Goal: Task Accomplishment & Management: Manage account settings

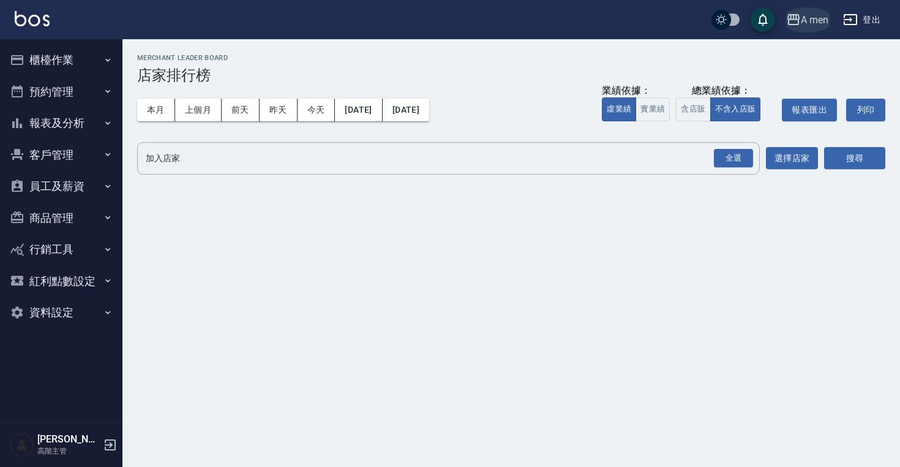
click at [821, 20] on div "A men" at bounding box center [815, 19] width 28 height 15
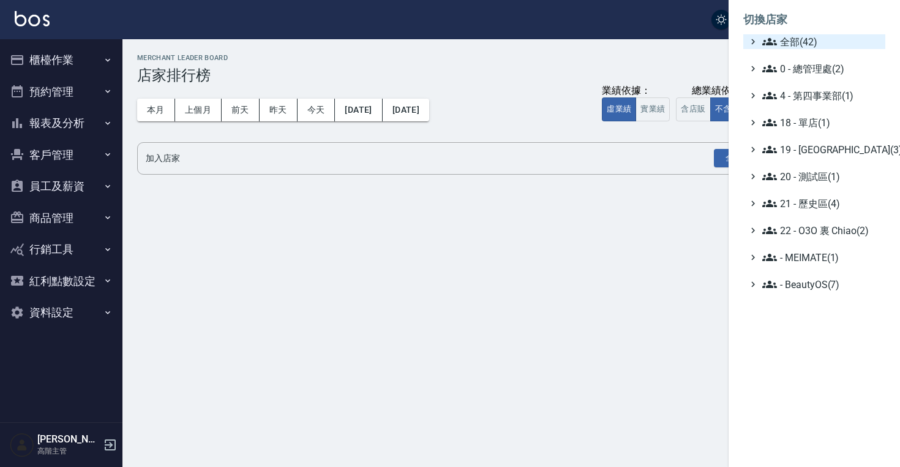
click at [806, 37] on span "全部(42)" at bounding box center [822, 41] width 118 height 15
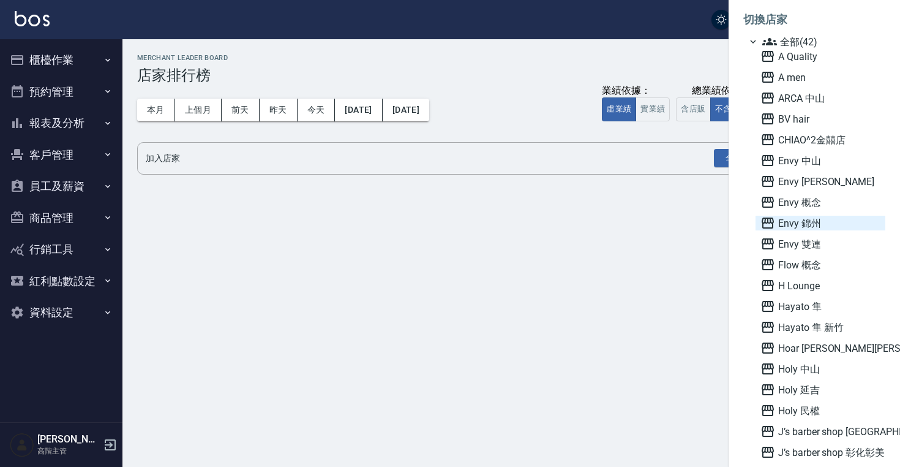
click at [801, 225] on span "Envy 錦州" at bounding box center [821, 223] width 120 height 15
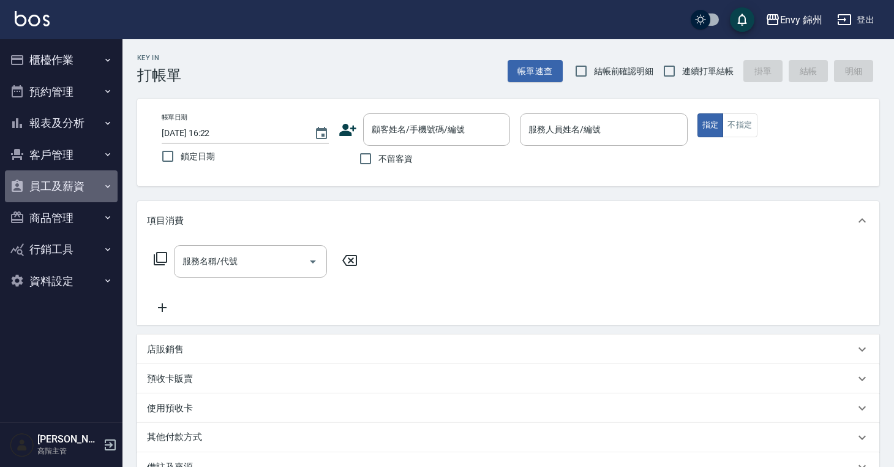
click at [66, 193] on button "員工及薪資" at bounding box center [61, 186] width 113 height 32
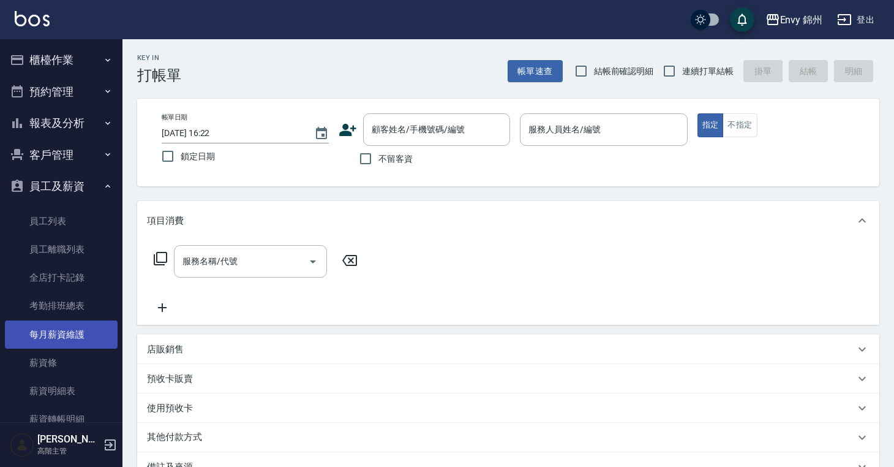
click at [63, 323] on link "每月薪資維護" at bounding box center [61, 334] width 113 height 28
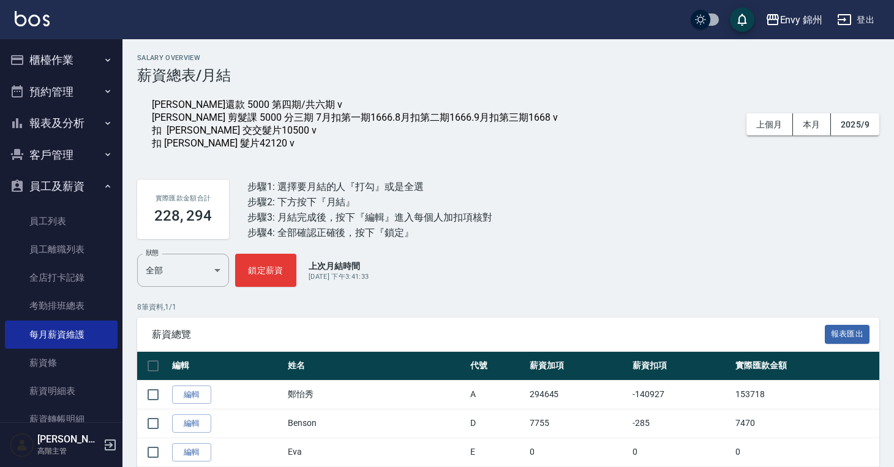
scroll to position [188, 0]
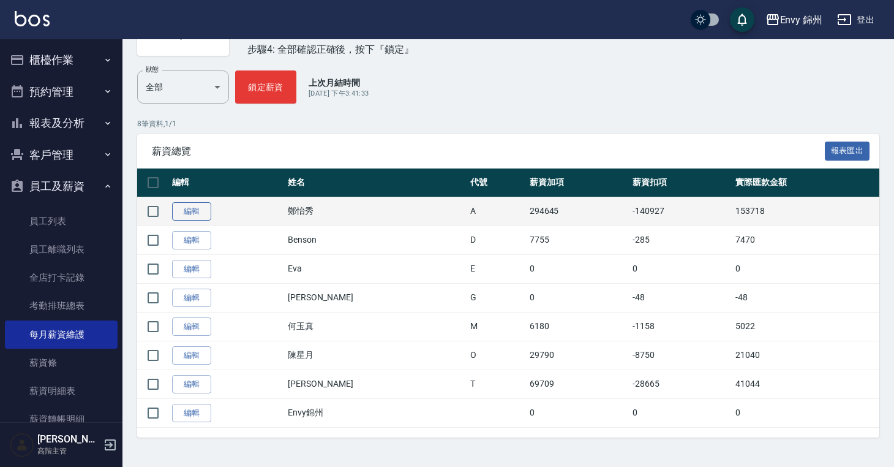
click at [197, 212] on link "編輯" at bounding box center [191, 211] width 39 height 19
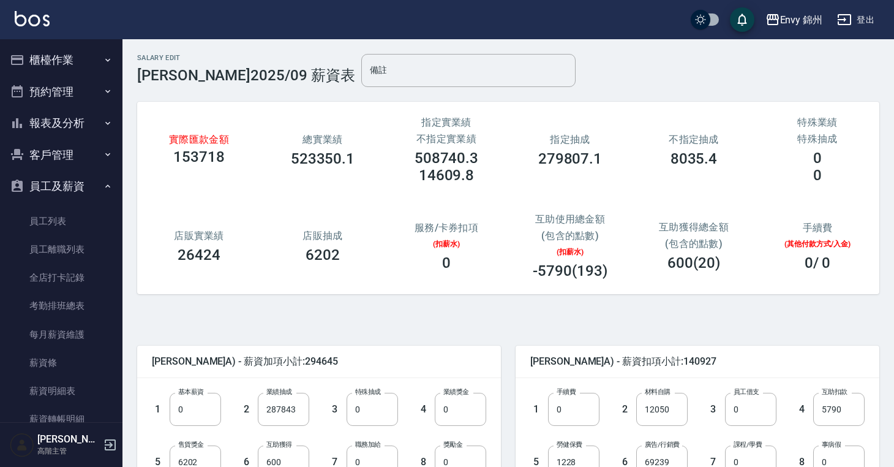
click at [323, 268] on div "店販抽成 6202" at bounding box center [323, 246] width 124 height 63
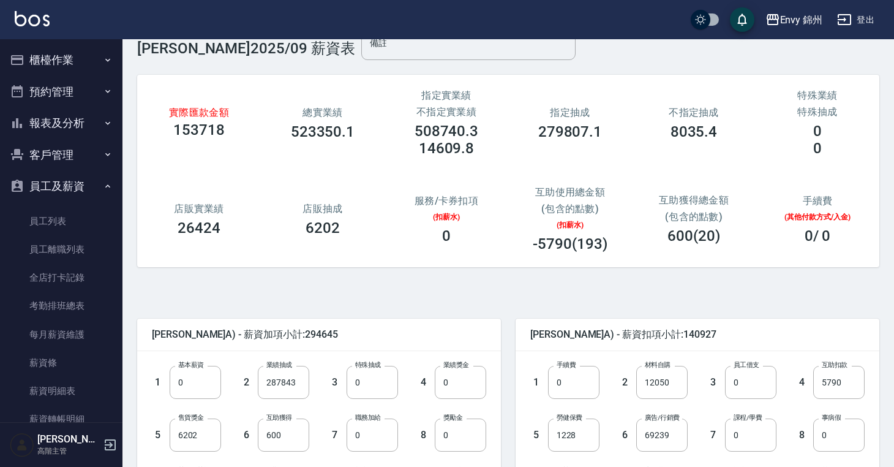
scroll to position [28, 0]
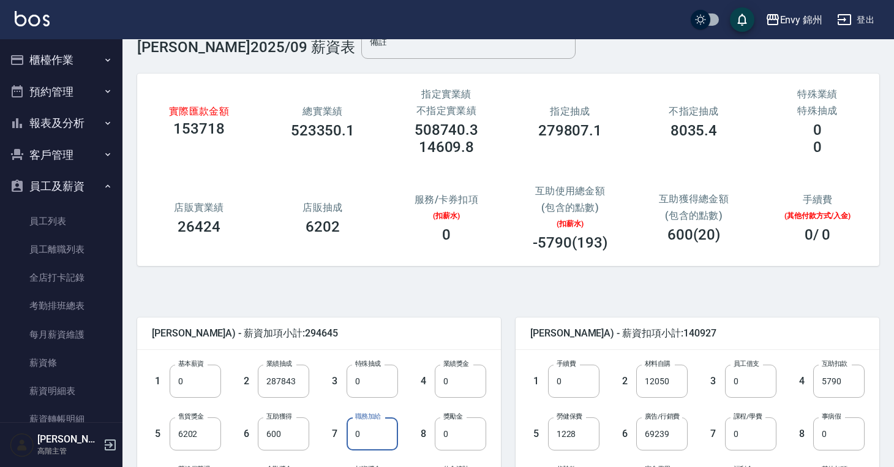
click at [377, 428] on input "0" at bounding box center [372, 433] width 51 height 33
type input "3000"
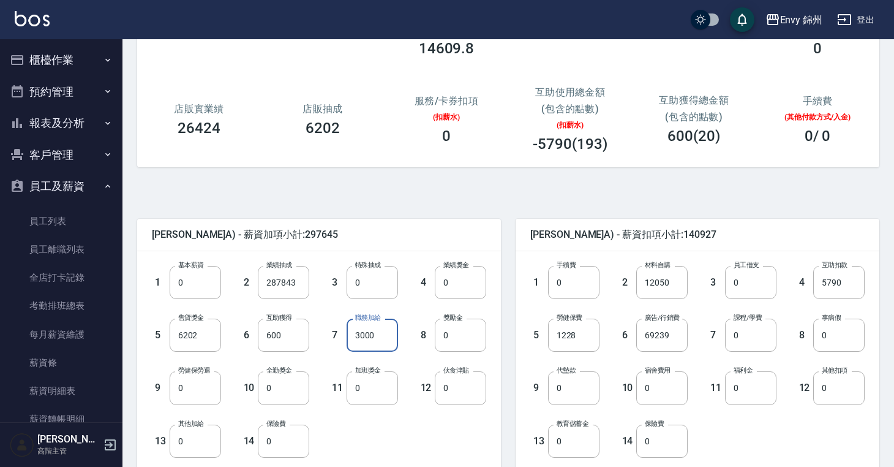
scroll to position [148, 0]
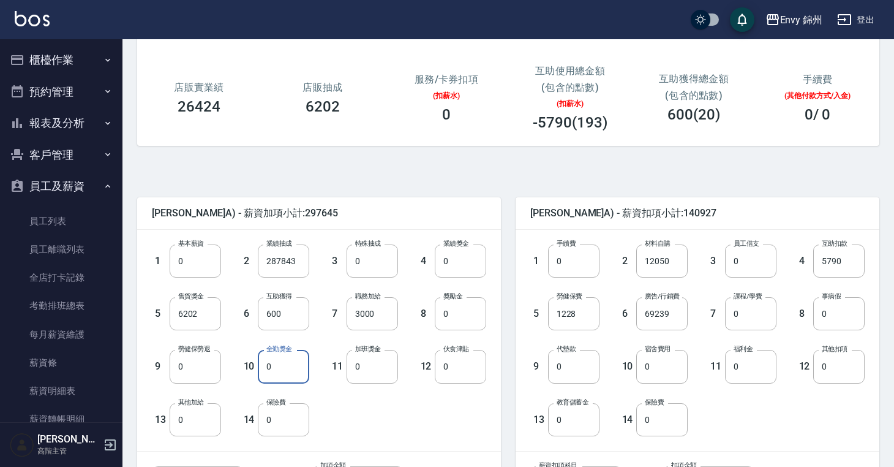
click at [287, 365] on input "0" at bounding box center [283, 366] width 51 height 33
type input "1000"
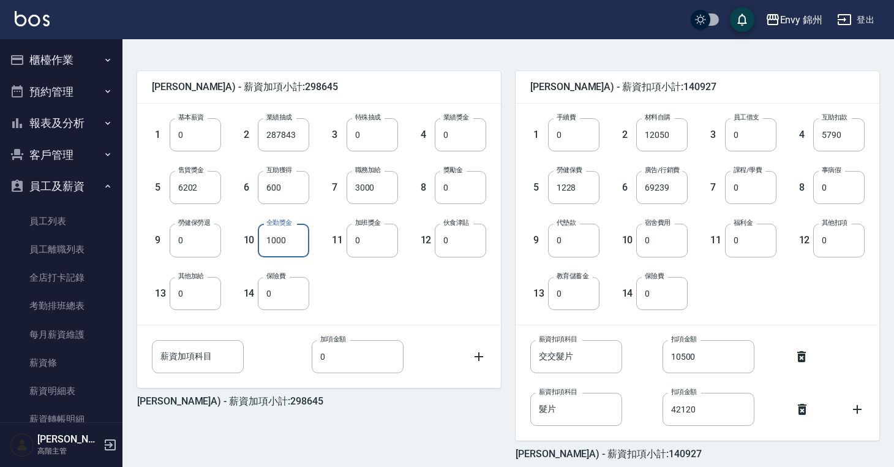
scroll to position [329, 0]
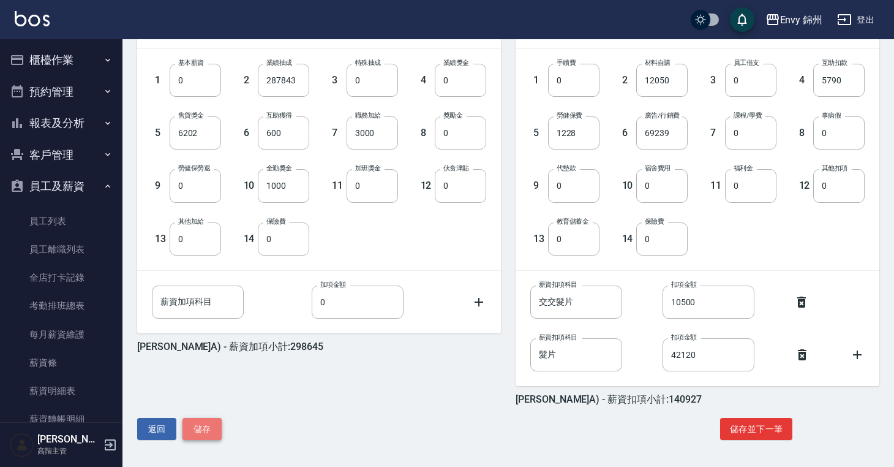
click at [202, 431] on button "儲存" at bounding box center [202, 429] width 39 height 23
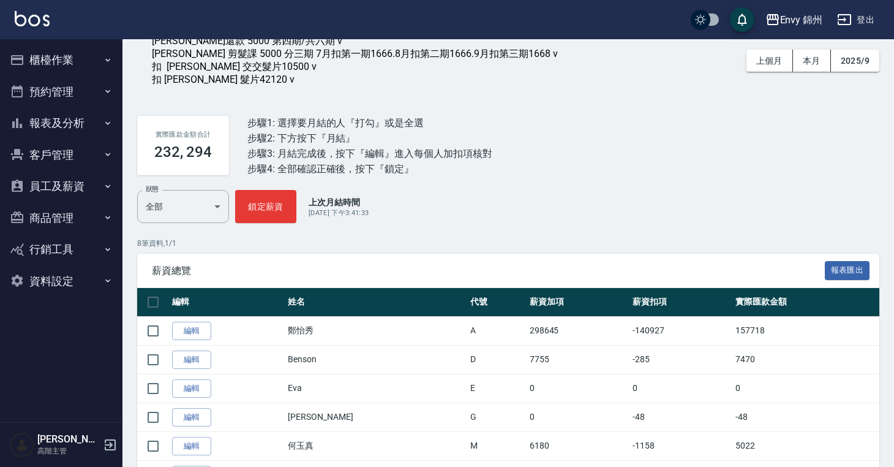
scroll to position [123, 0]
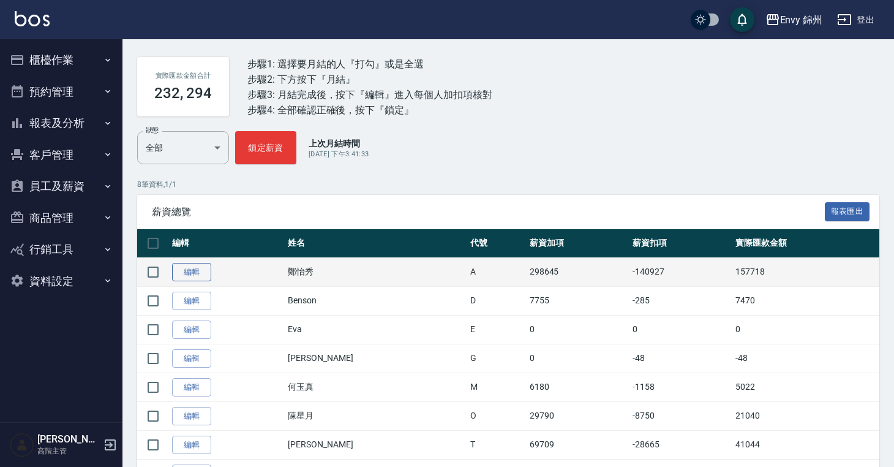
click at [191, 281] on link "編輯" at bounding box center [191, 272] width 39 height 19
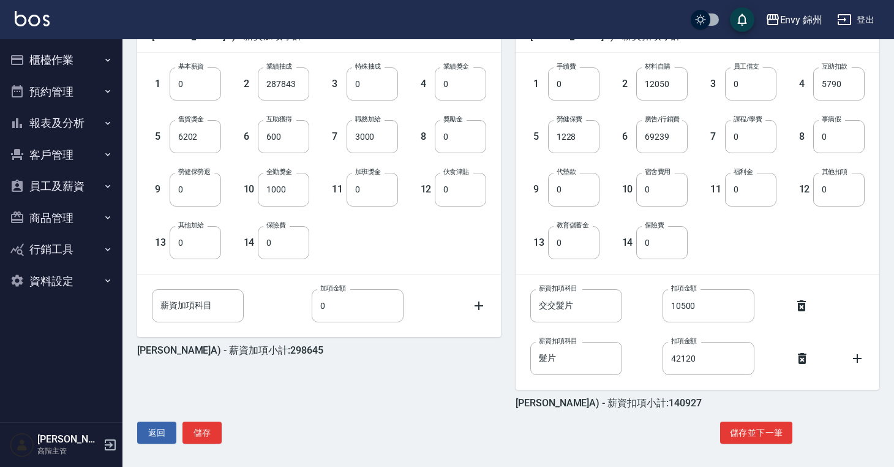
scroll to position [329, 0]
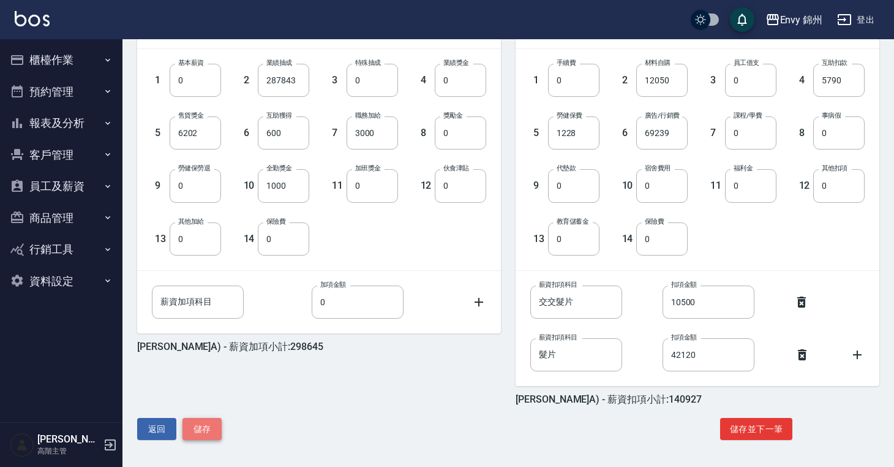
click at [200, 432] on button "儲存" at bounding box center [202, 429] width 39 height 23
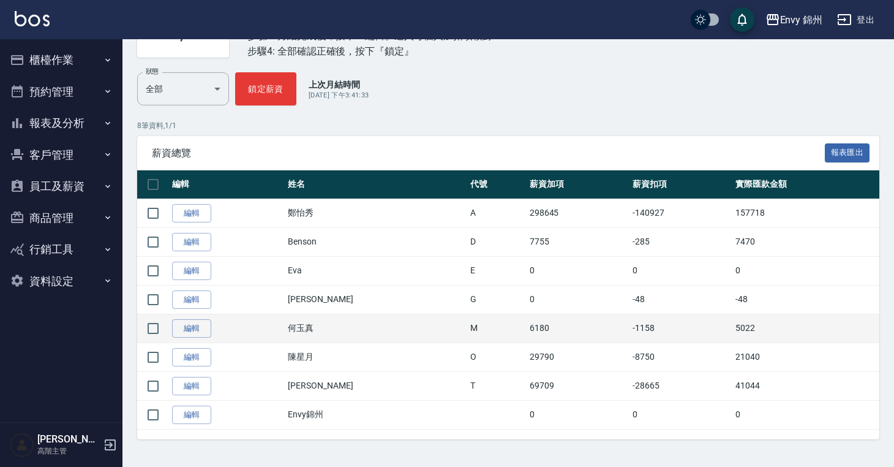
scroll to position [188, 0]
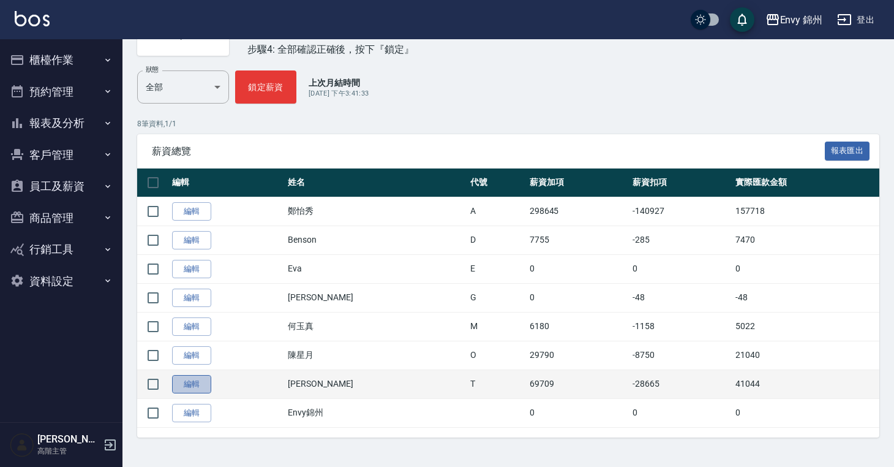
click at [193, 386] on link "編輯" at bounding box center [191, 384] width 39 height 19
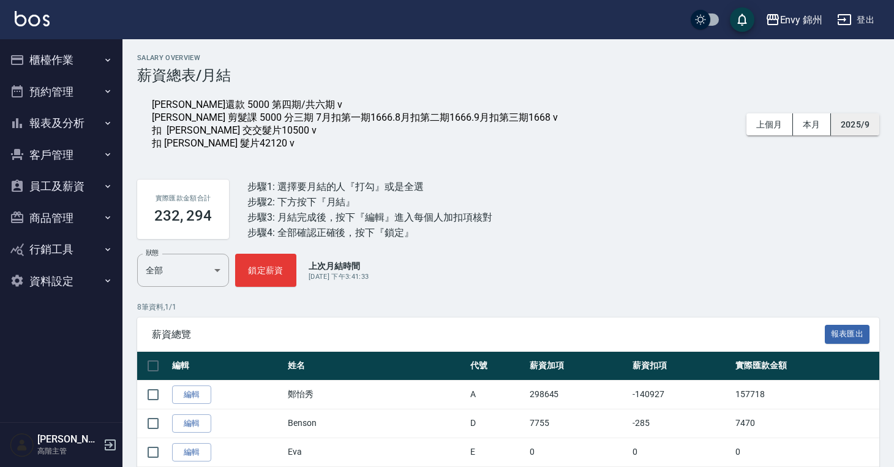
click at [840, 129] on button "2025/9" at bounding box center [855, 124] width 48 height 23
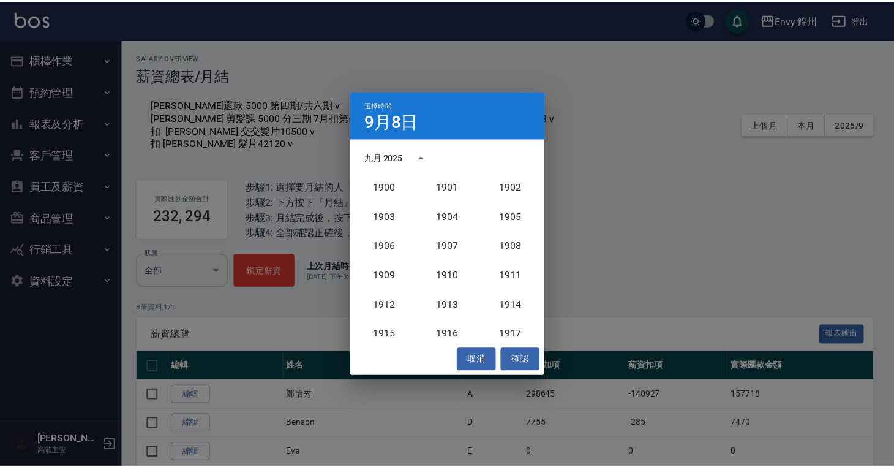
scroll to position [1134, 0]
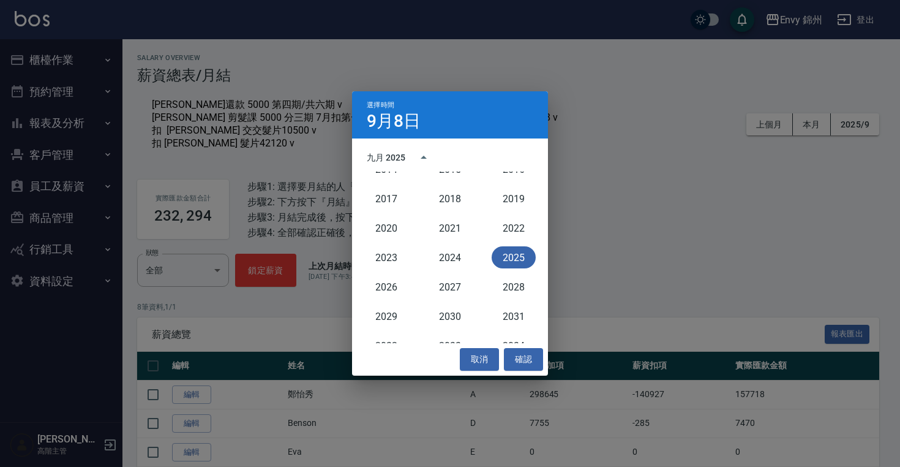
click at [507, 260] on button "2025" at bounding box center [514, 257] width 44 height 22
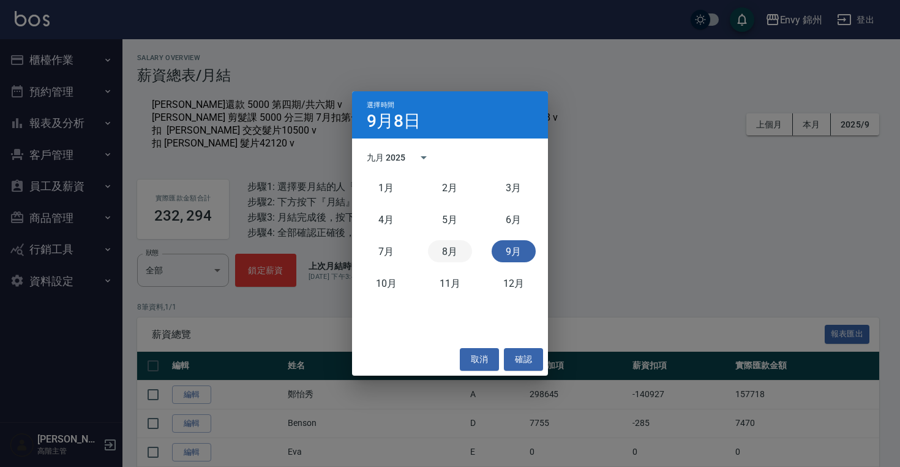
click at [459, 248] on button "8月" at bounding box center [450, 251] width 44 height 22
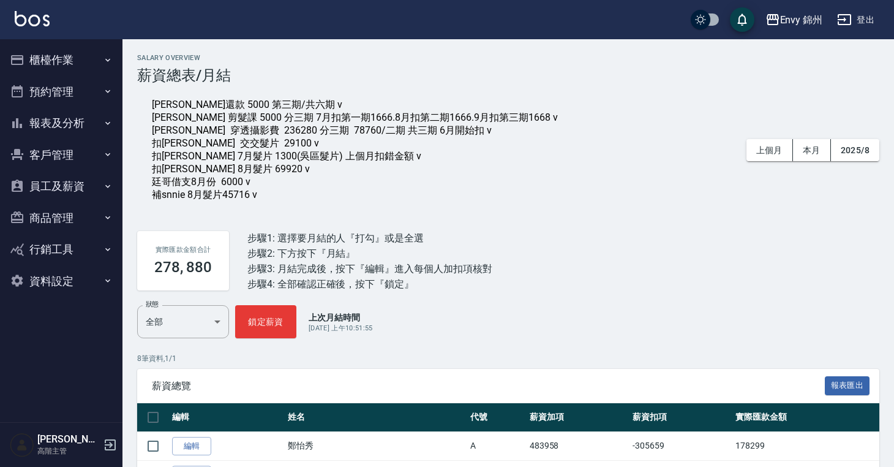
scroll to position [244, 0]
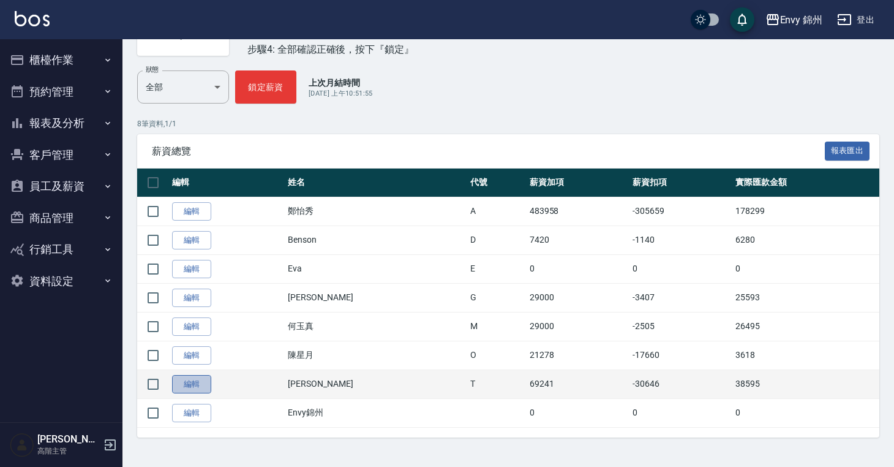
click at [193, 382] on link "編輯" at bounding box center [191, 384] width 39 height 19
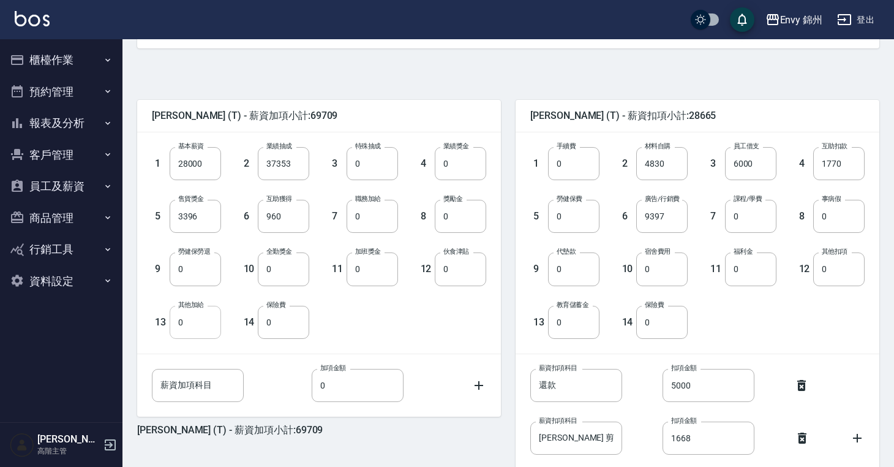
scroll to position [295, 0]
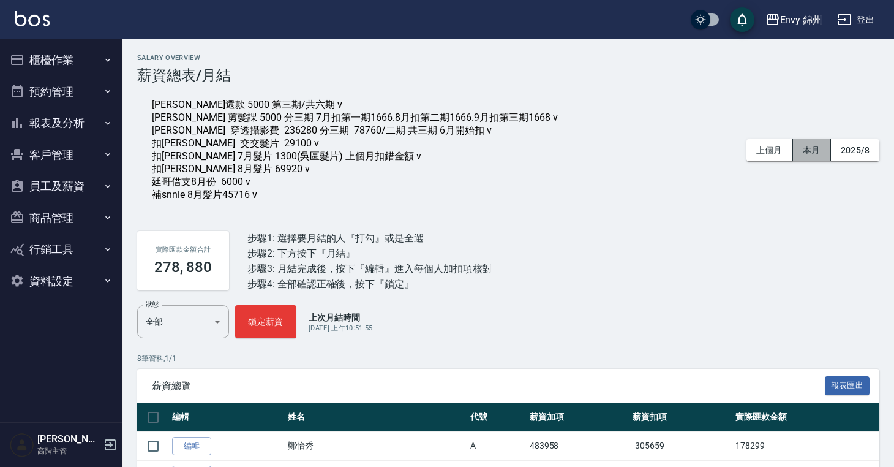
click at [810, 153] on button "本月" at bounding box center [812, 150] width 38 height 23
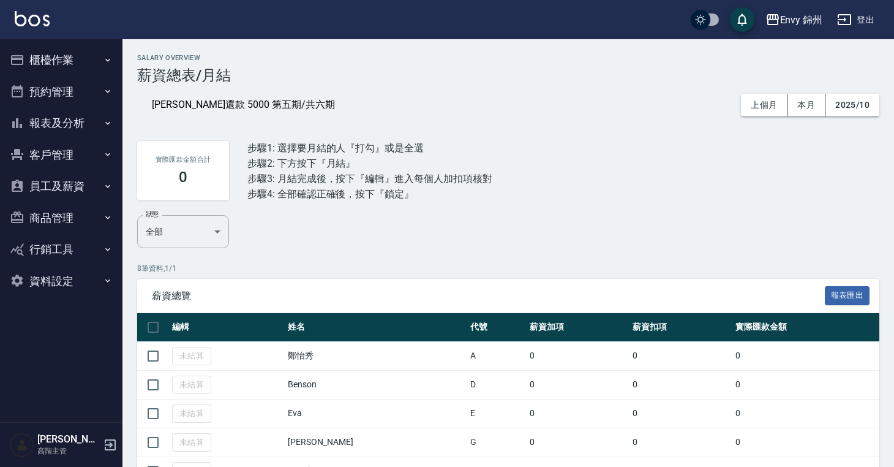
click at [771, 91] on div "上個月 本月 2025/10" at bounding box center [810, 105] width 138 height 42
click at [771, 97] on button "上個月" at bounding box center [764, 105] width 47 height 23
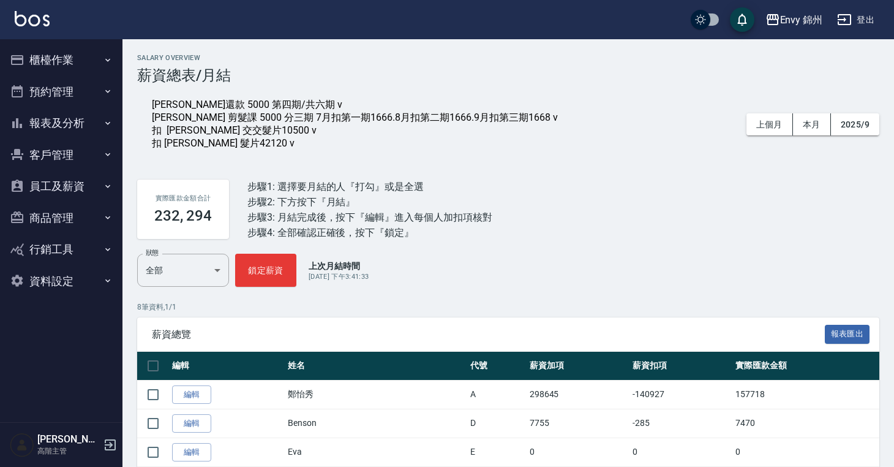
scroll to position [188, 0]
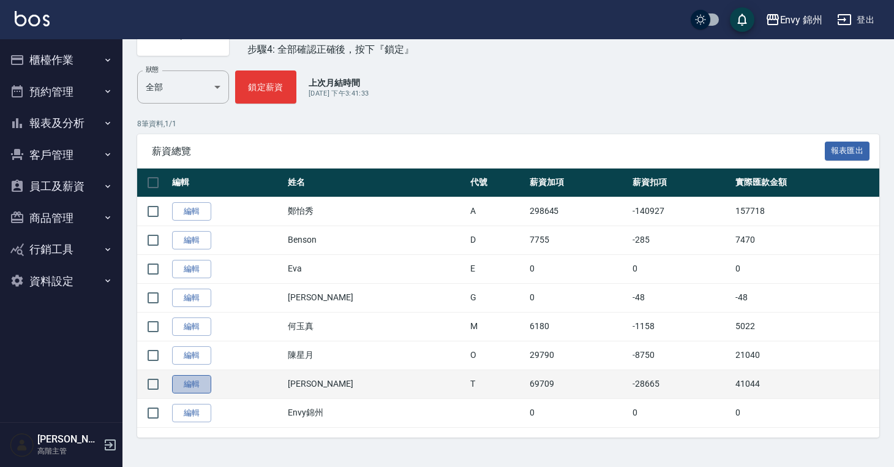
click at [184, 381] on link "編輯" at bounding box center [191, 384] width 39 height 19
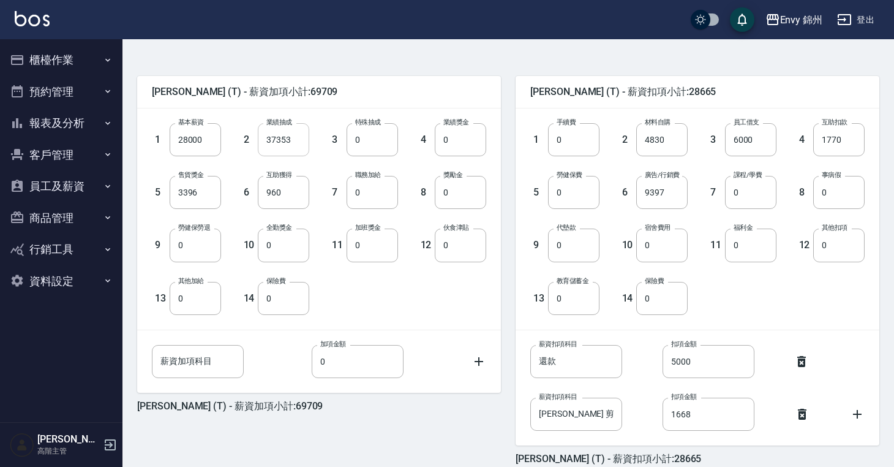
scroll to position [264, 0]
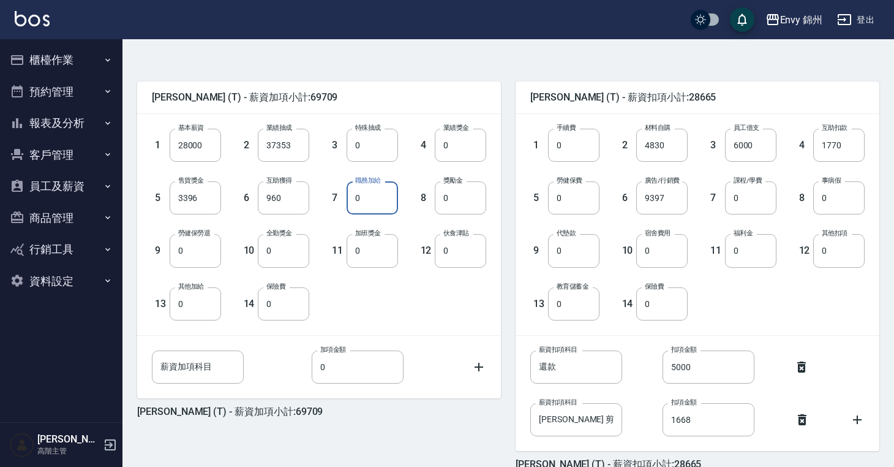
click at [382, 195] on input "0" at bounding box center [372, 197] width 51 height 33
click at [363, 207] on input "0" at bounding box center [372, 197] width 51 height 33
type input "2000"
click at [374, 252] on input "0" at bounding box center [372, 250] width 51 height 33
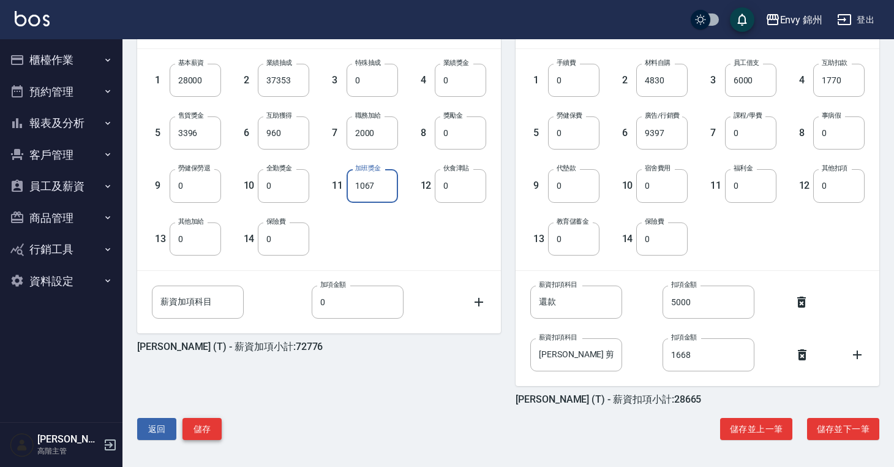
type input "1067"
click at [210, 431] on button "儲存" at bounding box center [202, 429] width 39 height 23
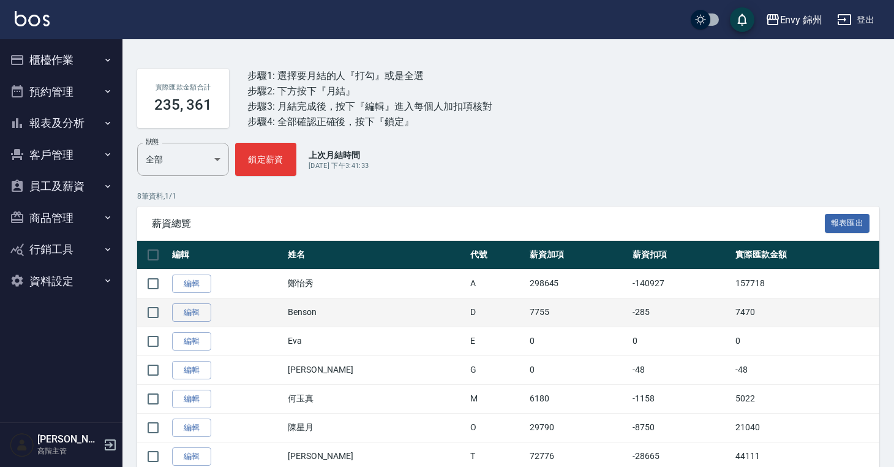
scroll to position [183, 0]
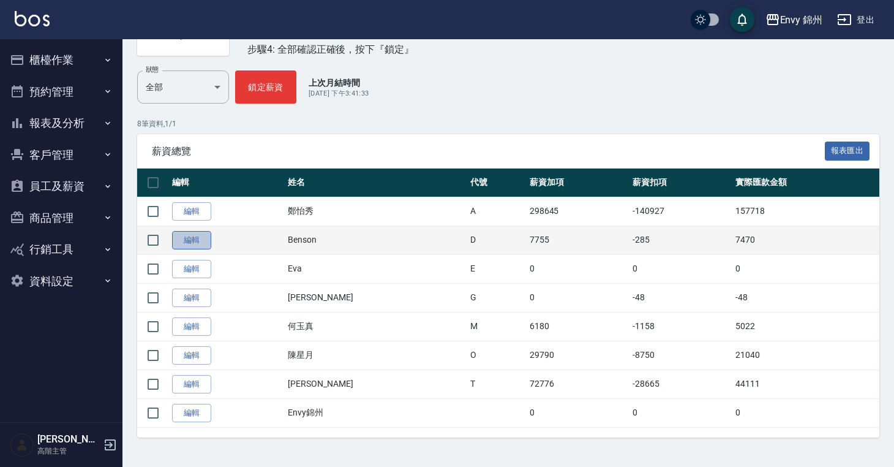
click at [200, 247] on link "編輯" at bounding box center [191, 240] width 39 height 19
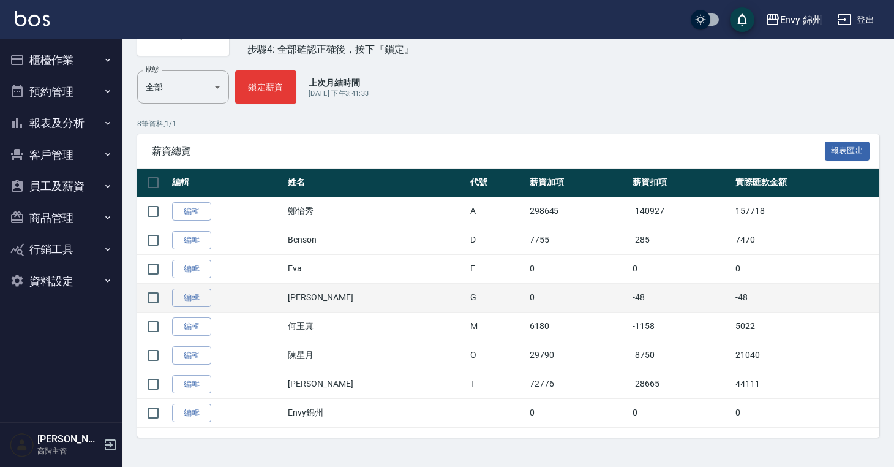
scroll to position [188, 0]
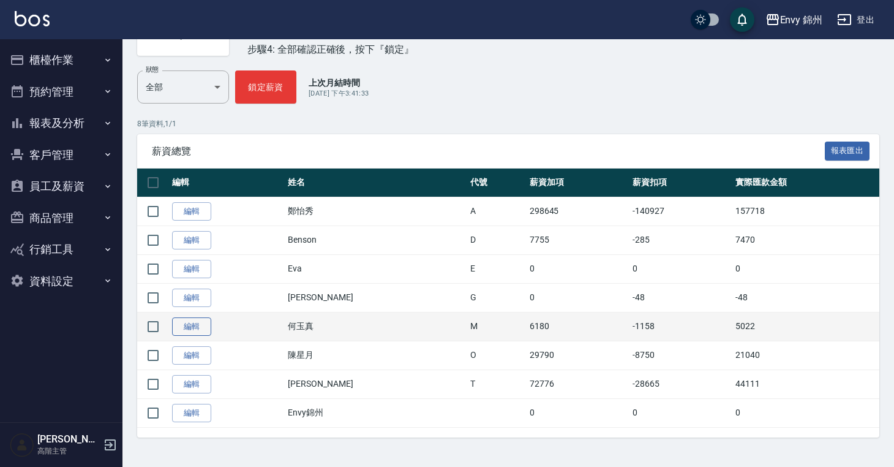
click at [202, 326] on link "編輯" at bounding box center [191, 326] width 39 height 19
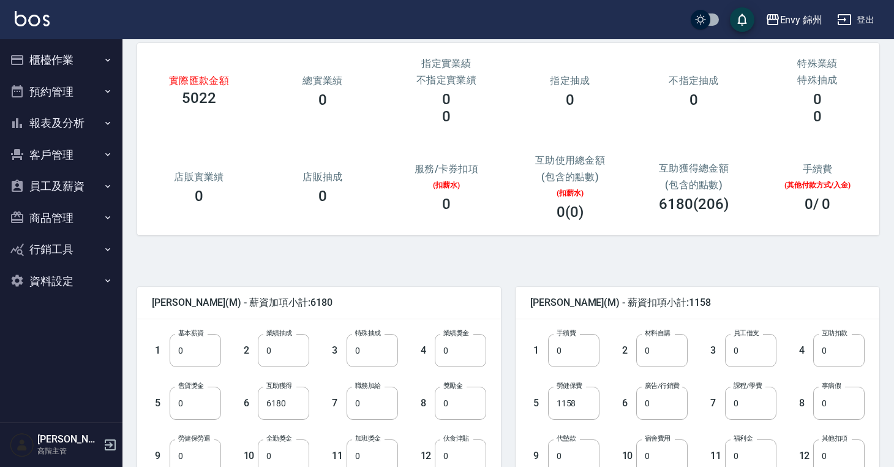
scroll to position [172, 0]
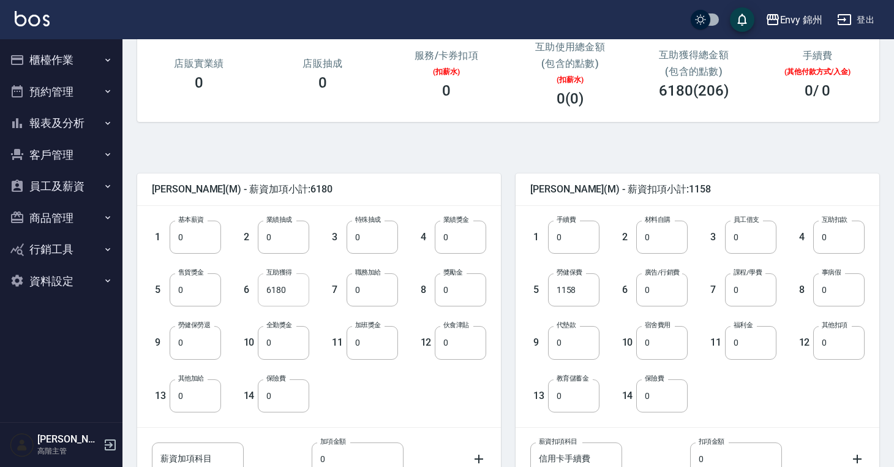
click at [298, 293] on input "6180" at bounding box center [283, 289] width 51 height 33
type input "0"
click at [197, 236] on input "0" at bounding box center [195, 237] width 51 height 33
type input "29000"
click at [475, 285] on input "0" at bounding box center [460, 289] width 51 height 33
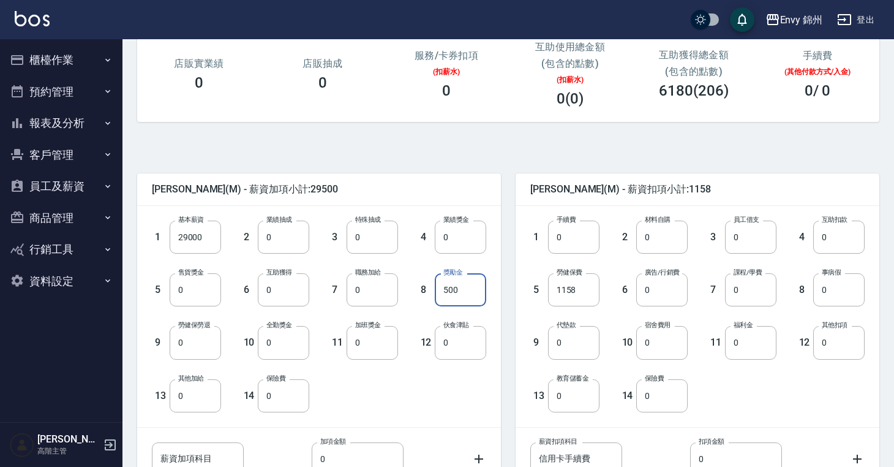
type input "500"
click at [287, 342] on input "0" at bounding box center [283, 342] width 51 height 33
type input "500"
click at [475, 282] on input "500" at bounding box center [460, 289] width 51 height 33
type input "0"
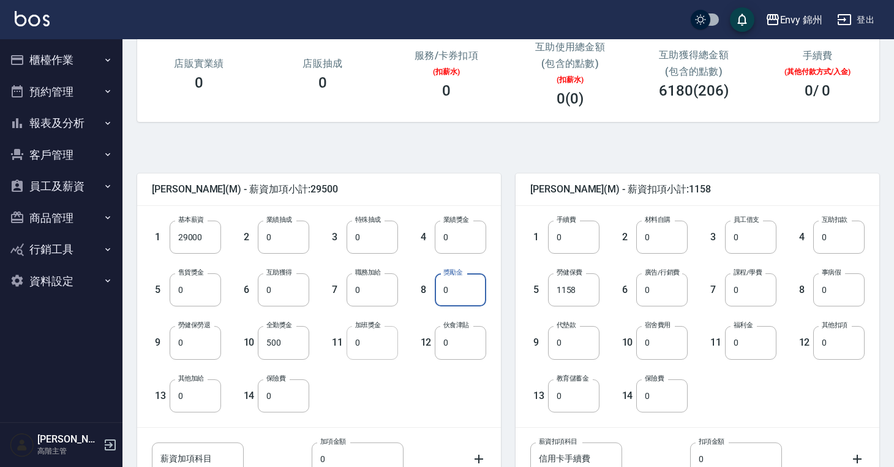
click at [380, 339] on input "0" at bounding box center [372, 342] width 51 height 33
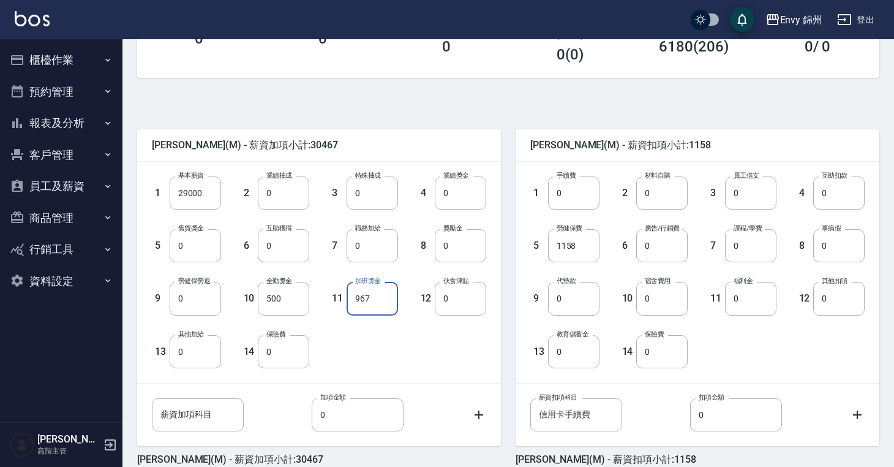
scroll to position [276, 0]
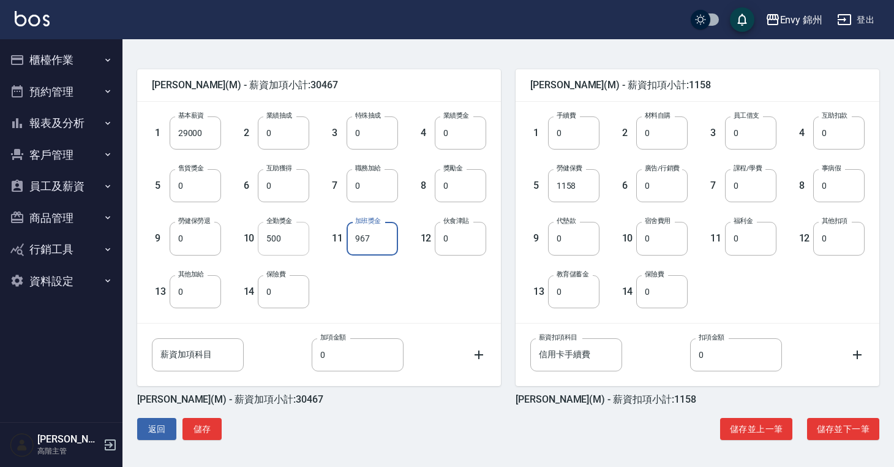
type input "967"
click at [216, 423] on button "儲存" at bounding box center [202, 429] width 39 height 23
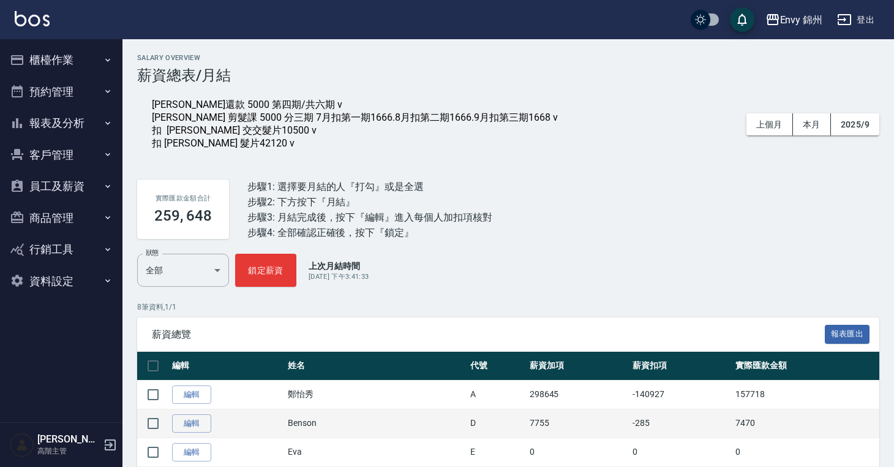
scroll to position [188, 0]
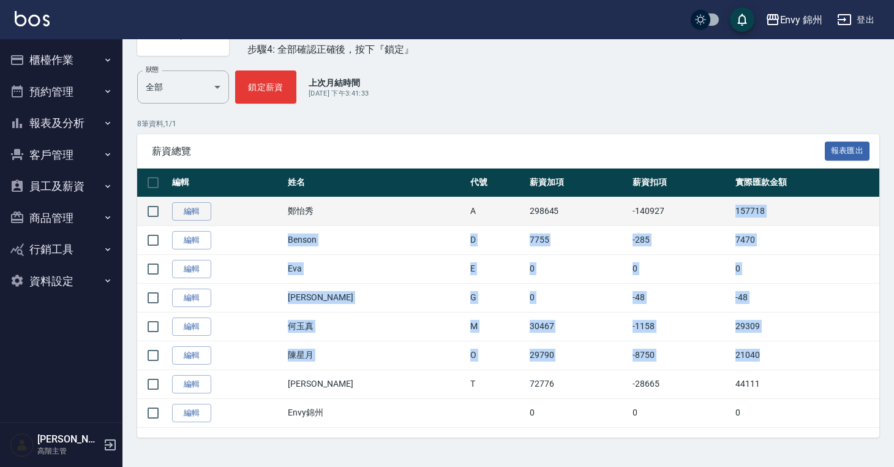
drag, startPoint x: 754, startPoint y: 350, endPoint x: 706, endPoint y: 214, distance: 144.3
click at [706, 214] on tbody "編輯 [PERSON_NAME] 298645 -140927 157718 編輯 Benson D 7755 -285 7470 編輯 [PERSON_NA…" at bounding box center [508, 312] width 742 height 230
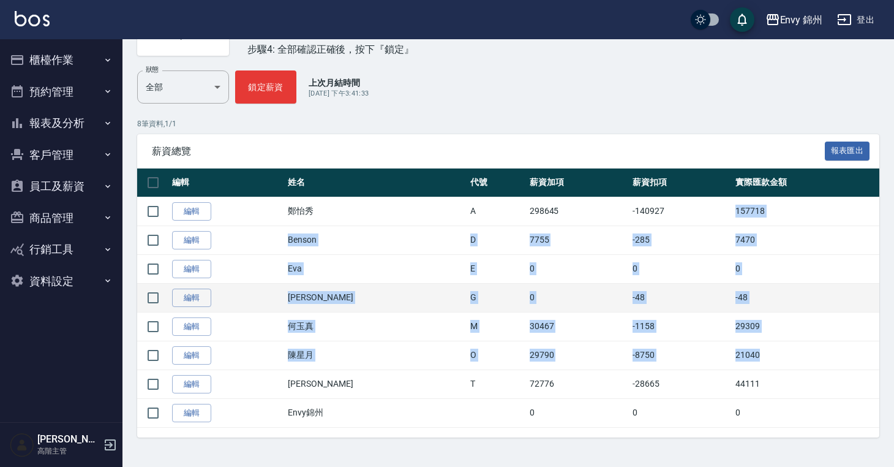
click at [399, 296] on td "[PERSON_NAME]" at bounding box center [376, 297] width 183 height 29
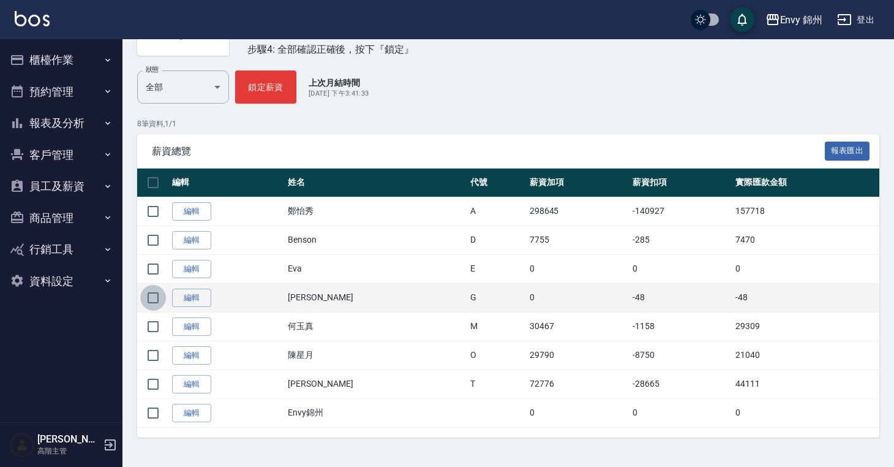
click at [154, 296] on input "checkbox" at bounding box center [153, 298] width 26 height 26
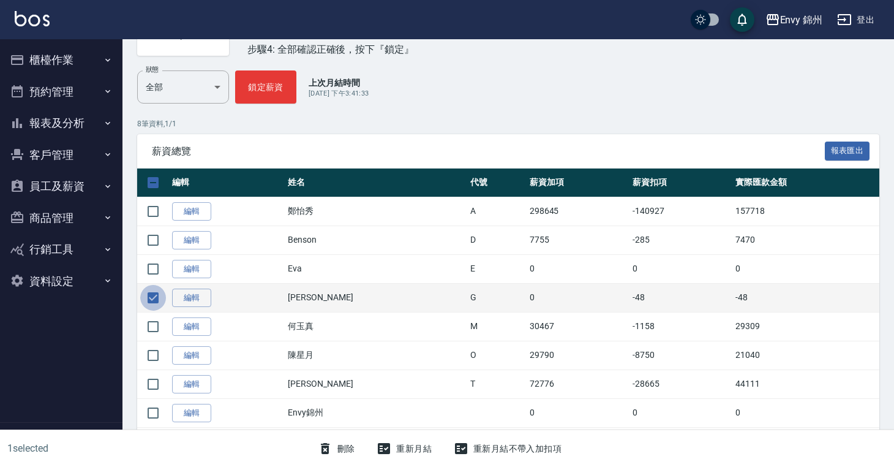
click at [155, 301] on input "checkbox" at bounding box center [153, 298] width 26 height 26
checkbox input "false"
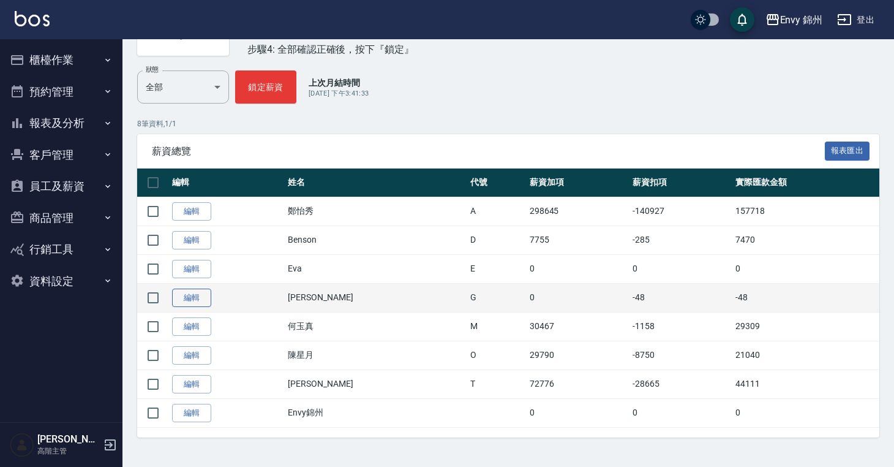
click at [181, 298] on link "編輯" at bounding box center [191, 297] width 39 height 19
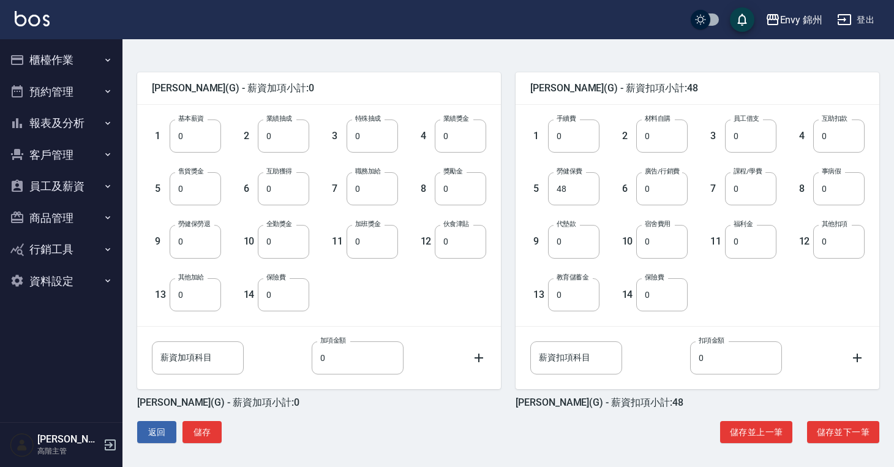
scroll to position [276, 0]
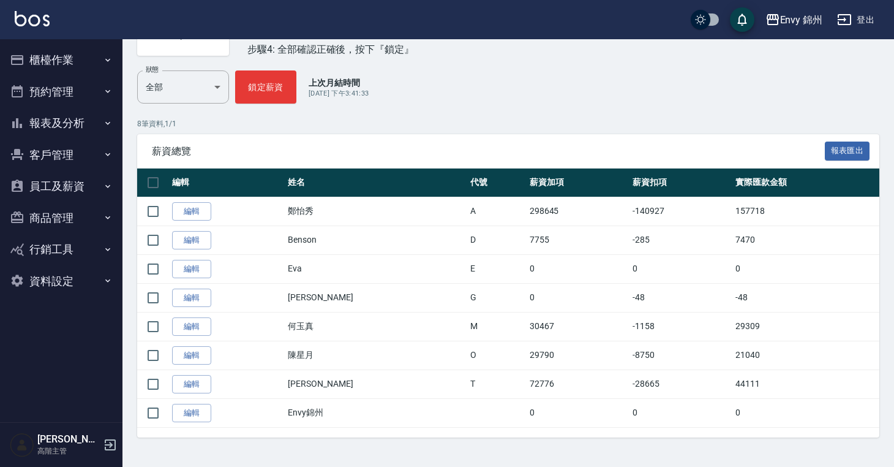
scroll to position [188, 0]
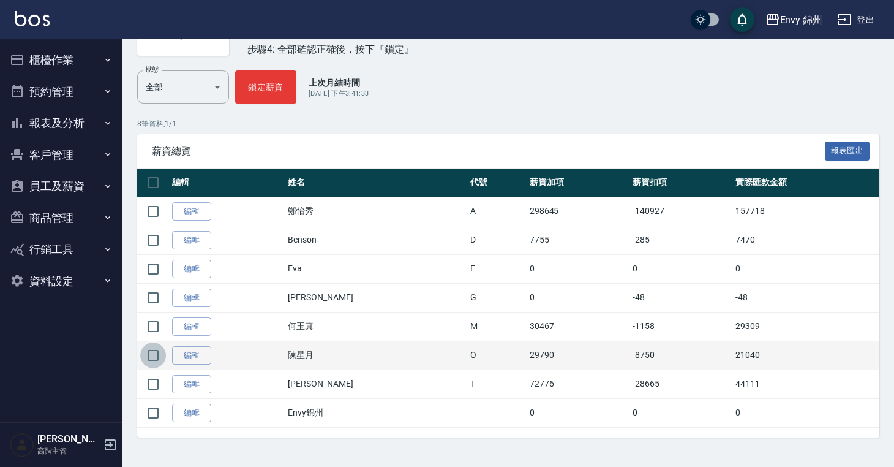
click at [152, 357] on input "checkbox" at bounding box center [153, 355] width 26 height 26
checkbox input "true"
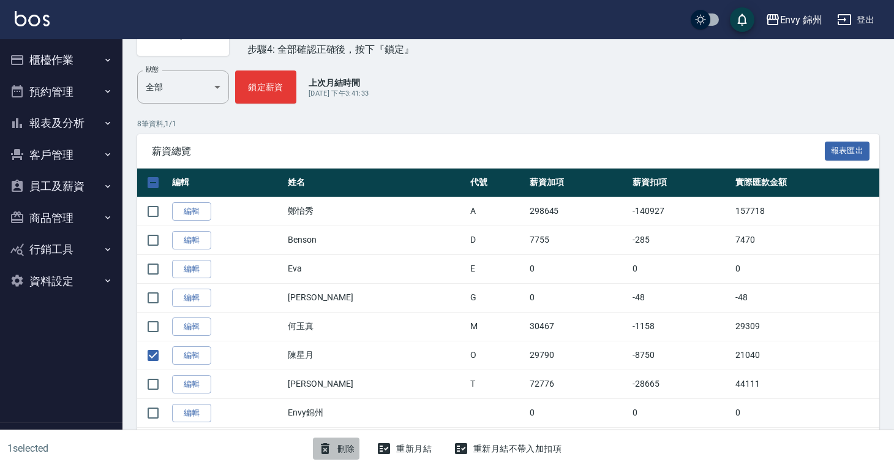
click at [347, 446] on button "刪除" at bounding box center [336, 448] width 47 height 23
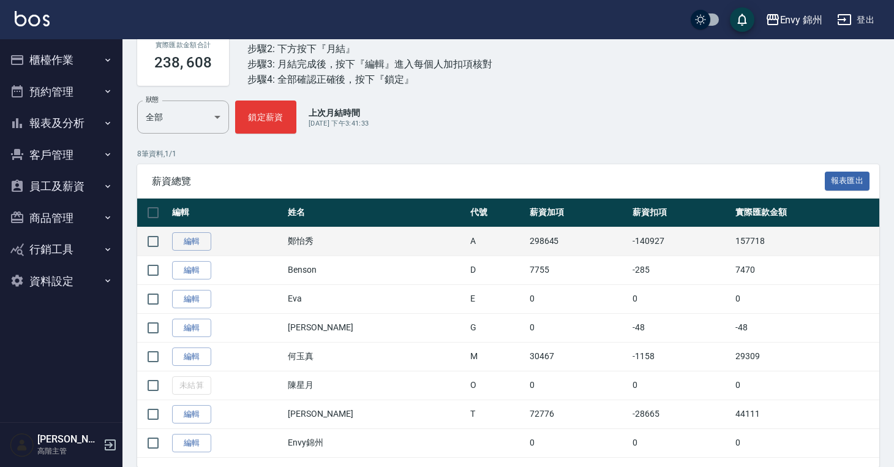
scroll to position [188, 0]
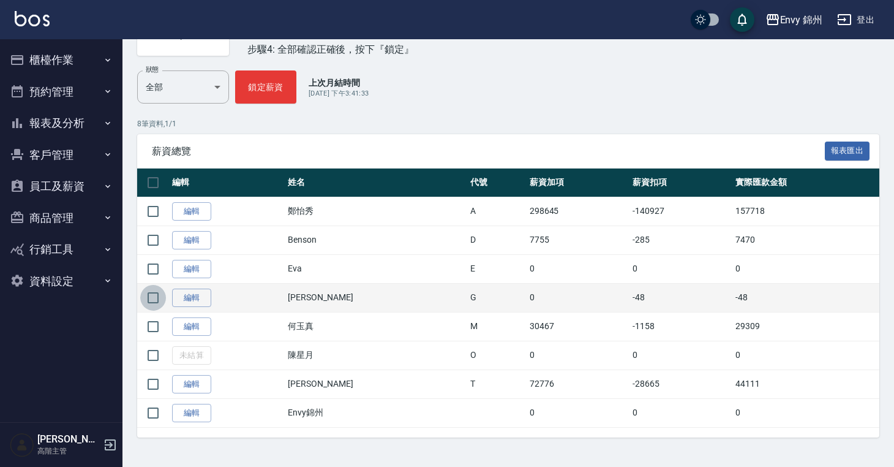
click at [162, 301] on input "checkbox" at bounding box center [153, 298] width 26 height 26
checkbox input "true"
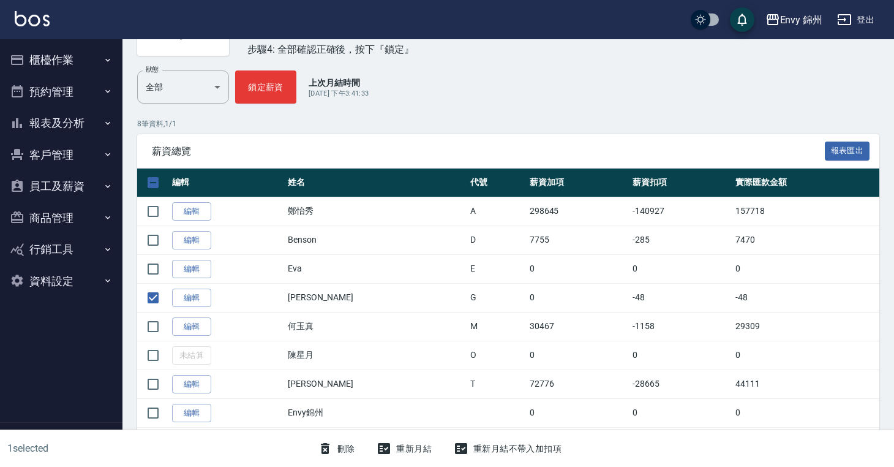
click at [349, 450] on button "刪除" at bounding box center [336, 448] width 47 height 23
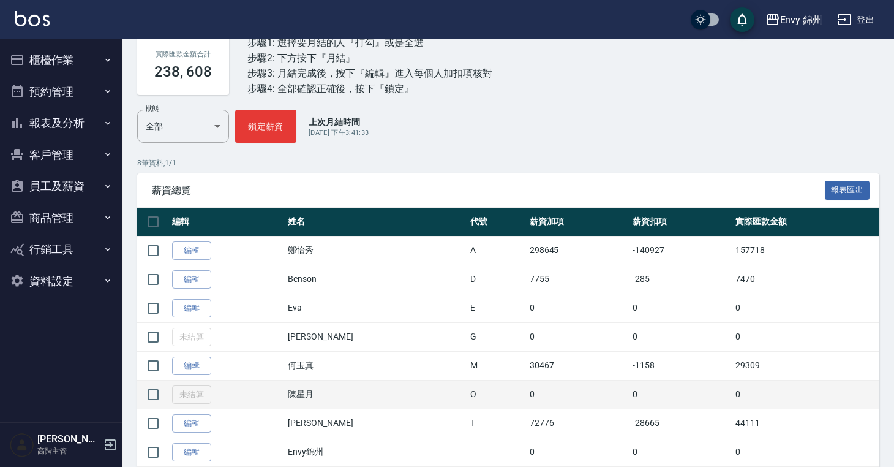
scroll to position [188, 0]
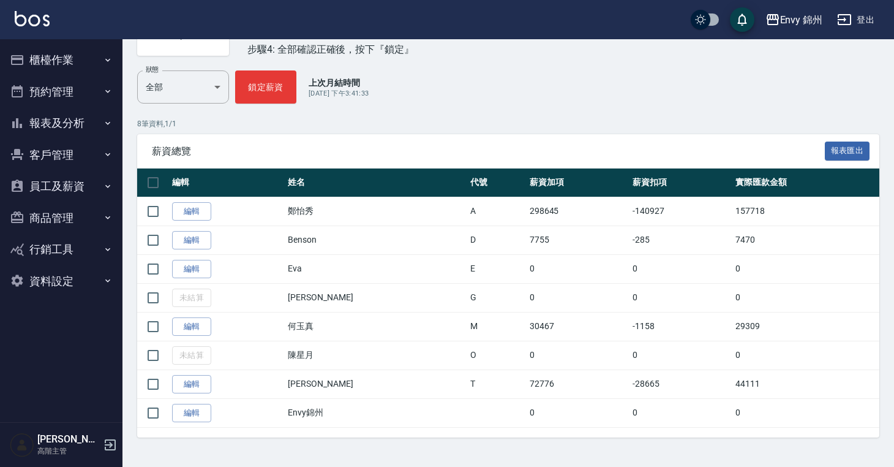
click at [82, 186] on button "員工及薪資" at bounding box center [61, 186] width 113 height 32
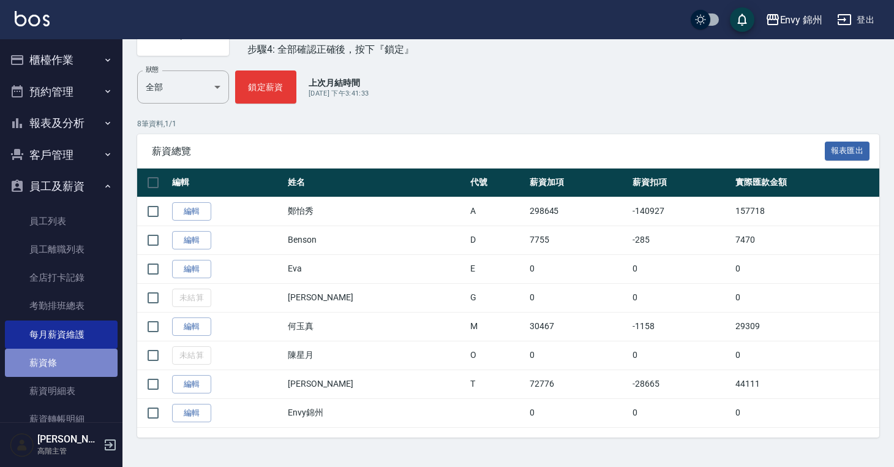
click at [72, 365] on link "薪資條" at bounding box center [61, 363] width 113 height 28
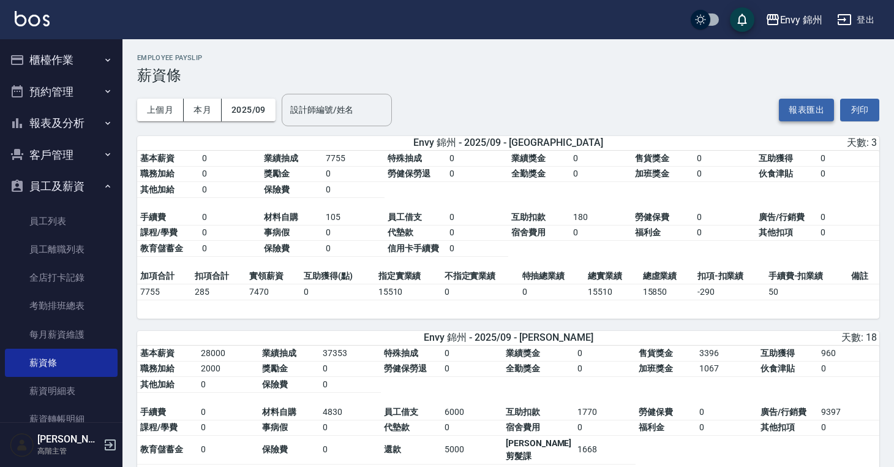
click at [799, 114] on button "報表匯出" at bounding box center [806, 110] width 55 height 23
click at [807, 10] on button "Envy 錦州" at bounding box center [794, 19] width 67 height 25
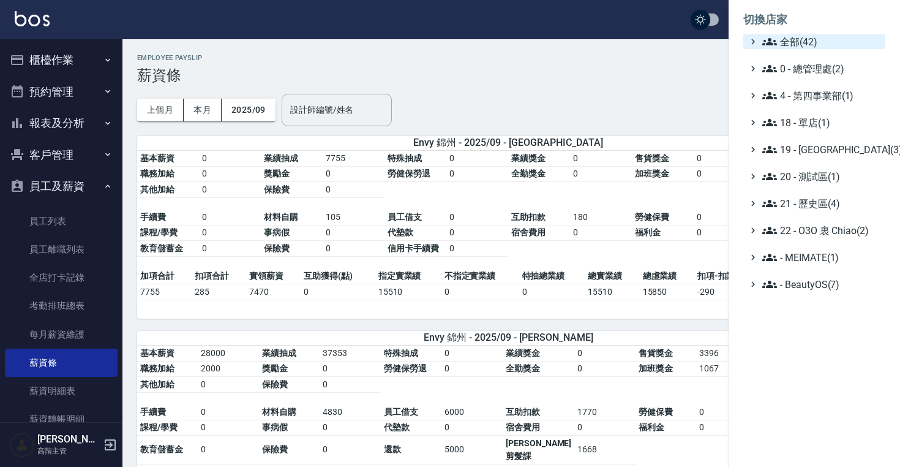
click at [788, 40] on span "全部(42)" at bounding box center [822, 41] width 118 height 15
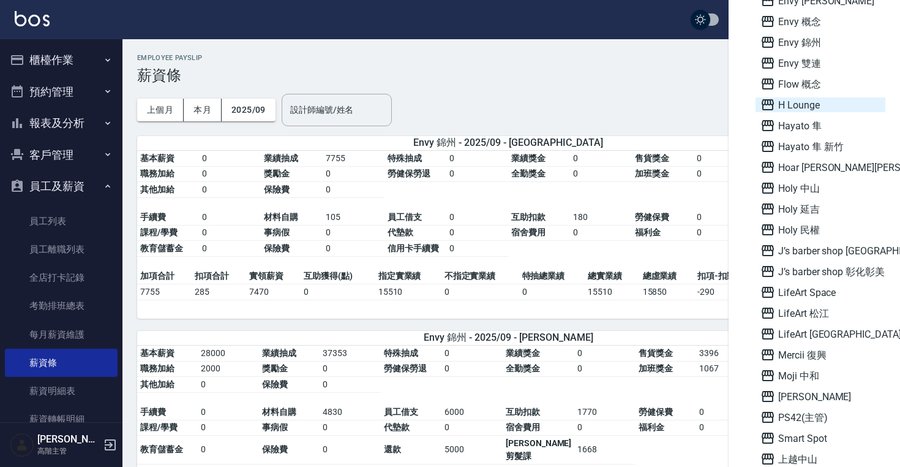
scroll to position [287, 0]
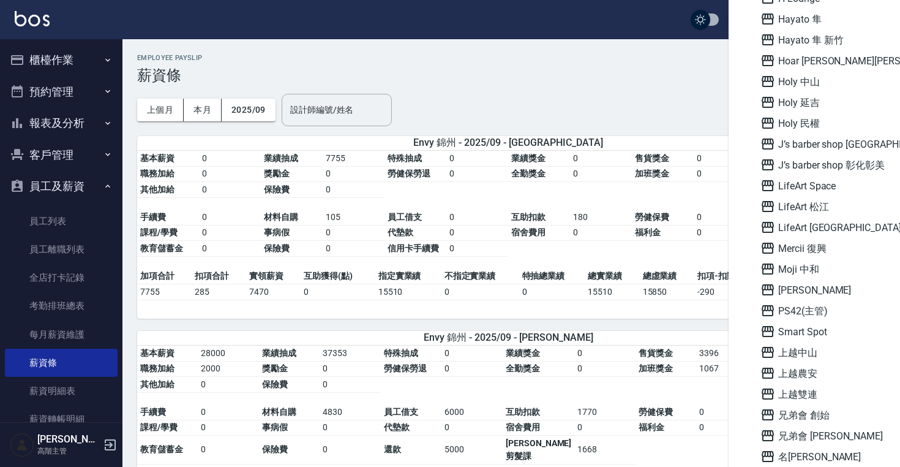
click at [814, 239] on div "A Quality A men ARCA 中山 BV hair CHIAO^2金囍店 Envy 中山 Envy 南西 Envy 概念 Envy 錦州 Envy…" at bounding box center [821, 196] width 130 height 869
click at [813, 248] on span "Mercii 復興" at bounding box center [821, 248] width 120 height 15
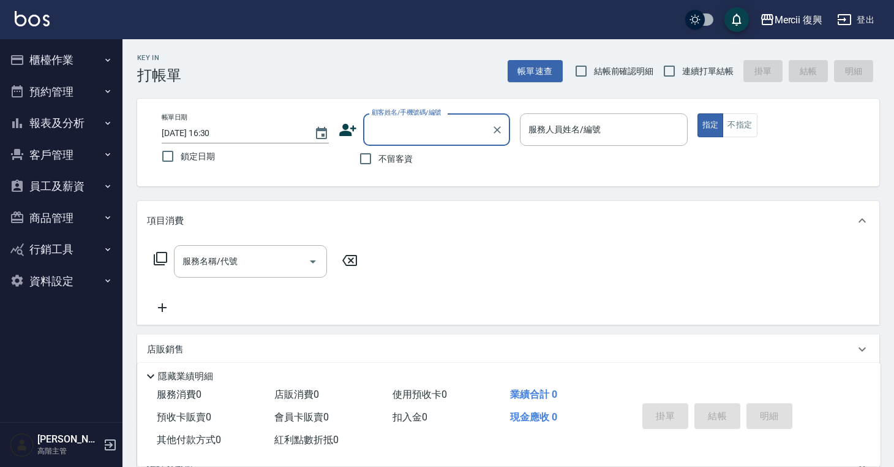
click at [63, 185] on button "員工及薪資" at bounding box center [61, 186] width 113 height 32
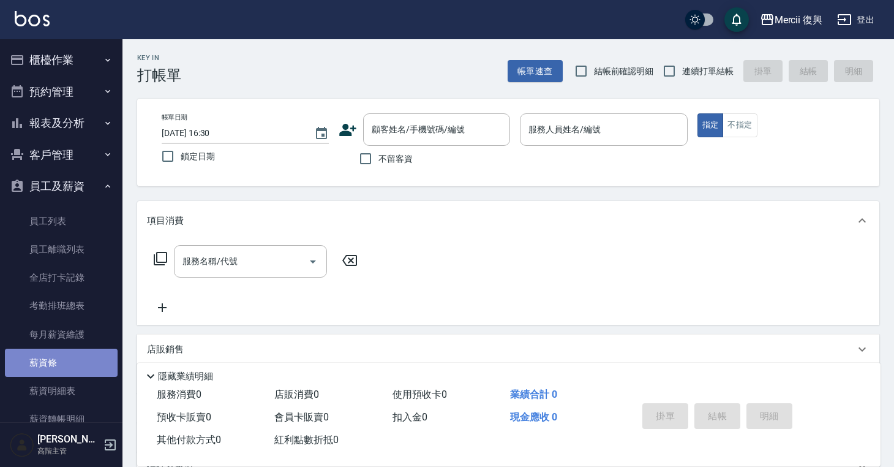
click at [74, 363] on link "薪資條" at bounding box center [61, 363] width 113 height 28
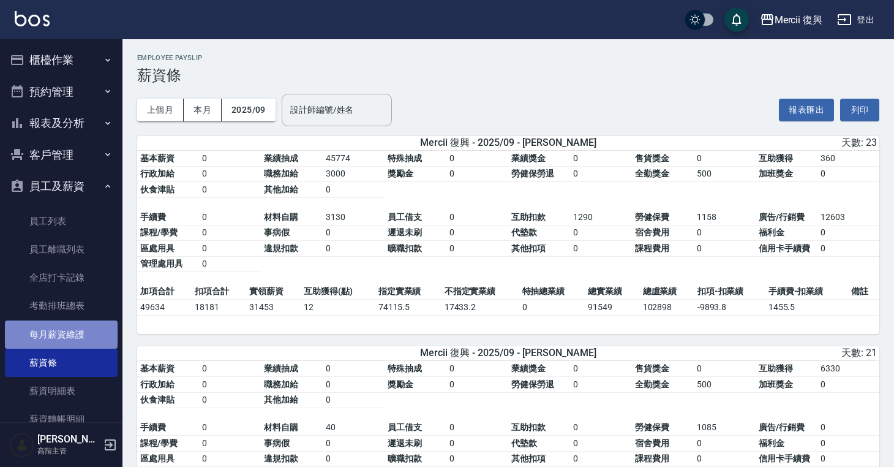
click at [78, 332] on link "每月薪資維護" at bounding box center [61, 334] width 113 height 28
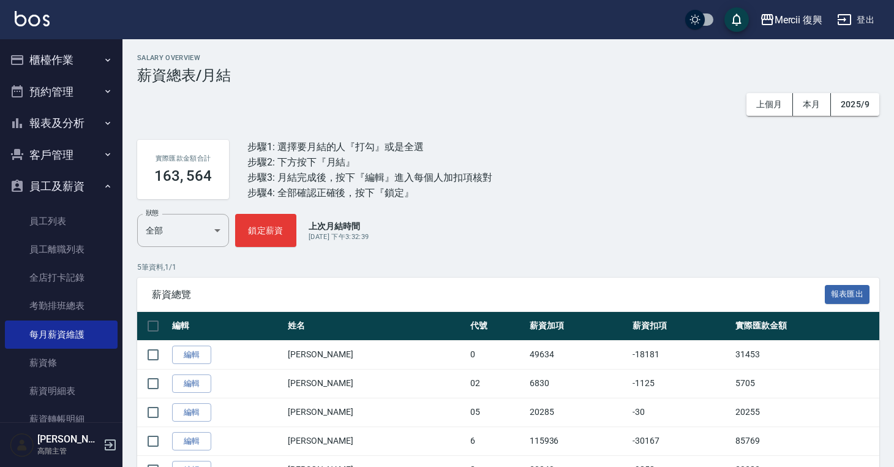
scroll to position [57, 0]
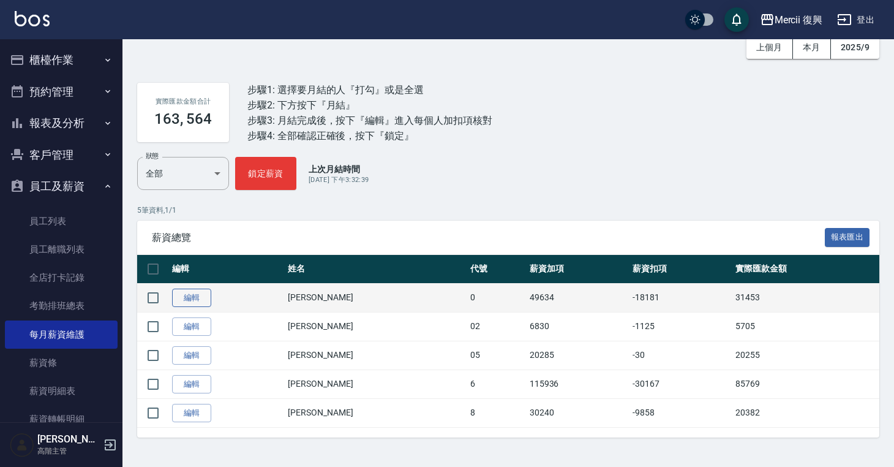
click at [202, 300] on link "編輯" at bounding box center [191, 297] width 39 height 19
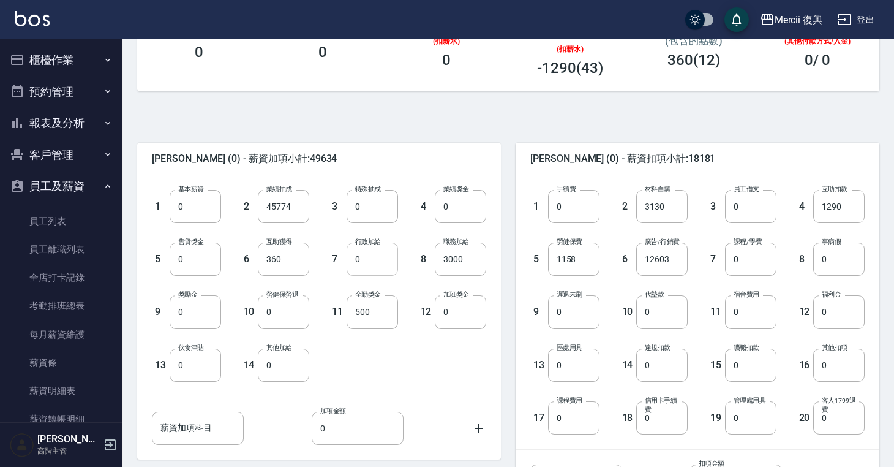
scroll to position [329, 0]
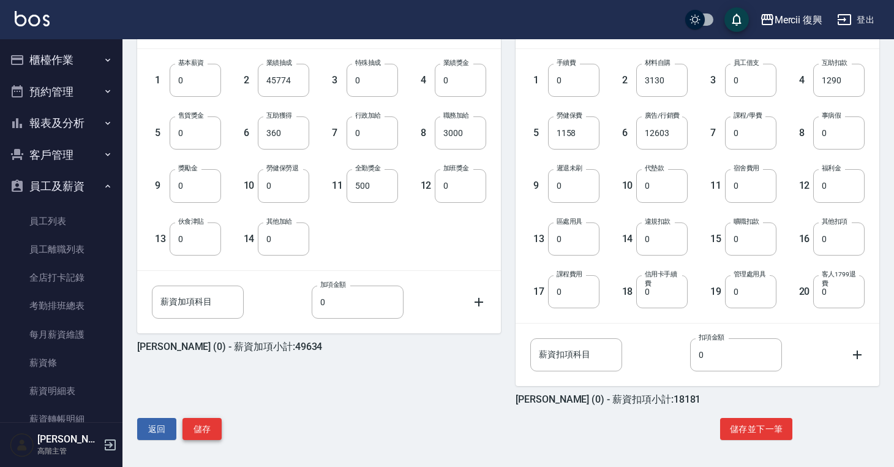
click at [211, 426] on button "儲存" at bounding box center [202, 429] width 39 height 23
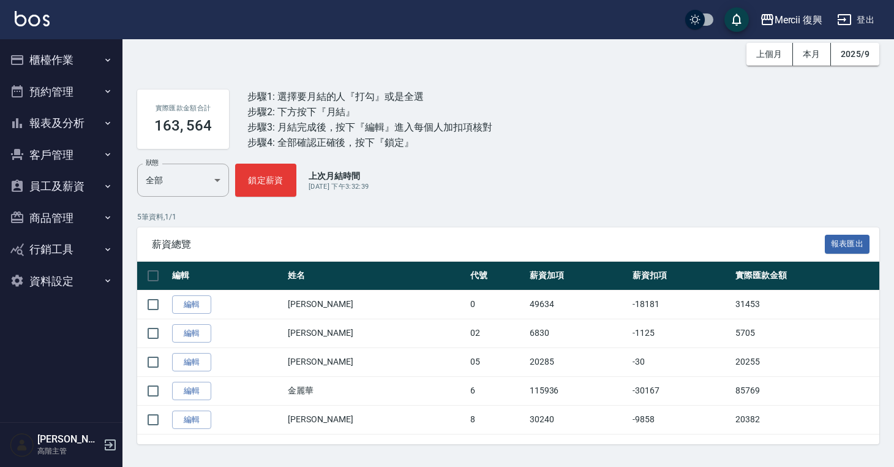
scroll to position [57, 0]
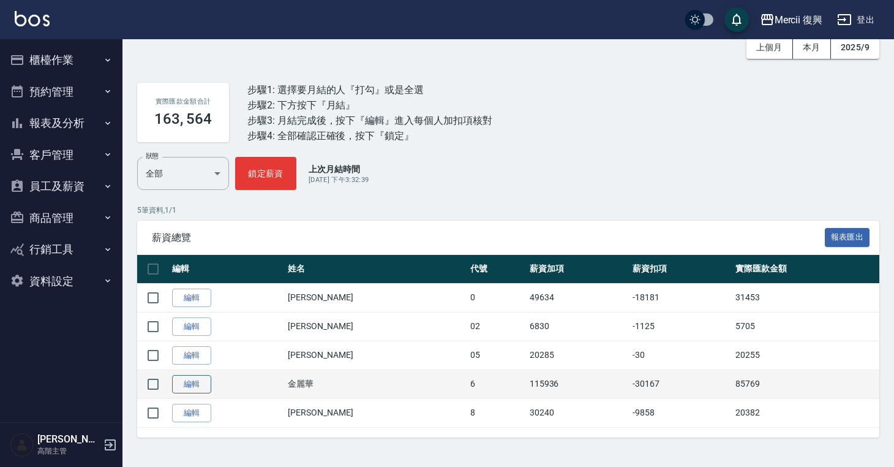
click at [184, 388] on link "編輯" at bounding box center [191, 384] width 39 height 19
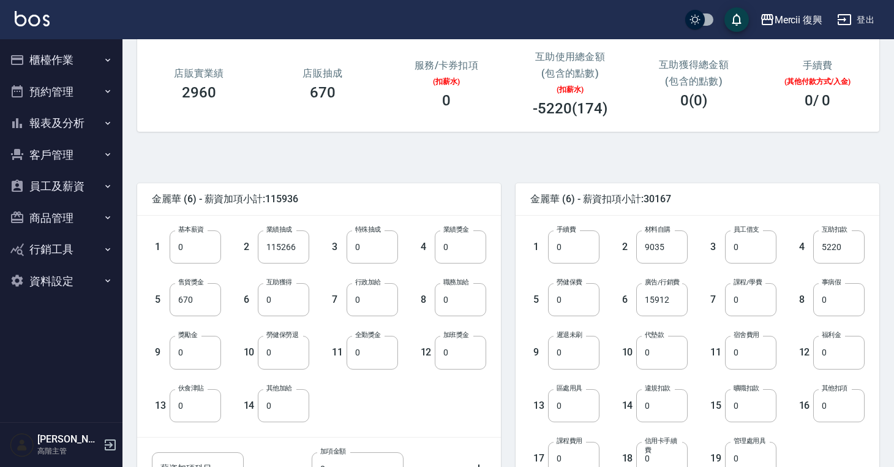
scroll to position [165, 0]
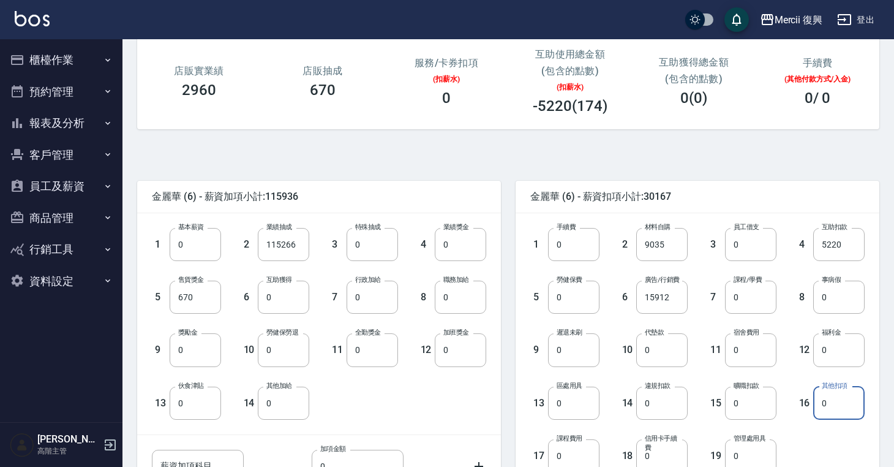
click at [838, 402] on input "0" at bounding box center [838, 402] width 51 height 33
click at [579, 359] on input "0" at bounding box center [573, 349] width 51 height 33
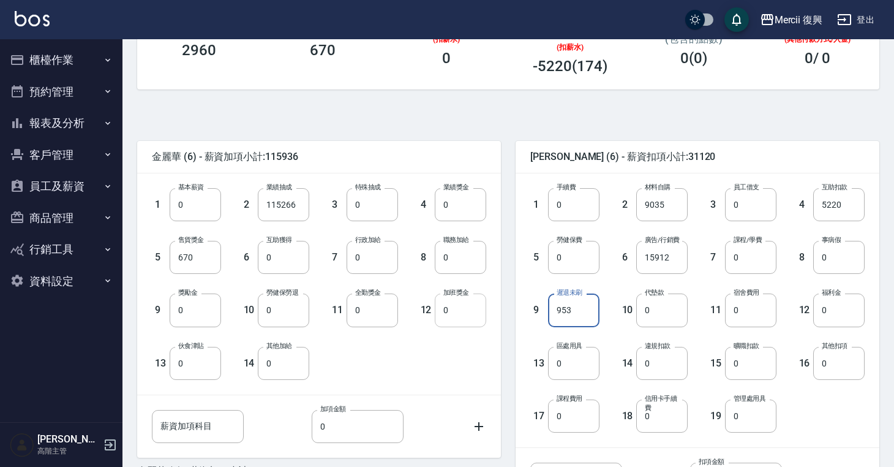
type input "953"
click at [453, 301] on input "0" at bounding box center [460, 309] width 51 height 33
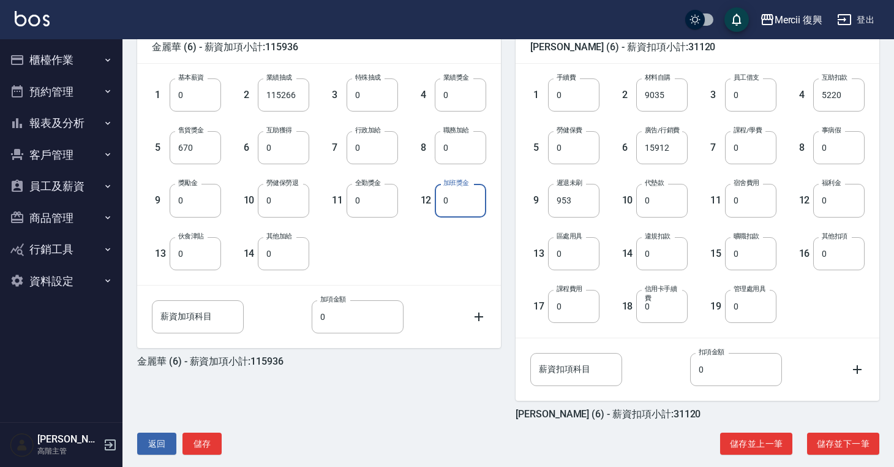
scroll to position [329, 0]
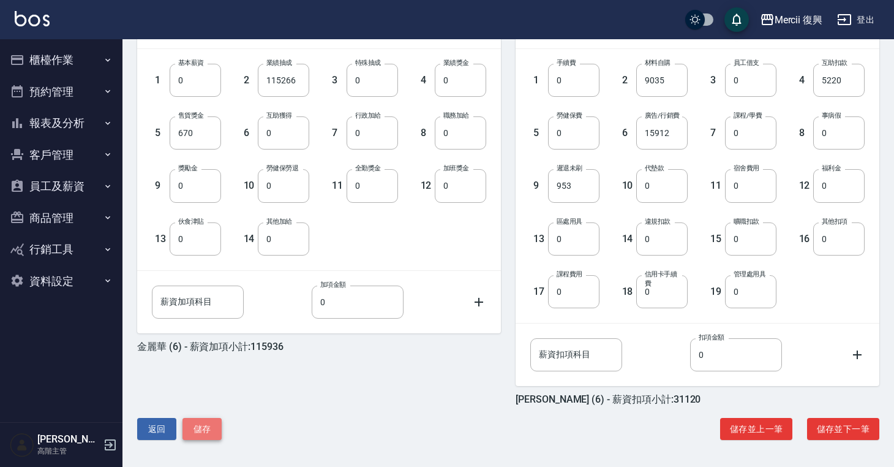
click at [203, 428] on button "儲存" at bounding box center [202, 429] width 39 height 23
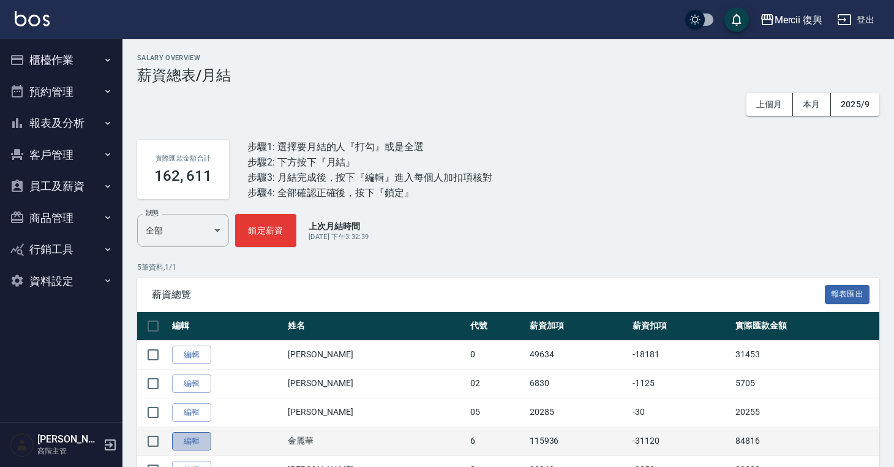
click at [186, 441] on link "編輯" at bounding box center [191, 441] width 39 height 19
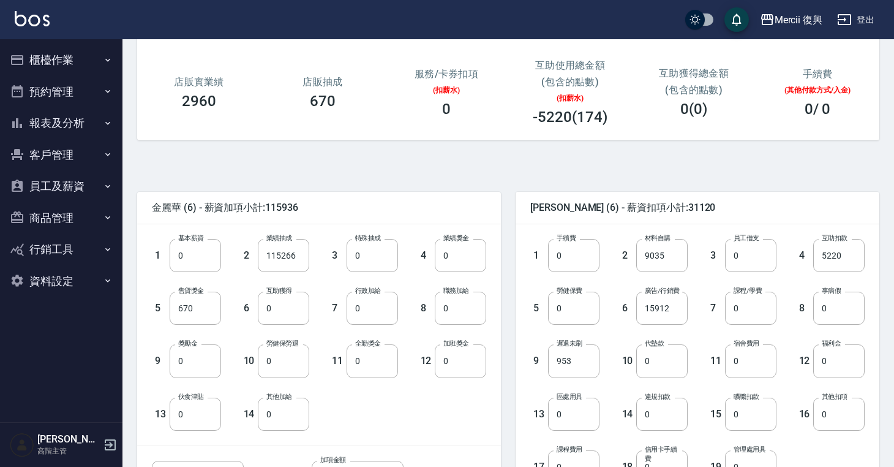
scroll to position [329, 0]
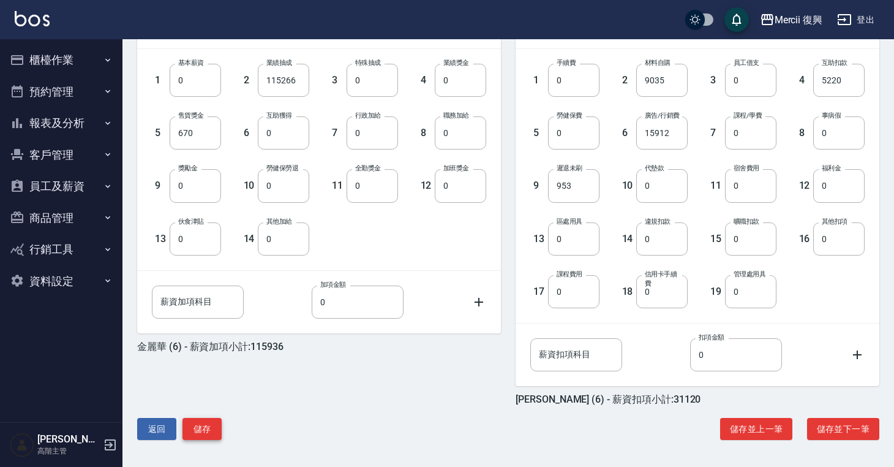
click at [198, 425] on button "儲存" at bounding box center [202, 429] width 39 height 23
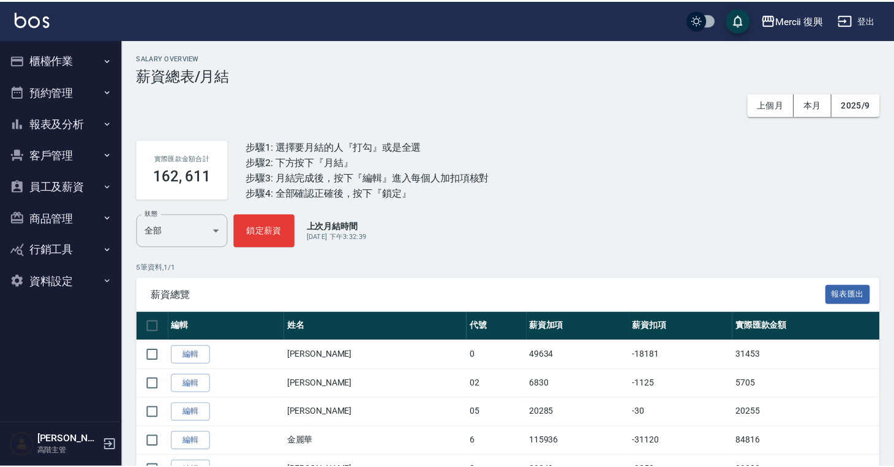
scroll to position [57, 0]
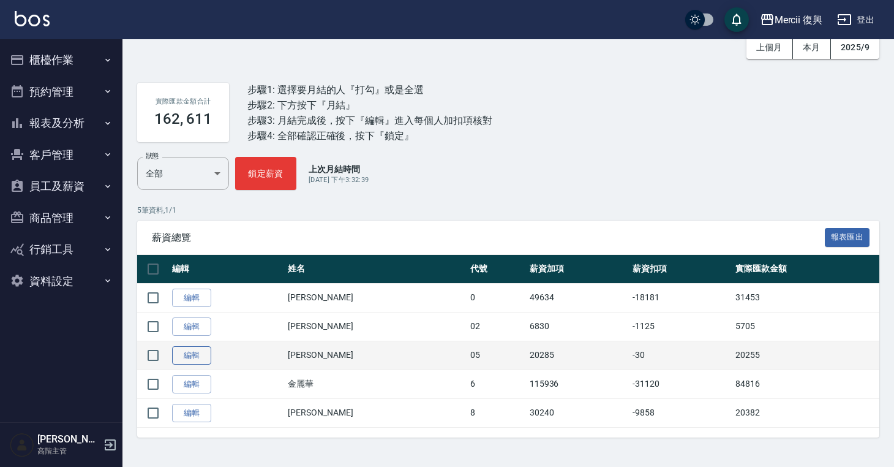
click at [180, 359] on link "編輯" at bounding box center [191, 355] width 39 height 19
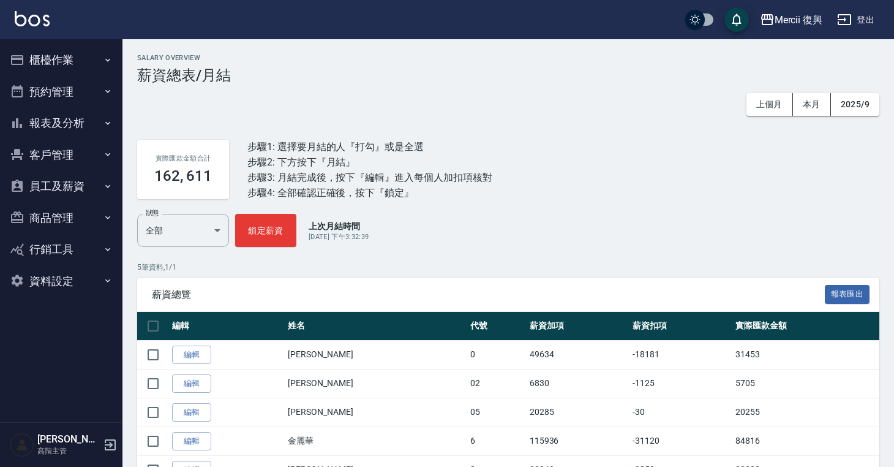
scroll to position [57, 0]
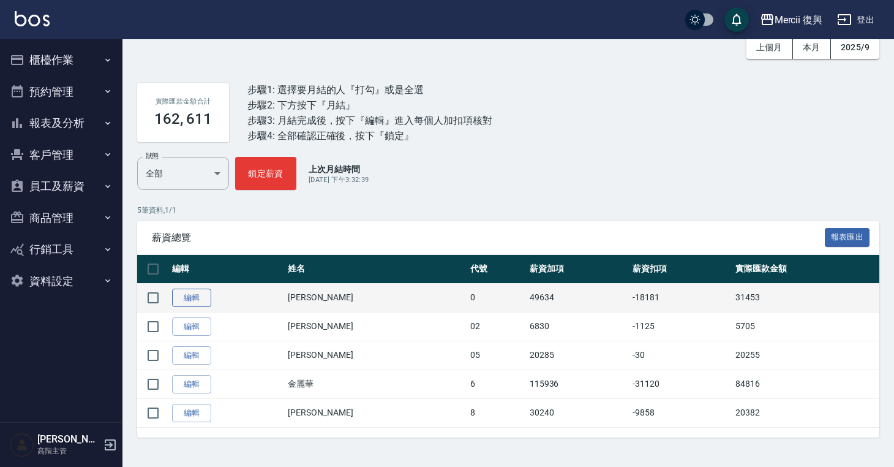
click at [192, 304] on link "編輯" at bounding box center [191, 297] width 39 height 19
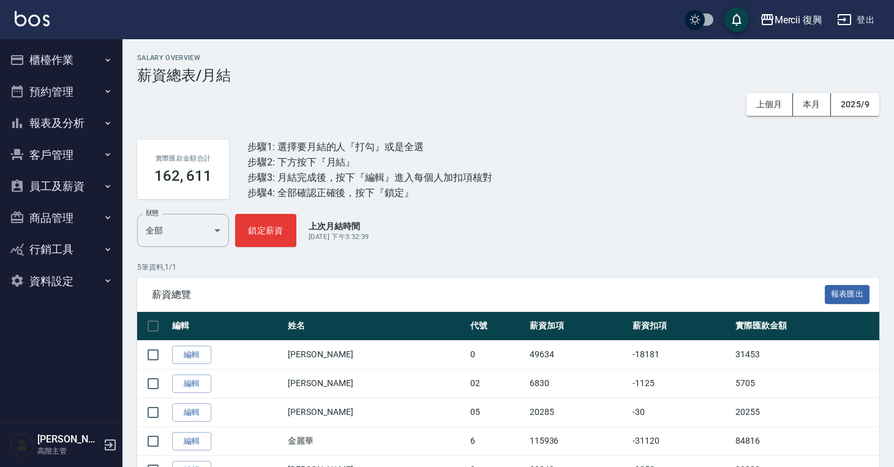
scroll to position [57, 0]
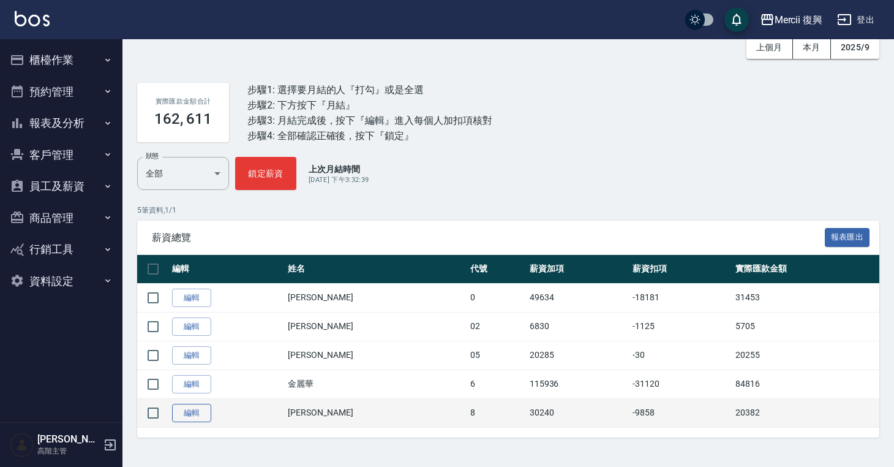
click at [191, 409] on link "編輯" at bounding box center [191, 413] width 39 height 19
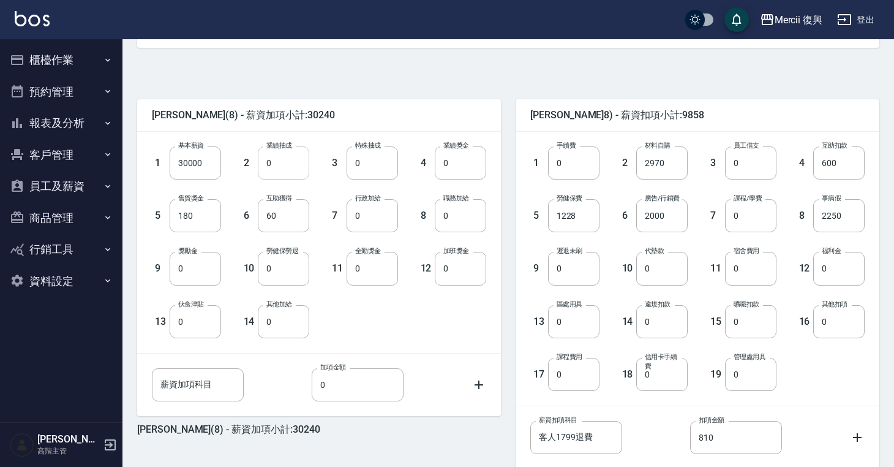
scroll to position [329, 0]
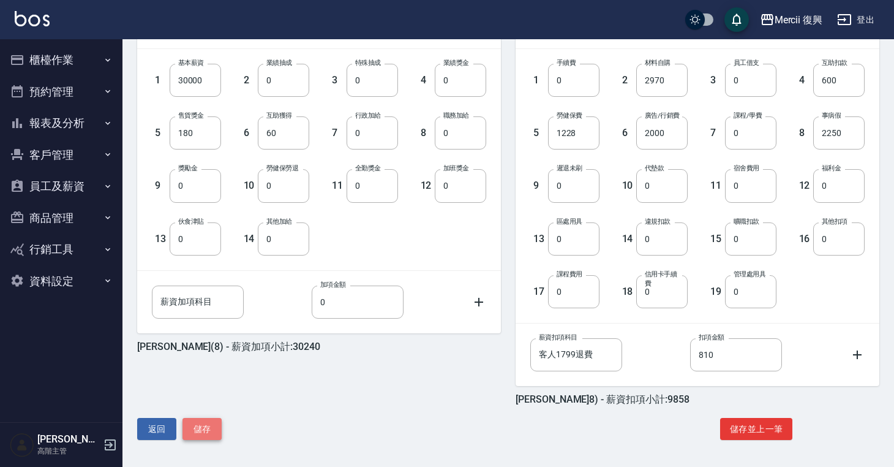
click at [208, 424] on button "儲存" at bounding box center [202, 429] width 39 height 23
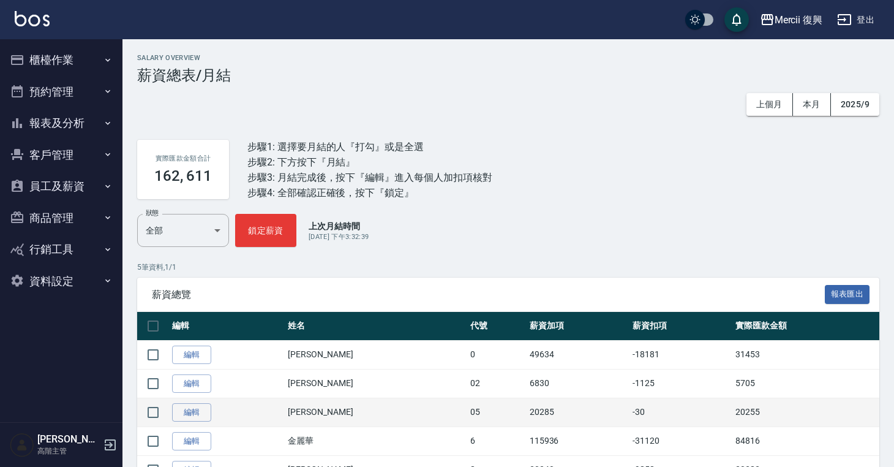
scroll to position [57, 0]
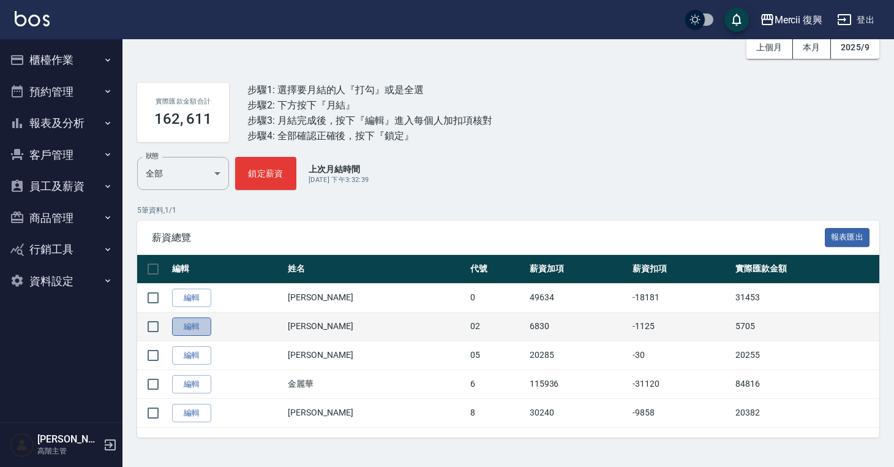
click at [189, 323] on link "編輯" at bounding box center [191, 326] width 39 height 19
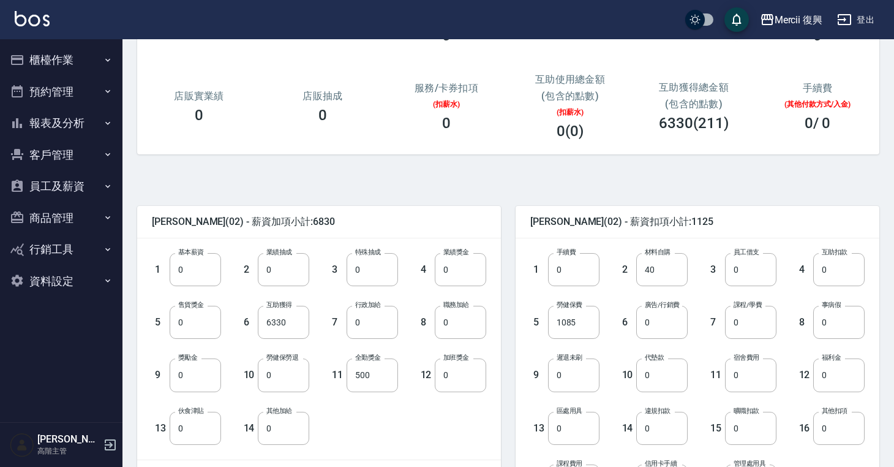
scroll to position [171, 0]
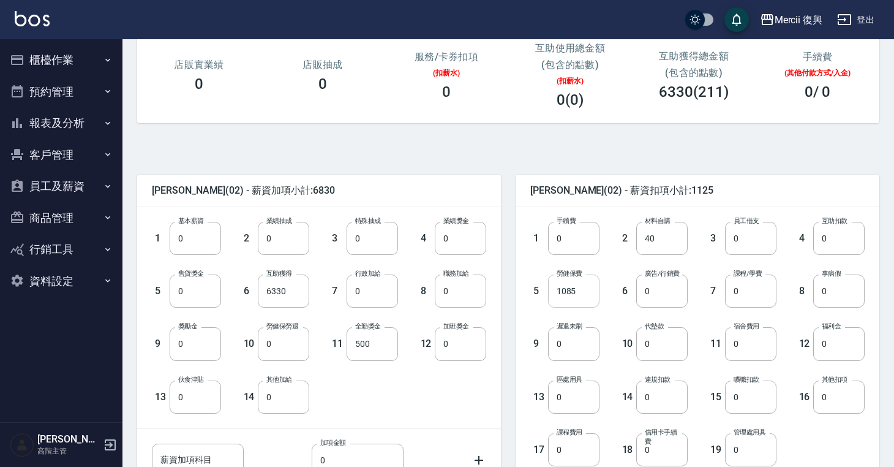
click at [592, 279] on input "1085" at bounding box center [573, 290] width 51 height 33
type input "0"
click at [292, 291] on input "6330" at bounding box center [283, 290] width 51 height 33
type input "0"
click at [194, 239] on input "0" at bounding box center [195, 238] width 51 height 33
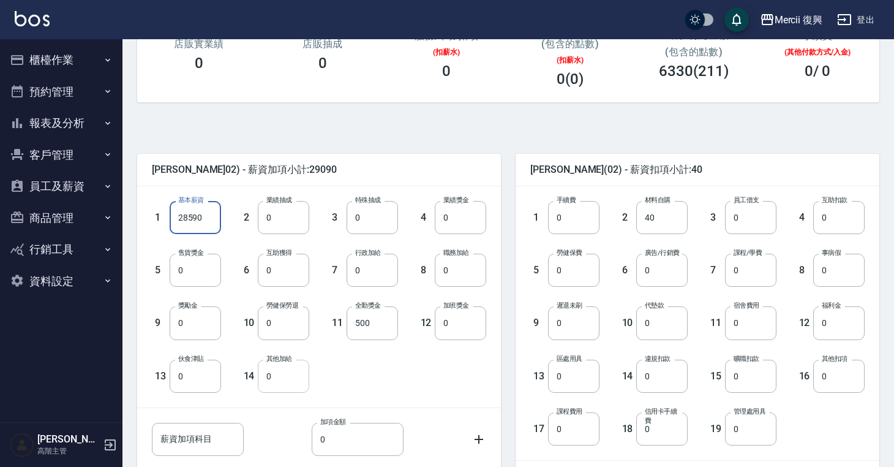
scroll to position [193, 0]
type input "28590"
click at [283, 369] on input "0" at bounding box center [283, 374] width 51 height 33
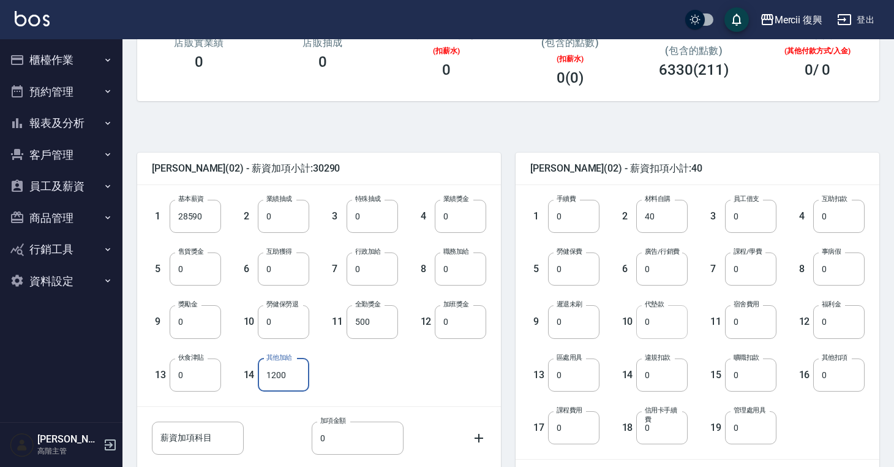
type input "1200"
click at [660, 316] on input "0" at bounding box center [661, 321] width 51 height 33
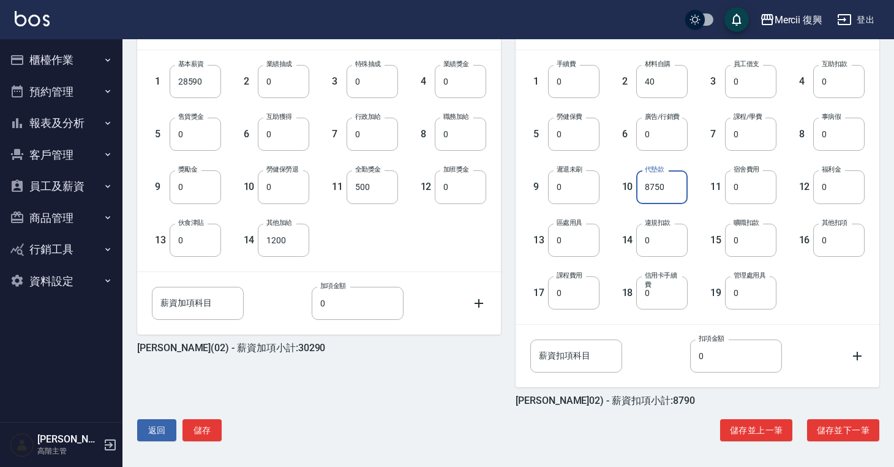
scroll to position [329, 0]
type input "8750"
click at [194, 429] on button "儲存" at bounding box center [202, 429] width 39 height 23
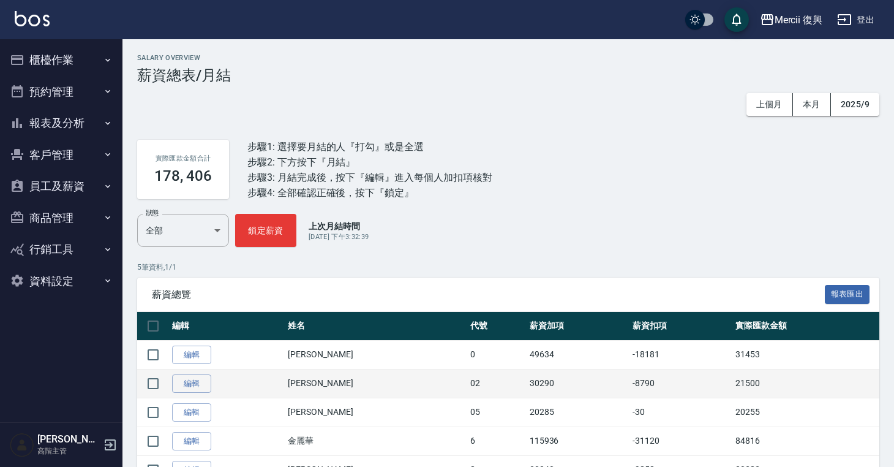
scroll to position [57, 0]
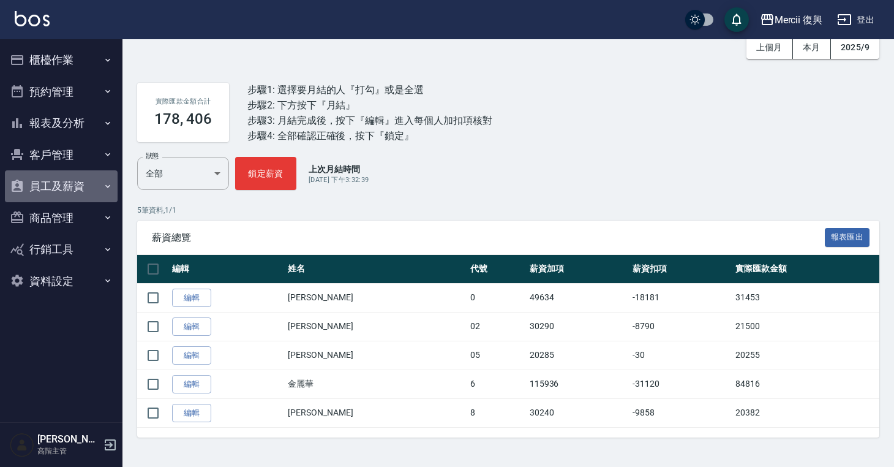
click at [61, 191] on button "員工及薪資" at bounding box center [61, 186] width 113 height 32
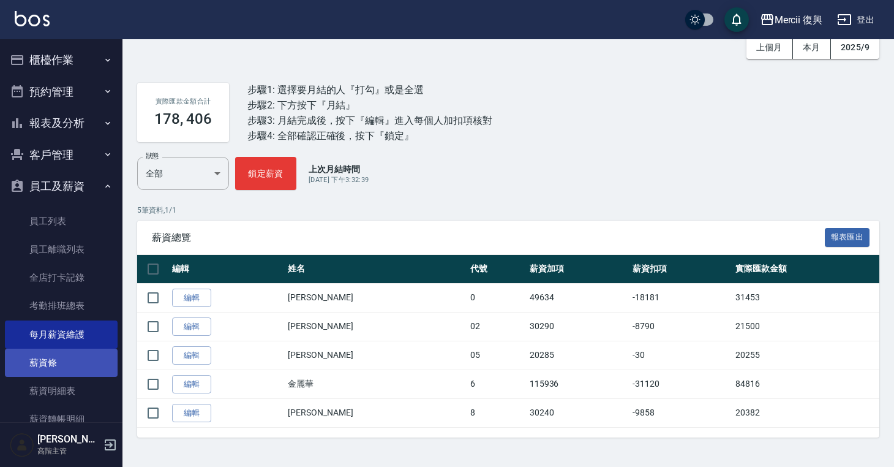
click at [74, 356] on link "薪資條" at bounding box center [61, 363] width 113 height 28
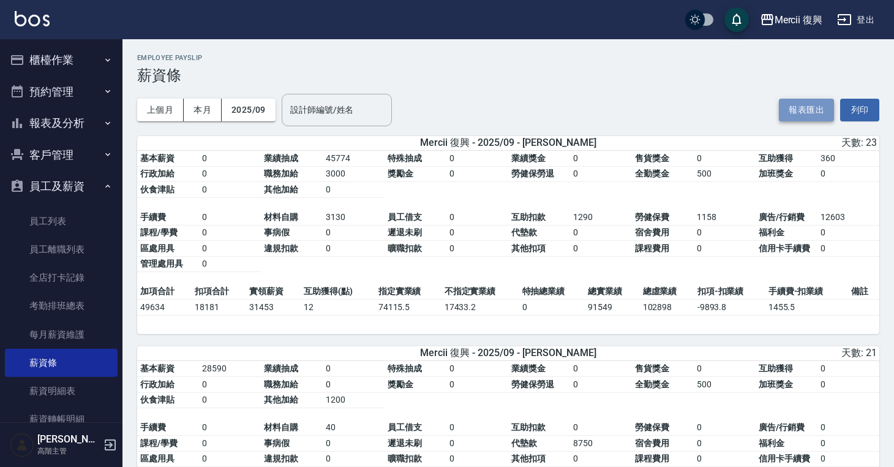
click at [818, 109] on button "報表匯出" at bounding box center [806, 110] width 55 height 23
click at [799, 15] on div "Mercii 復興" at bounding box center [799, 19] width 48 height 15
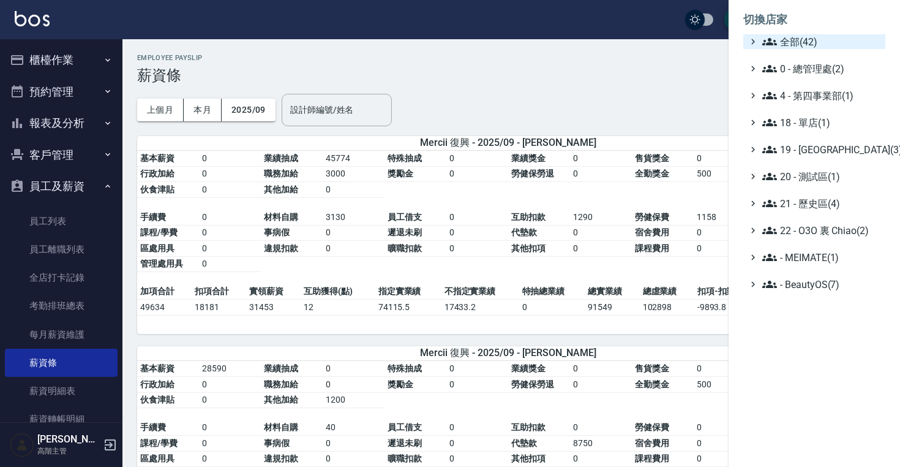
click at [788, 45] on span "全部(42)" at bounding box center [822, 41] width 118 height 15
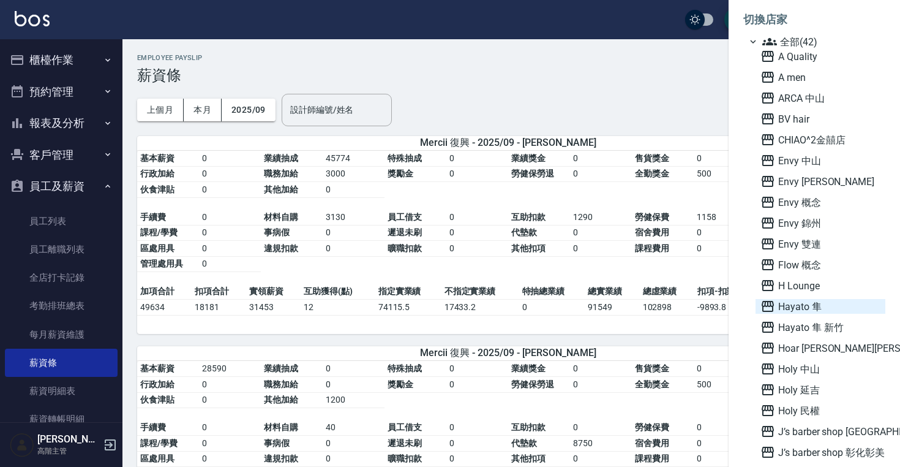
click at [796, 308] on span "Hayato 隼" at bounding box center [821, 306] width 120 height 15
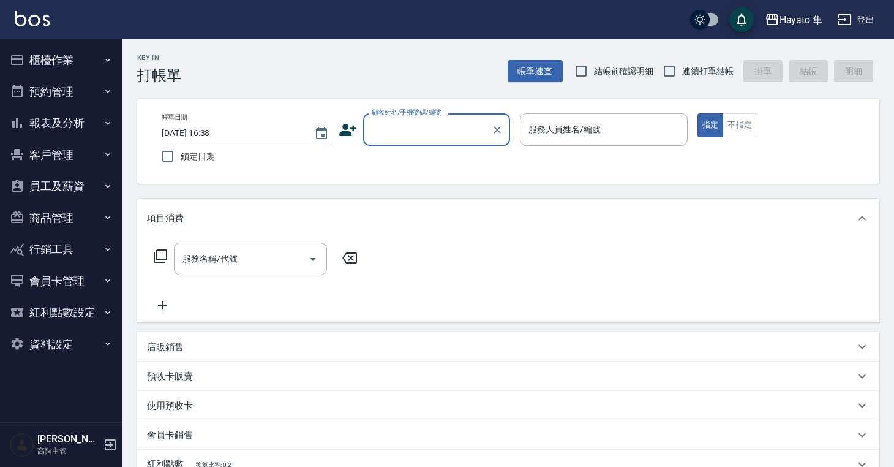
click at [75, 192] on button "員工及薪資" at bounding box center [61, 186] width 113 height 32
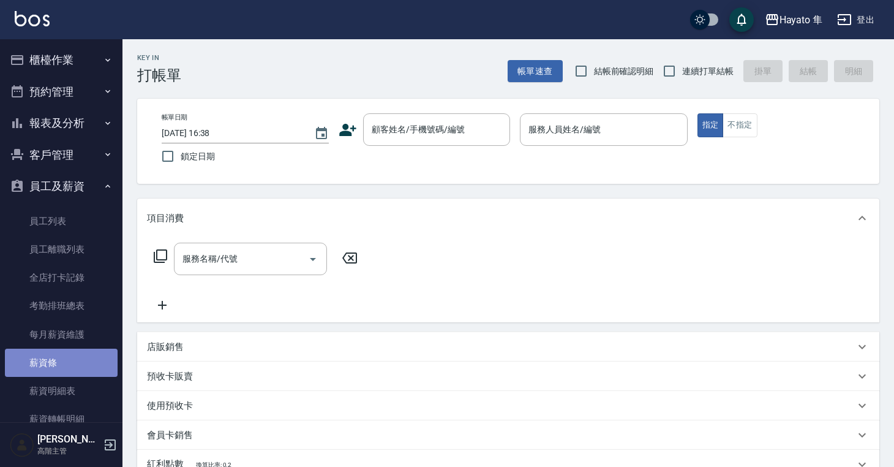
click at [64, 363] on link "薪資條" at bounding box center [61, 363] width 113 height 28
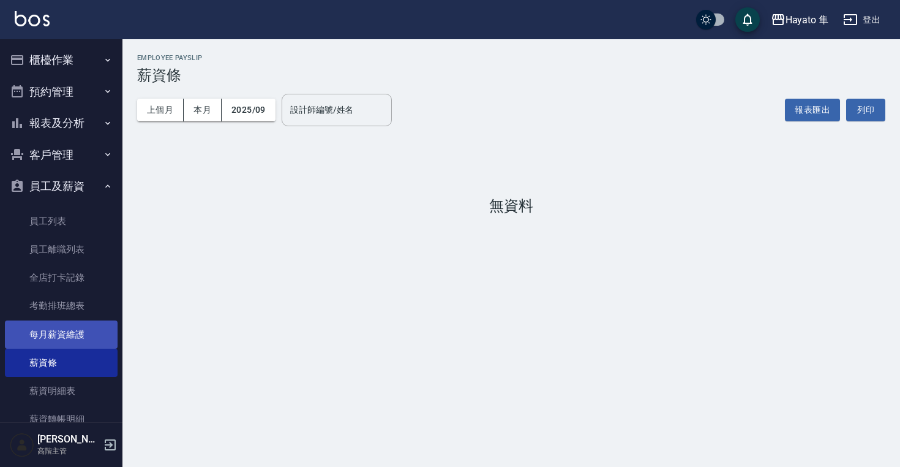
click at [68, 336] on link "每月薪資維護" at bounding box center [61, 334] width 113 height 28
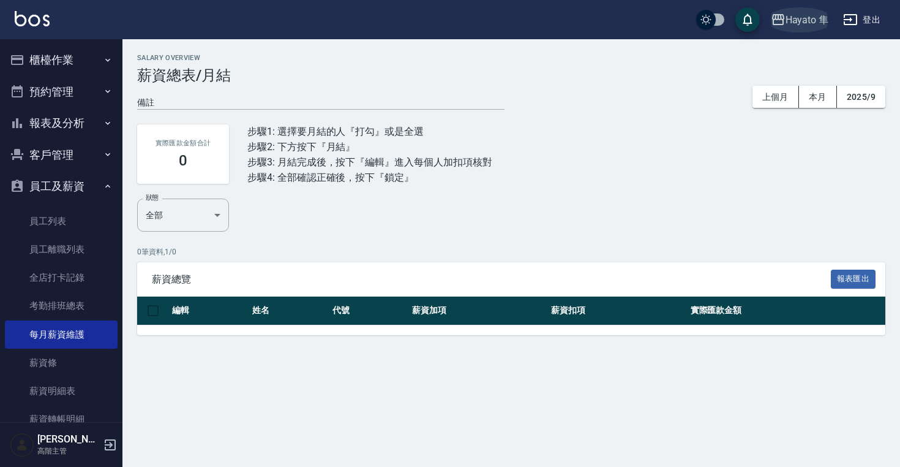
click at [811, 17] on div "Hayato 隼" at bounding box center [807, 19] width 43 height 15
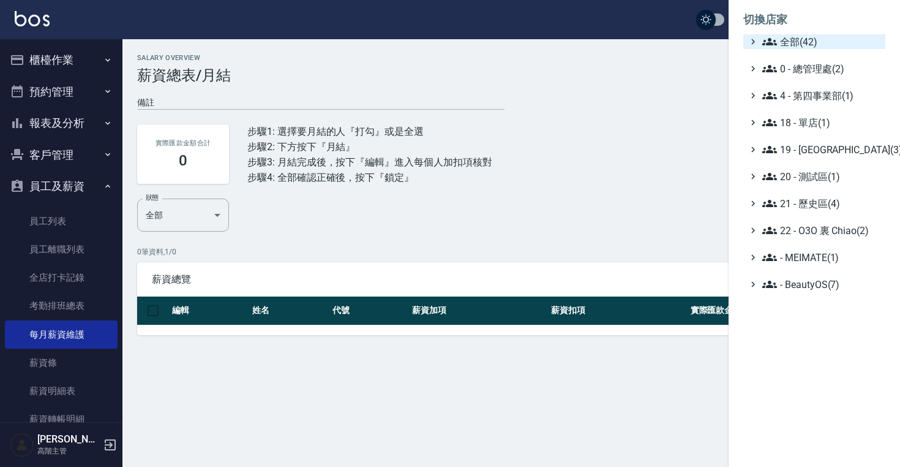
click at [808, 48] on span "全部(42)" at bounding box center [822, 41] width 118 height 15
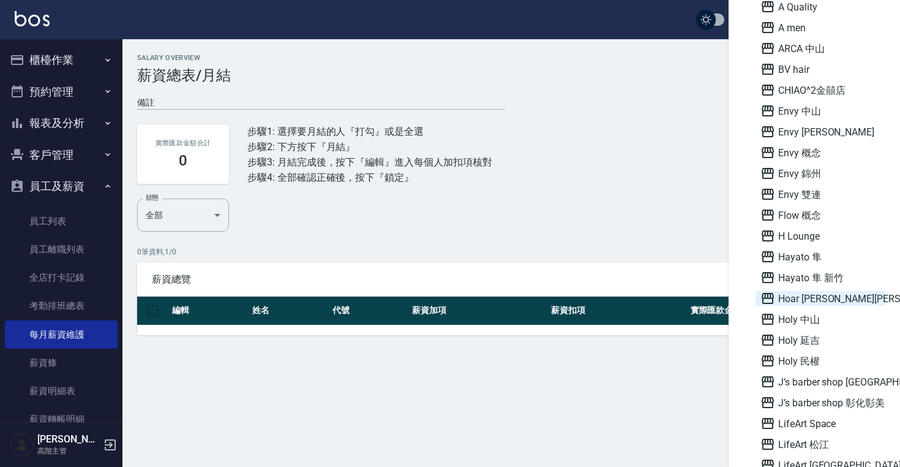
scroll to position [68, 0]
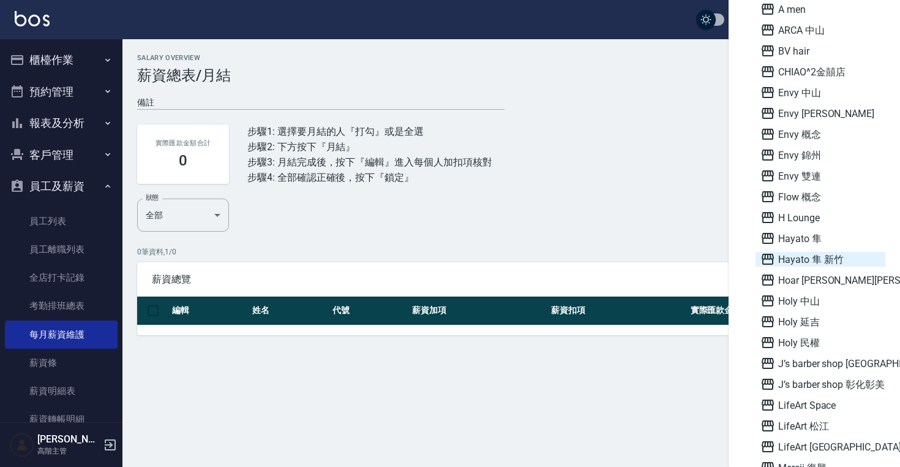
click at [793, 263] on span "Hayato 隼 新竹" at bounding box center [821, 259] width 120 height 15
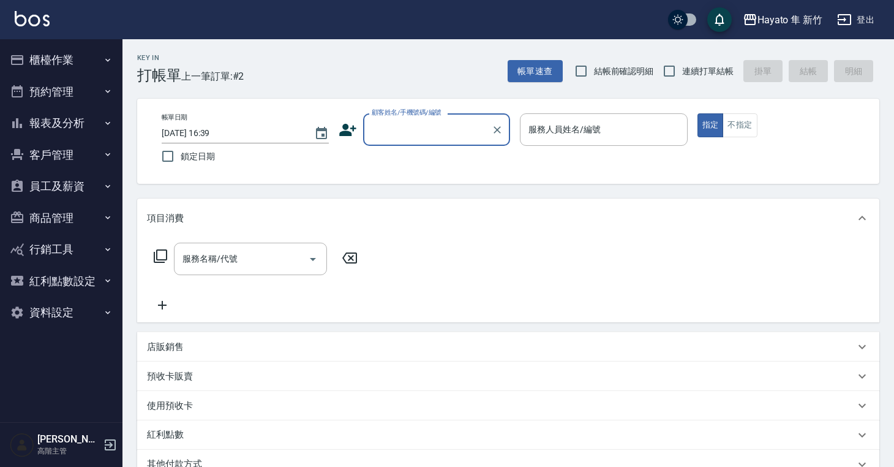
click at [62, 176] on button "員工及薪資" at bounding box center [61, 186] width 113 height 32
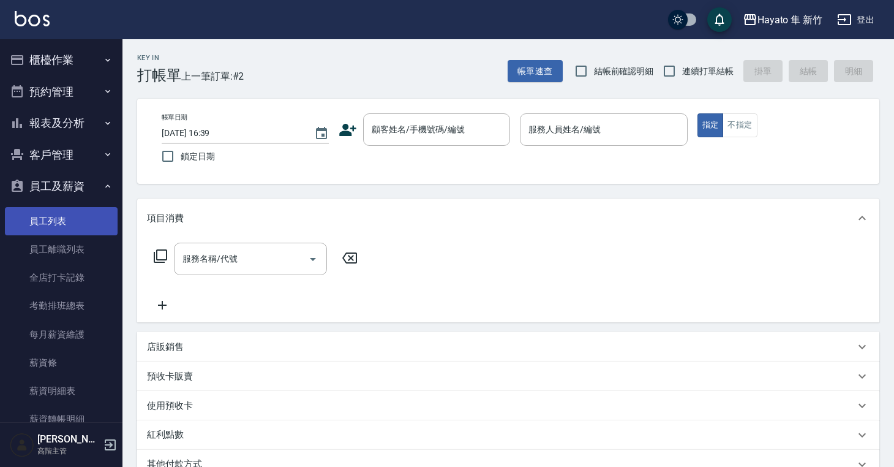
click at [61, 235] on link "員工列表" at bounding box center [61, 221] width 113 height 28
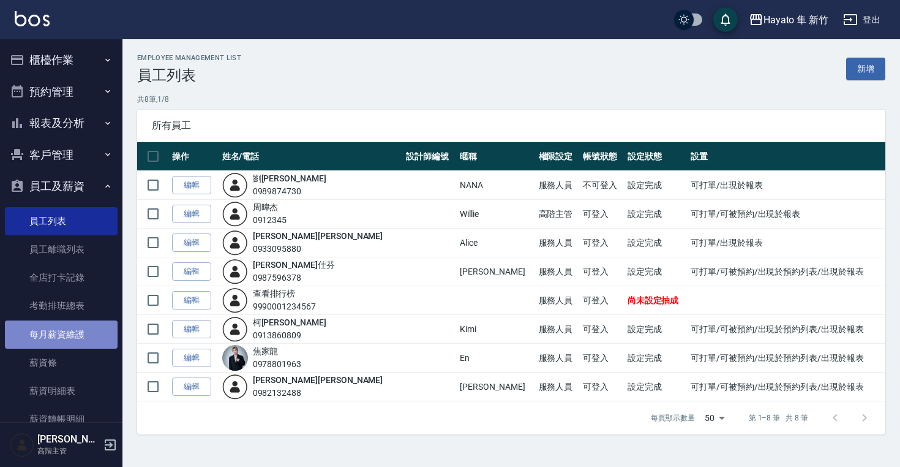
click at [62, 322] on link "每月薪資維護" at bounding box center [61, 334] width 113 height 28
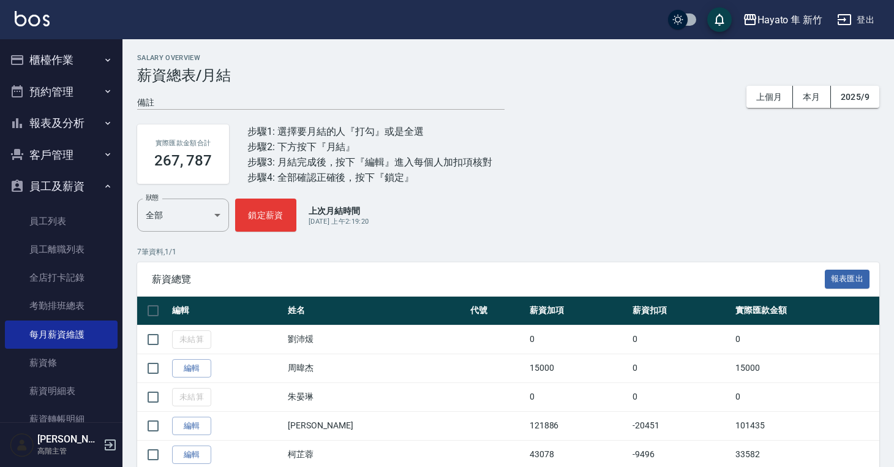
scroll to position [99, 0]
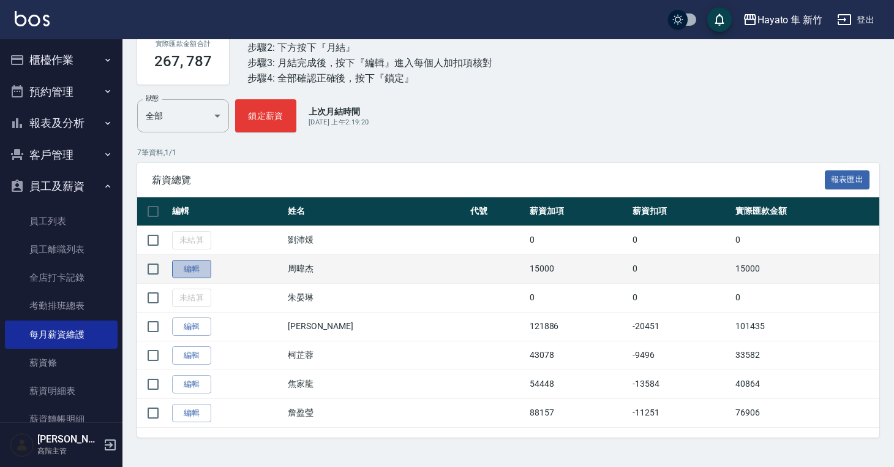
click at [195, 272] on link "編輯" at bounding box center [191, 269] width 39 height 19
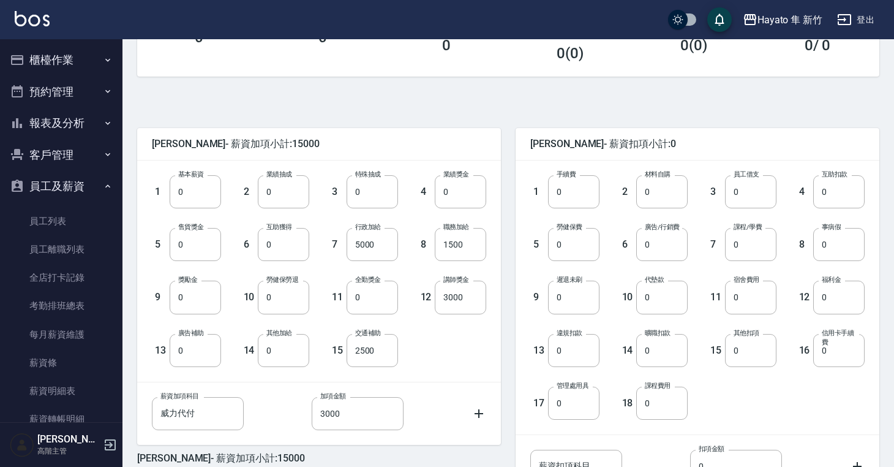
scroll to position [232, 0]
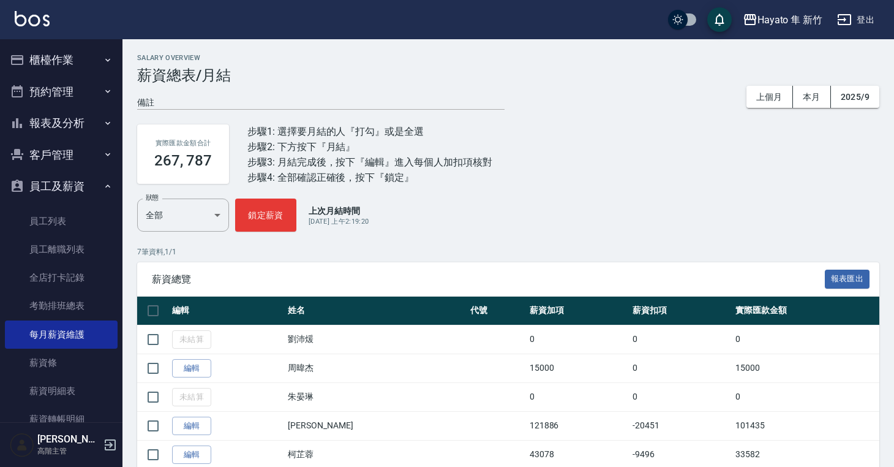
click at [890, 216] on div "Salary Overview 薪資總表/月結 備註 x 上個月 本月 2025/9 實際匯款金額合計 267, 787 步驟1: 選擇要月結的人『打勾』或是…" at bounding box center [509, 295] width 772 height 483
click at [889, 217] on div "Salary Overview 薪資總表/月結 備註 x 上個月 本月 2025/9 實際匯款金額合計 267, 787 步驟1: 選擇要月結的人『打勾』或是…" at bounding box center [509, 295] width 772 height 483
click at [782, 18] on div "Hayato 隼 新竹" at bounding box center [790, 19] width 65 height 15
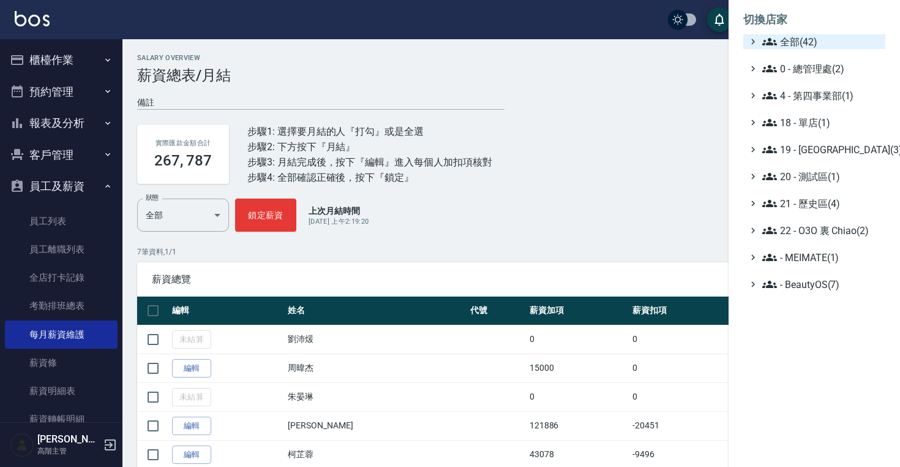
click at [789, 42] on span "全部(42)" at bounding box center [822, 41] width 118 height 15
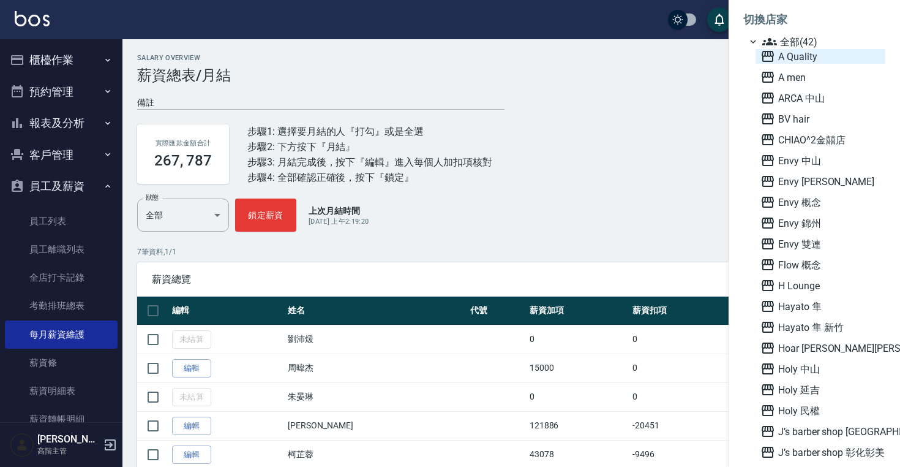
click at [794, 59] on span "A Quality" at bounding box center [821, 56] width 120 height 15
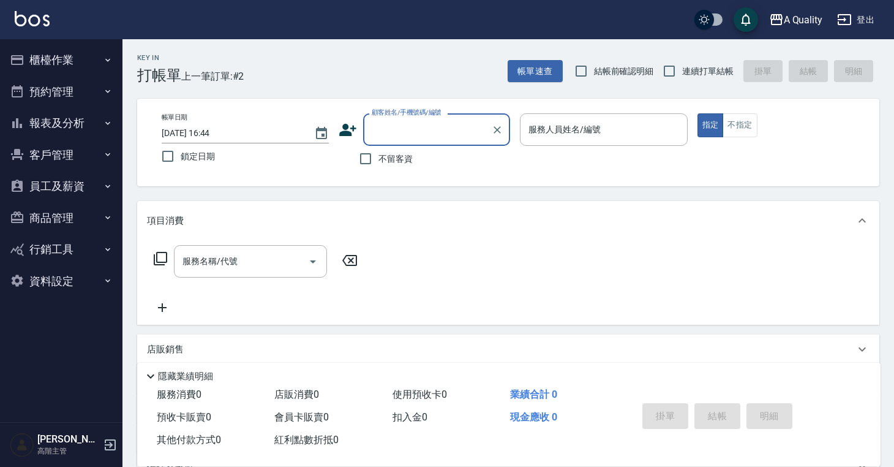
click at [77, 189] on button "員工及薪資" at bounding box center [61, 186] width 113 height 32
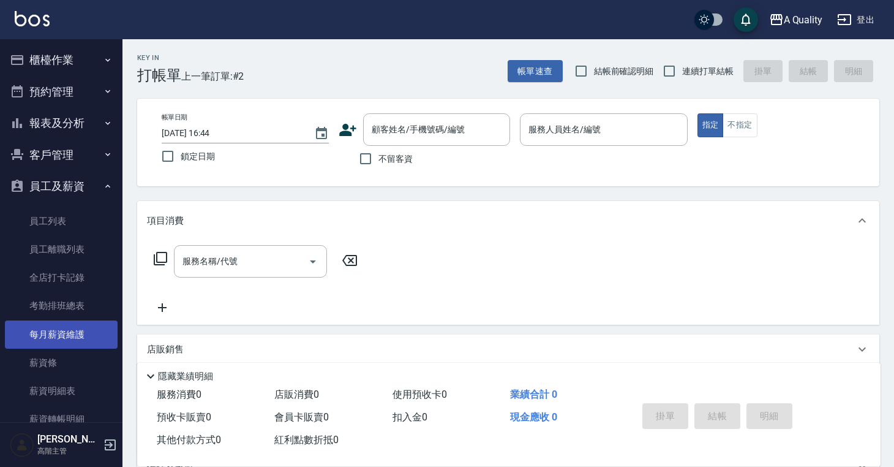
click at [80, 332] on link "每月薪資維護" at bounding box center [61, 334] width 113 height 28
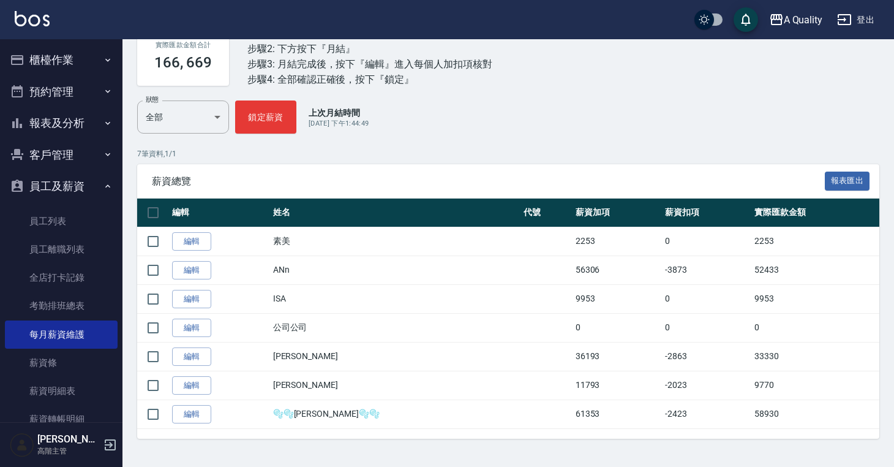
scroll to position [131, 0]
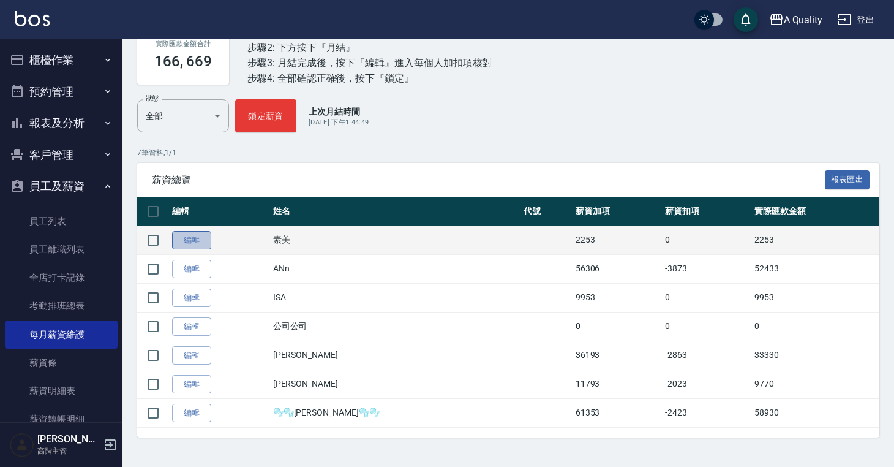
click at [198, 244] on link "編輯" at bounding box center [191, 240] width 39 height 19
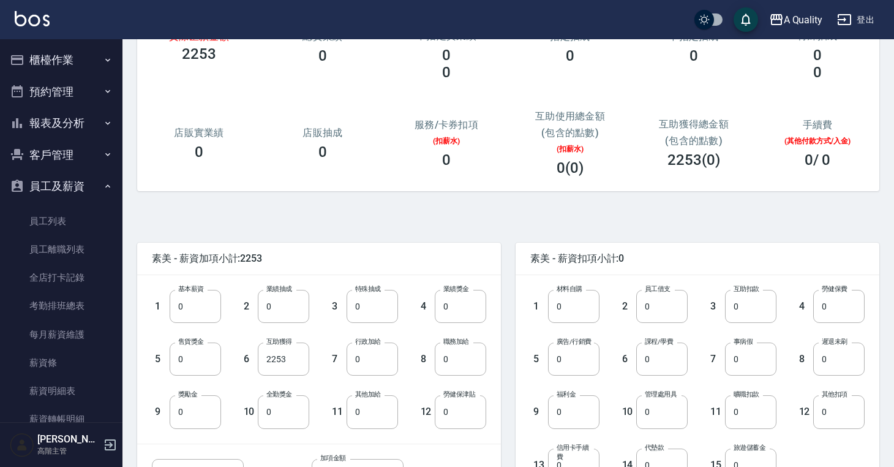
scroll to position [113, 0]
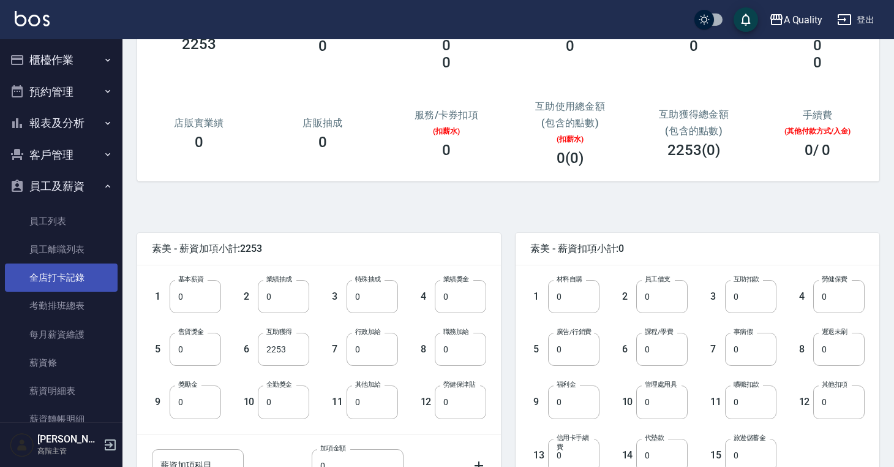
click at [74, 282] on link "全店打卡記錄" at bounding box center [61, 277] width 113 height 28
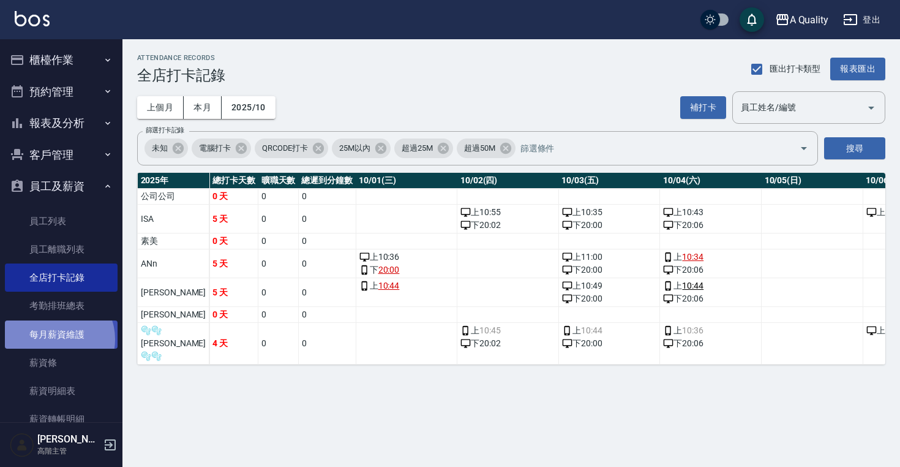
click at [56, 339] on link "每月薪資維護" at bounding box center [61, 334] width 113 height 28
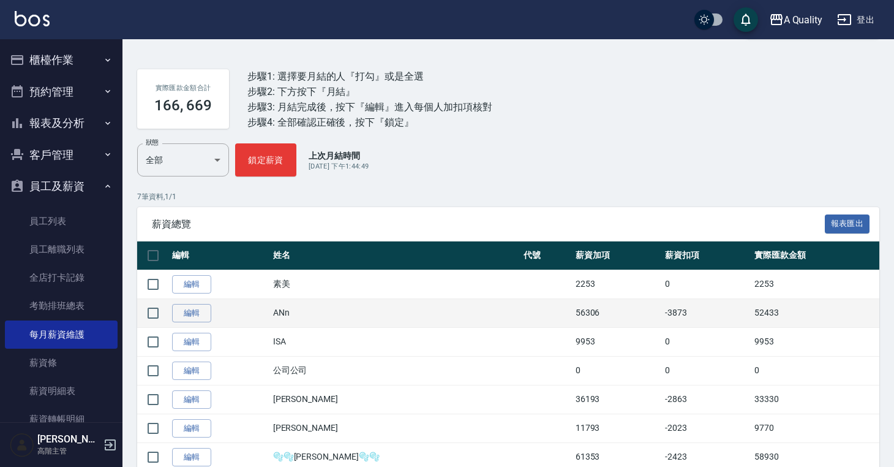
scroll to position [131, 0]
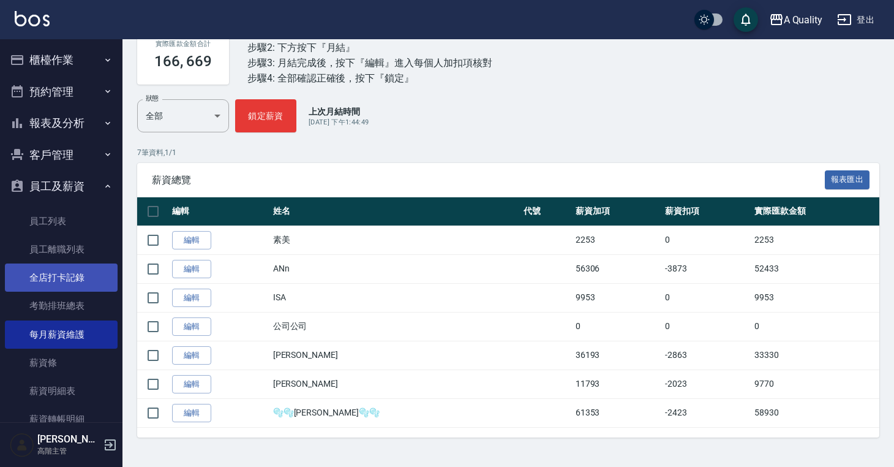
click at [55, 277] on link "全店打卡記錄" at bounding box center [61, 277] width 113 height 28
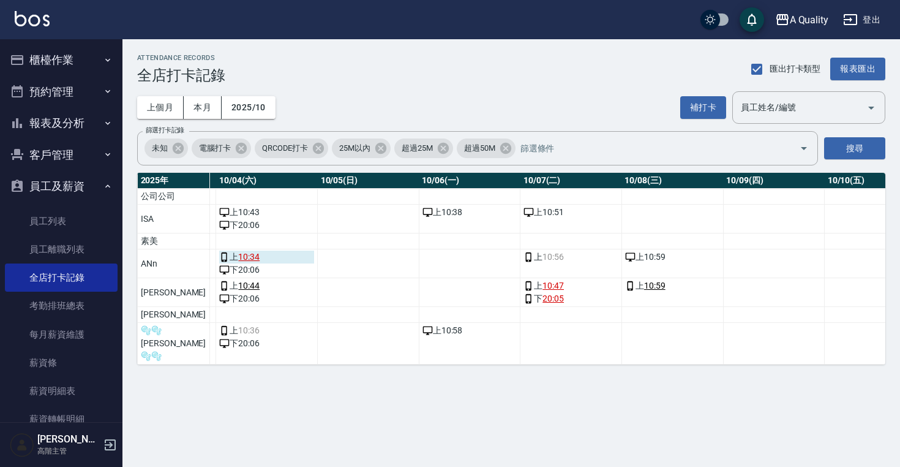
scroll to position [0, 443]
click at [160, 103] on button "上個月" at bounding box center [160, 107] width 47 height 23
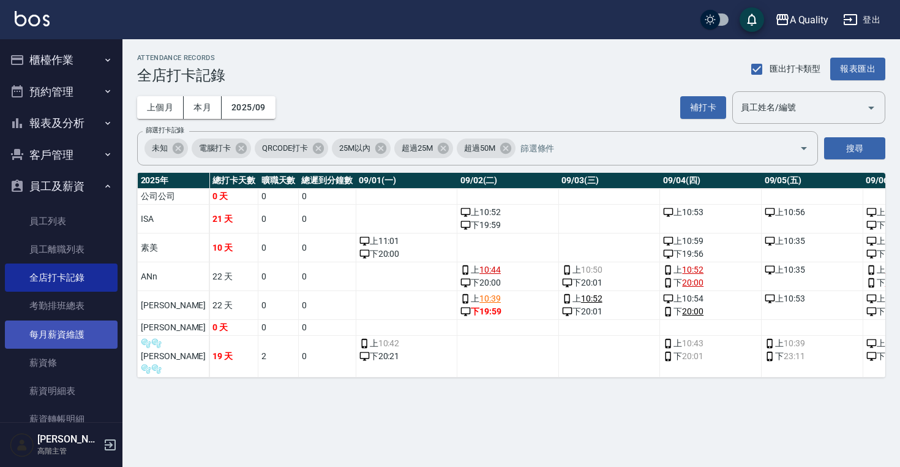
click at [74, 330] on link "每月薪資維護" at bounding box center [61, 334] width 113 height 28
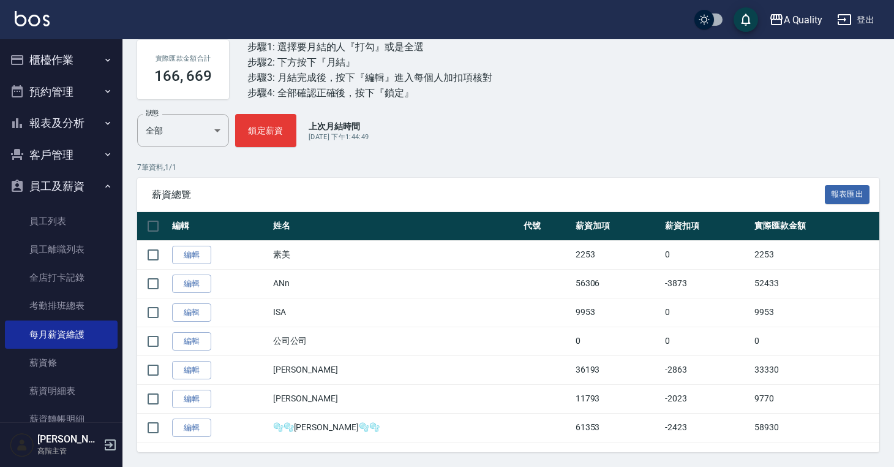
scroll to position [131, 0]
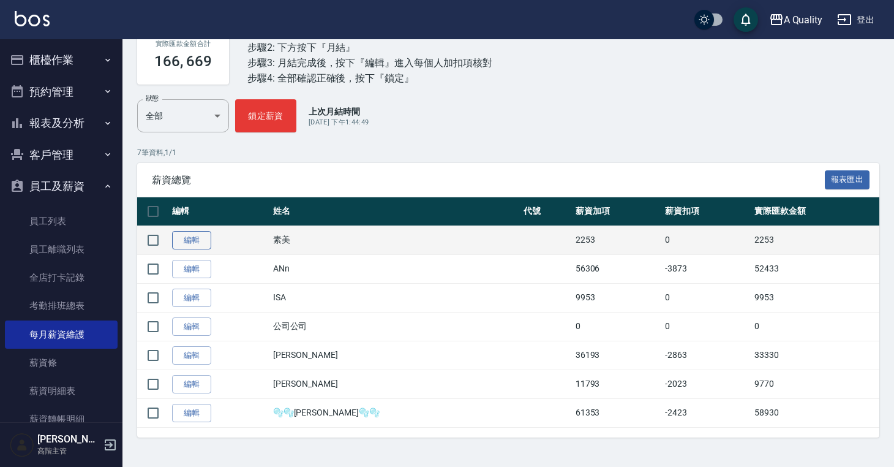
click at [198, 236] on link "編輯" at bounding box center [191, 240] width 39 height 19
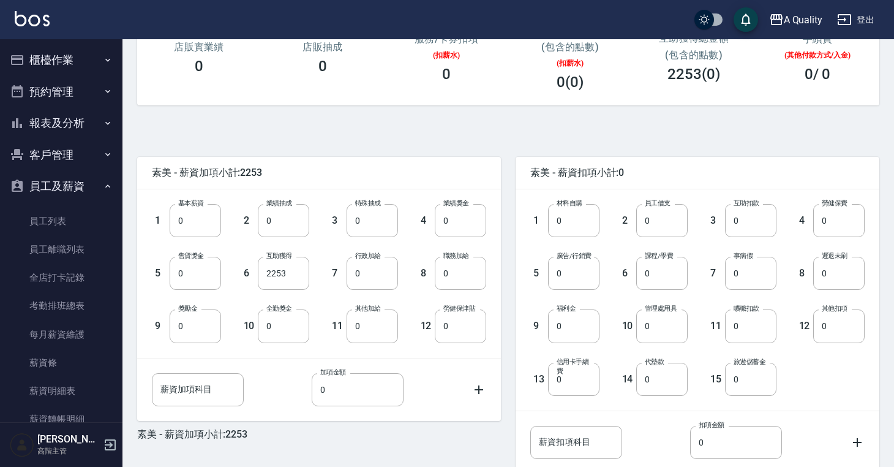
scroll to position [195, 0]
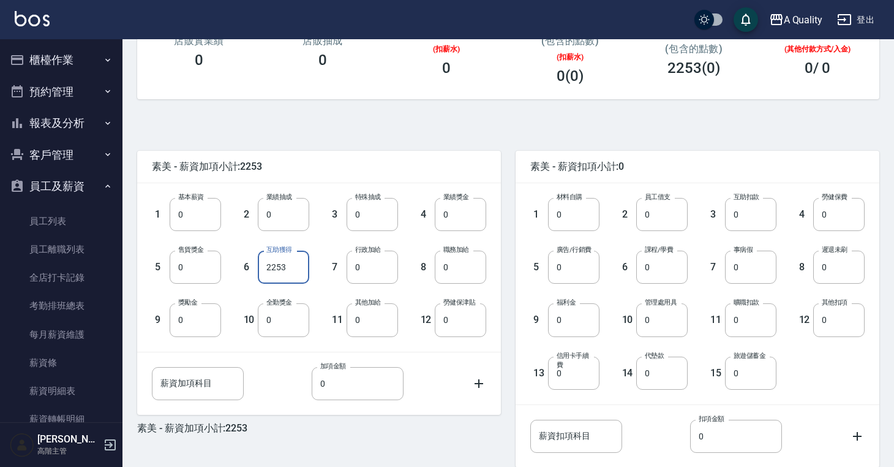
click at [288, 273] on input "2253" at bounding box center [283, 267] width 51 height 33
type input "0"
click at [384, 319] on input "0" at bounding box center [372, 319] width 51 height 33
type input "0"
type input "600"
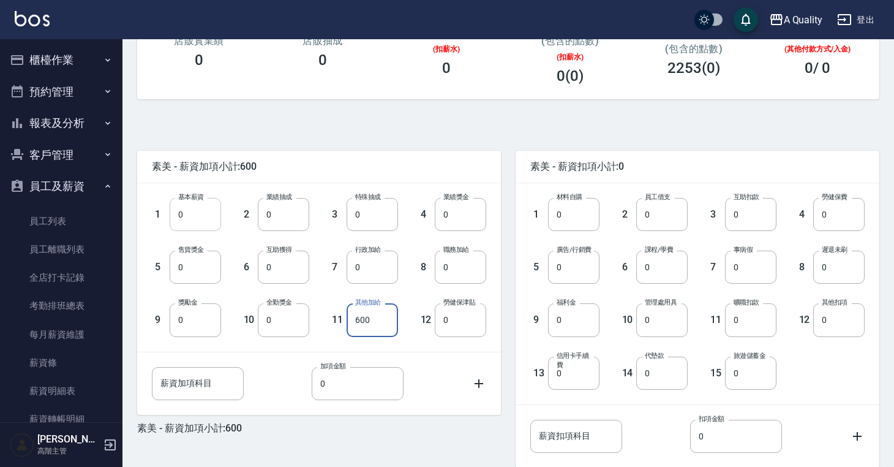
click at [192, 215] on input "0" at bounding box center [195, 214] width 51 height 33
type input "14295"
click at [660, 271] on input "0" at bounding box center [661, 267] width 51 height 33
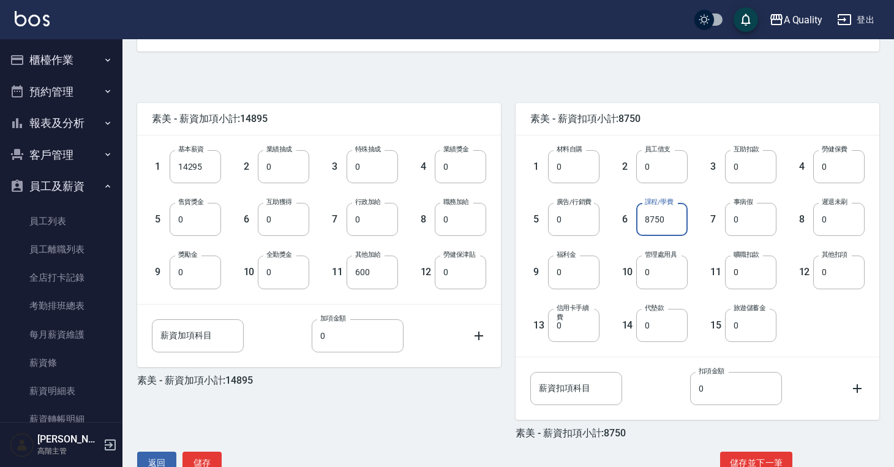
scroll to position [276, 0]
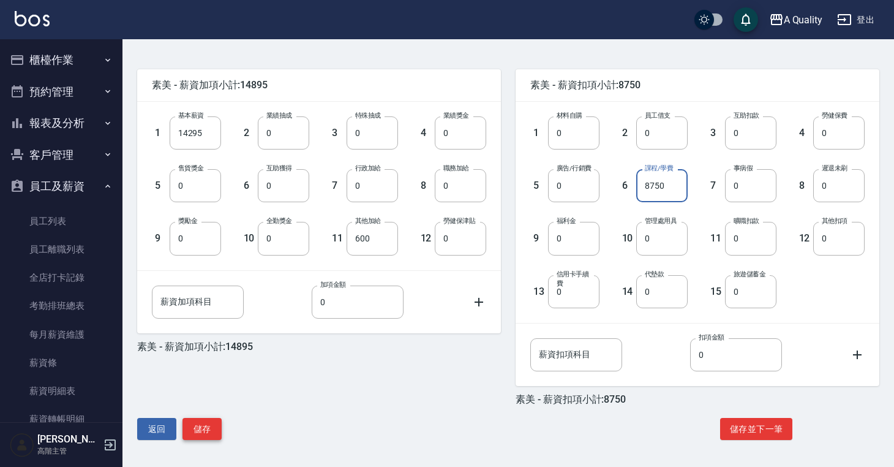
type input "8750"
click at [212, 424] on button "儲存" at bounding box center [202, 429] width 39 height 23
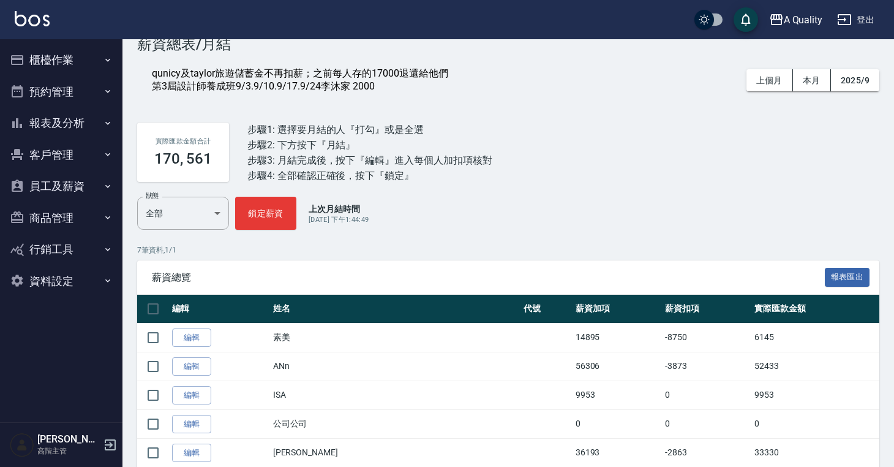
scroll to position [31, 0]
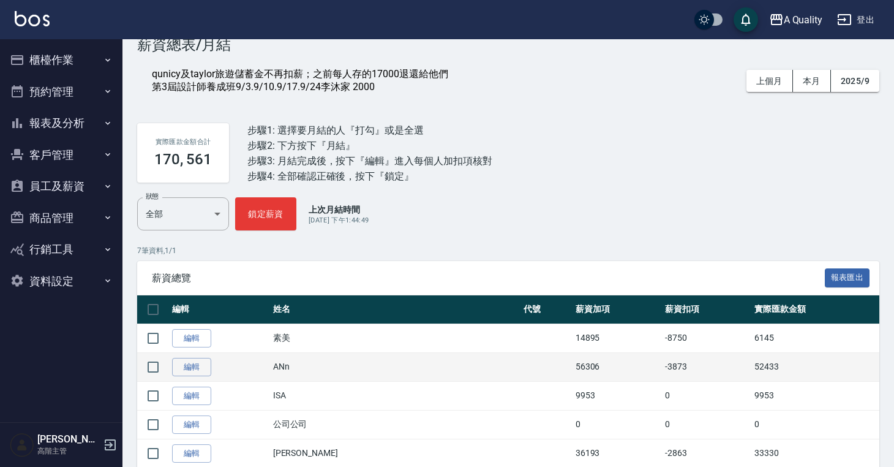
click at [224, 369] on td "編輯" at bounding box center [219, 366] width 101 height 29
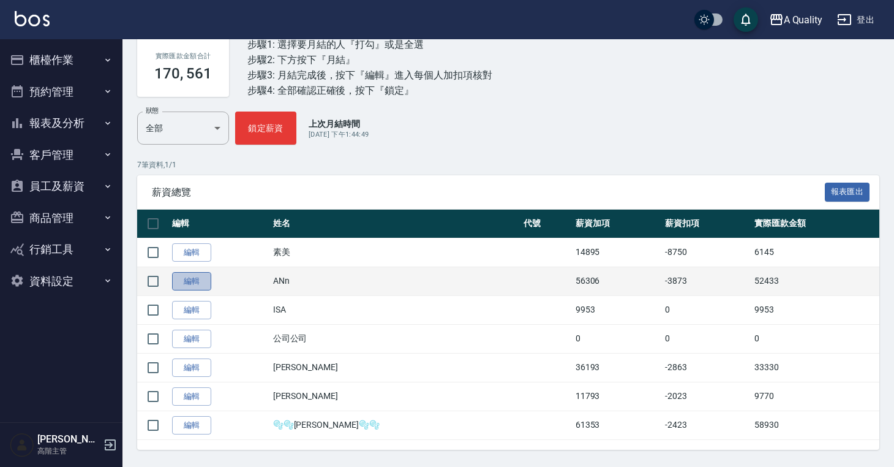
click at [195, 285] on link "編輯" at bounding box center [191, 281] width 39 height 19
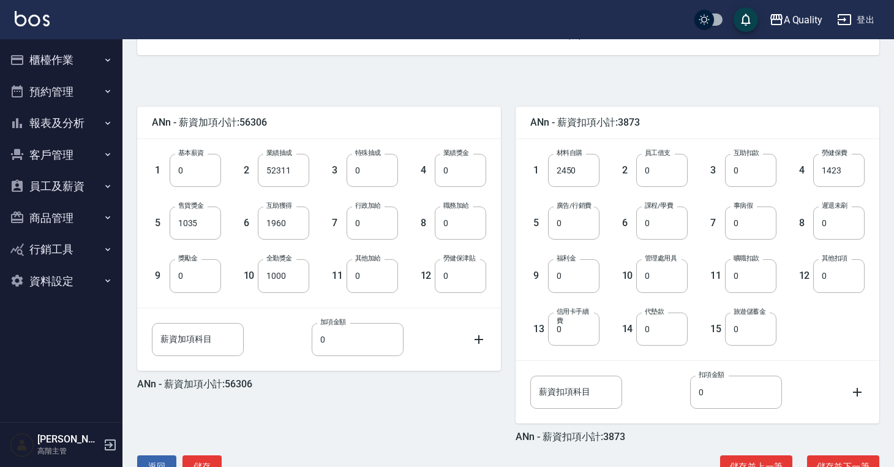
scroll to position [276, 0]
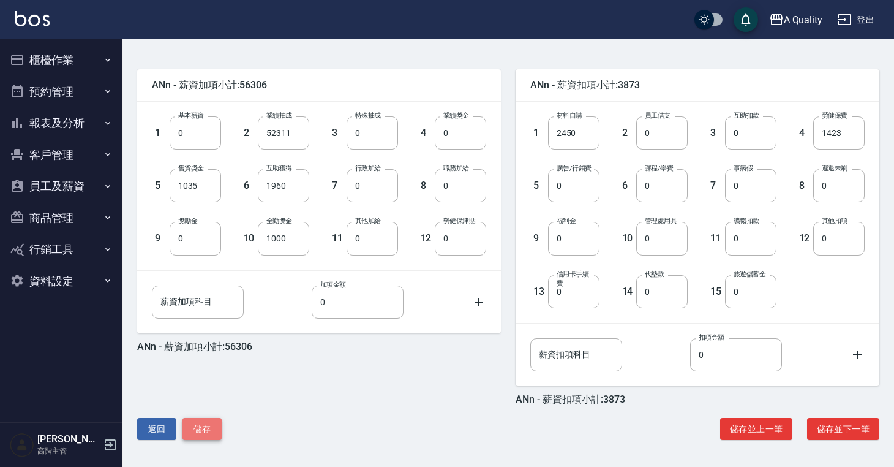
click at [204, 426] on button "儲存" at bounding box center [202, 429] width 39 height 23
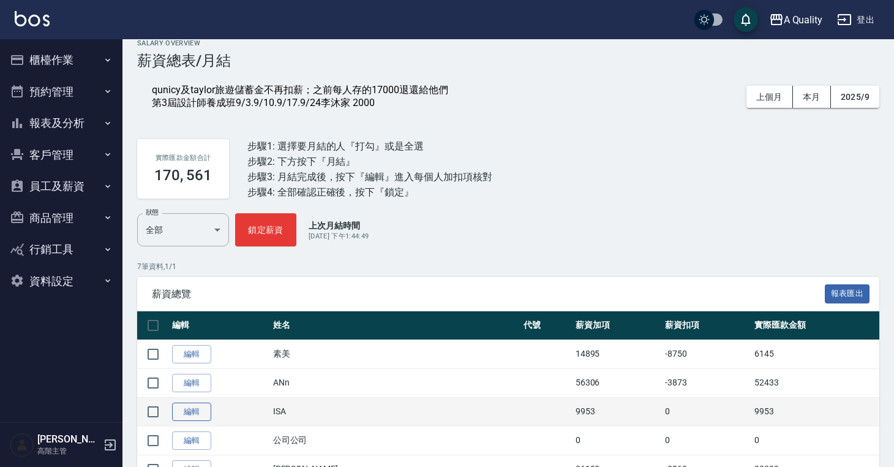
scroll to position [117, 0]
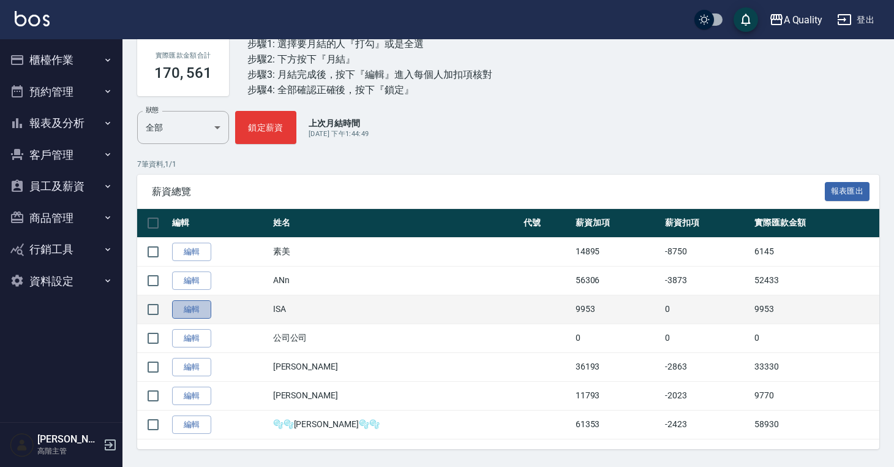
click at [192, 312] on link "編輯" at bounding box center [191, 309] width 39 height 19
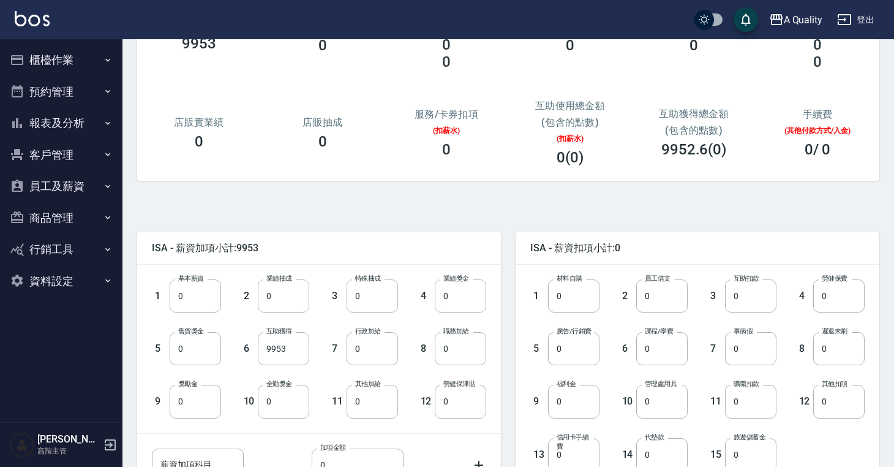
scroll to position [147, 0]
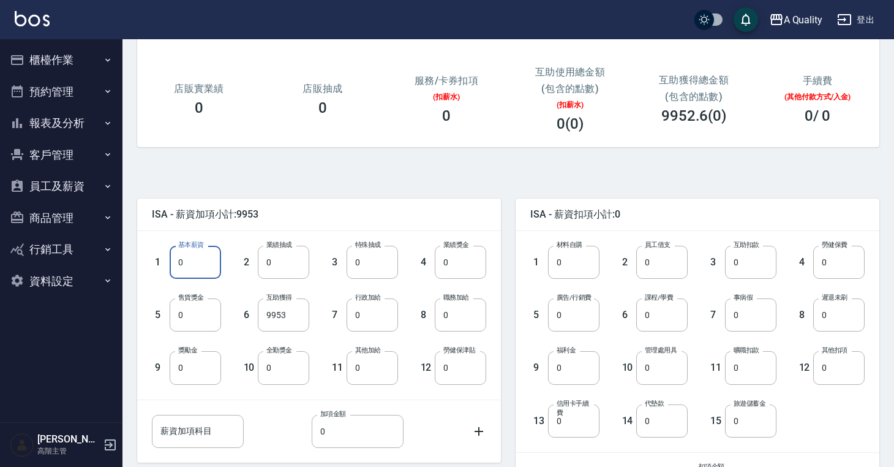
click at [196, 260] on input "0" at bounding box center [195, 262] width 51 height 33
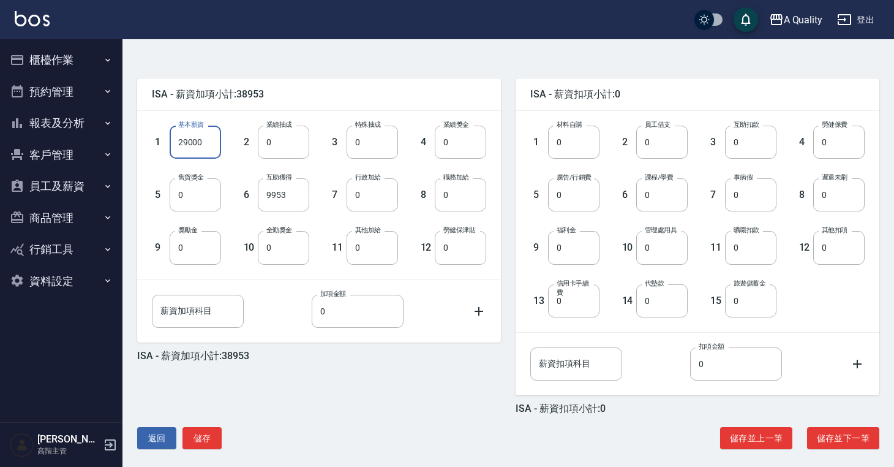
scroll to position [276, 0]
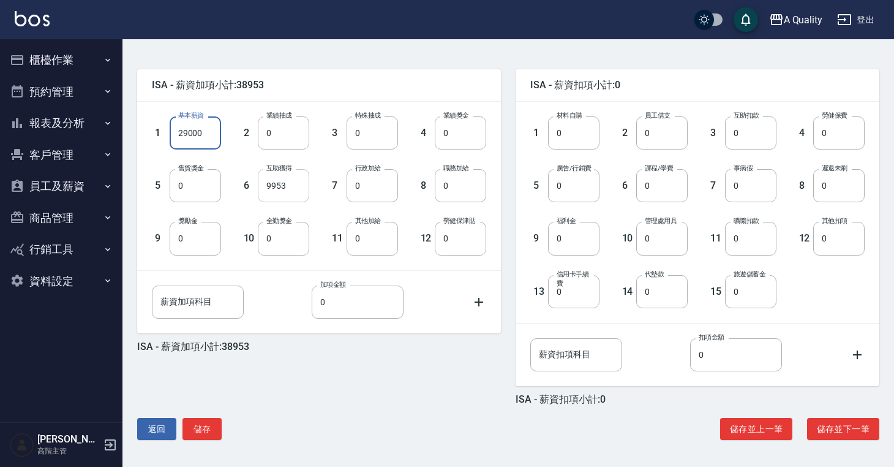
type input "29000"
click at [288, 178] on input "9953" at bounding box center [283, 185] width 51 height 33
type input "0"
click at [206, 428] on button "儲存" at bounding box center [202, 429] width 39 height 23
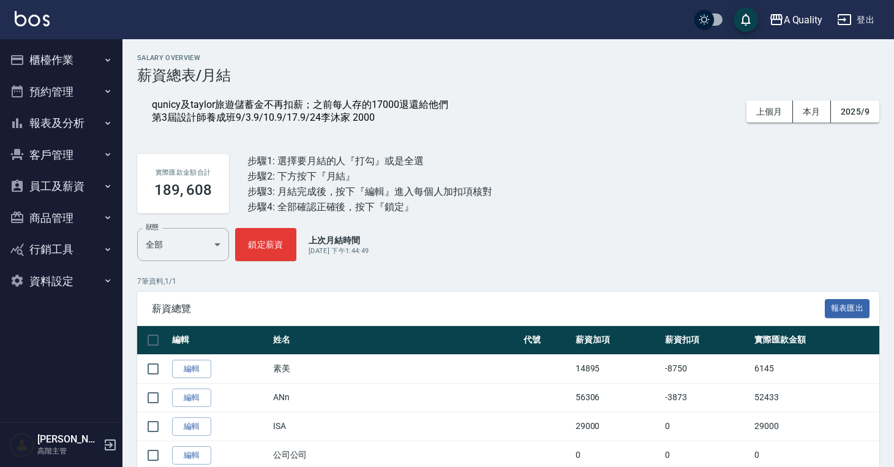
scroll to position [131, 0]
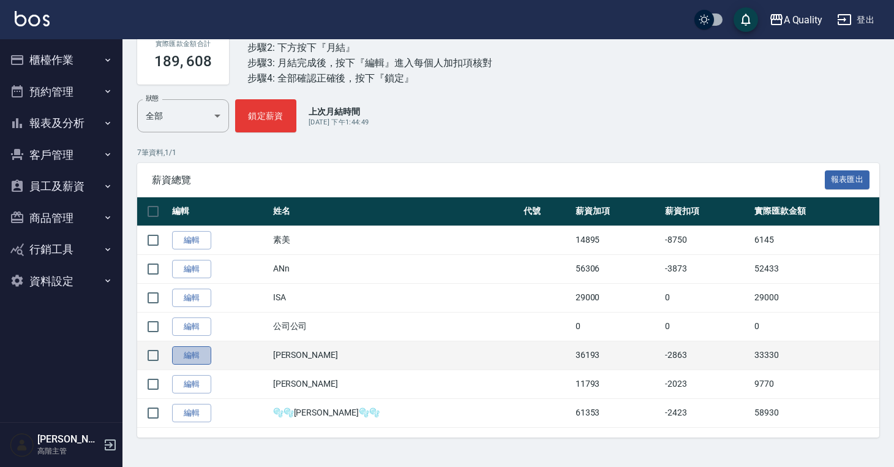
click at [197, 358] on link "編輯" at bounding box center [191, 355] width 39 height 19
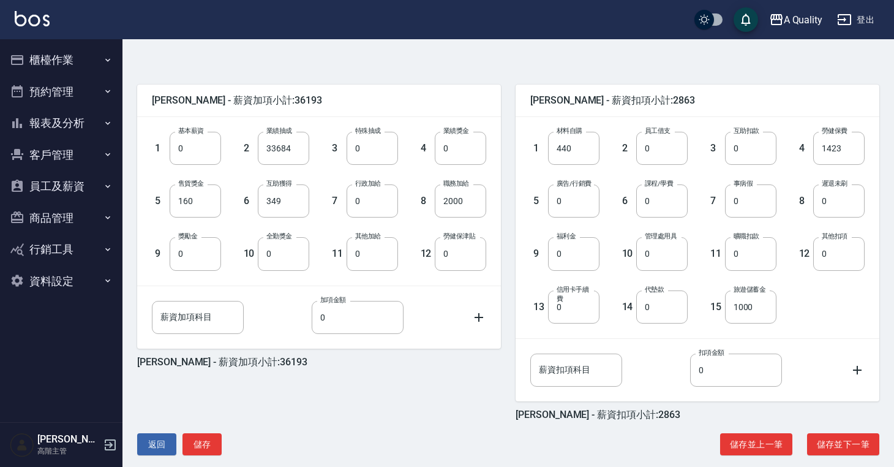
scroll to position [275, 0]
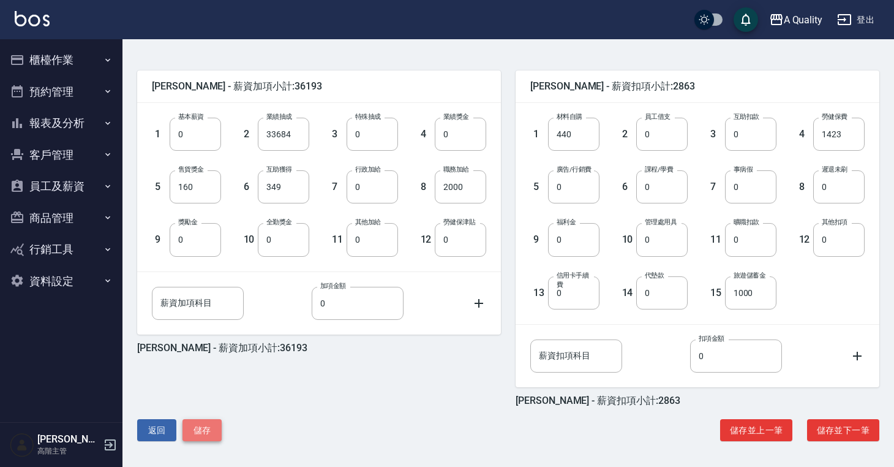
click at [208, 431] on button "儲存" at bounding box center [202, 430] width 39 height 23
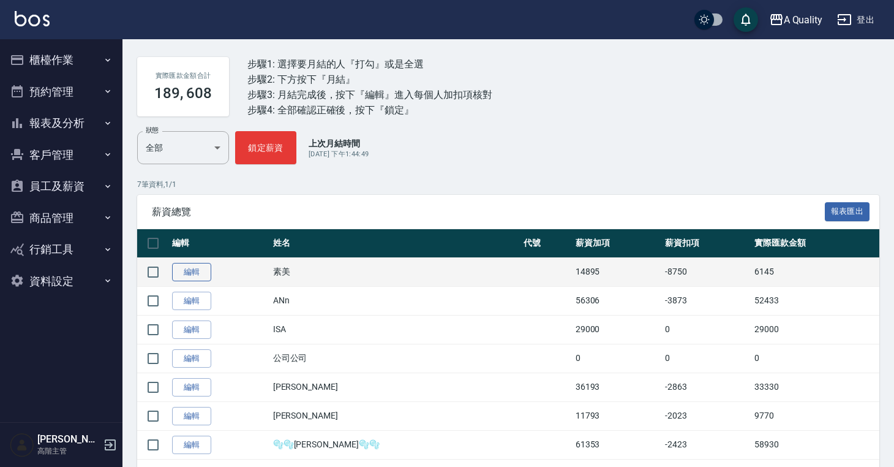
scroll to position [131, 0]
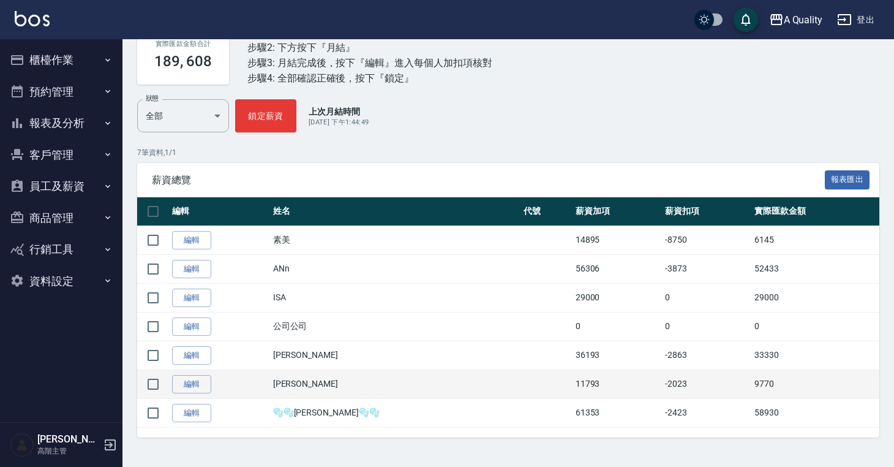
click at [172, 391] on td "編輯" at bounding box center [219, 383] width 101 height 29
click at [179, 391] on link "編輯" at bounding box center [191, 384] width 39 height 19
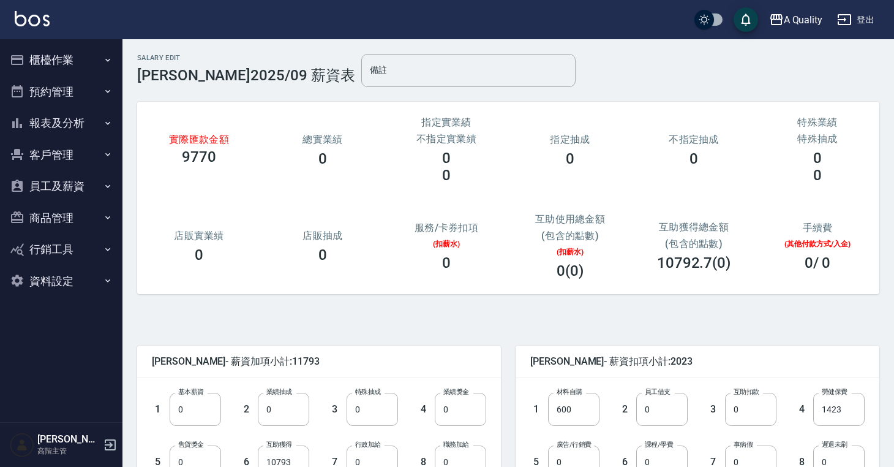
scroll to position [105, 0]
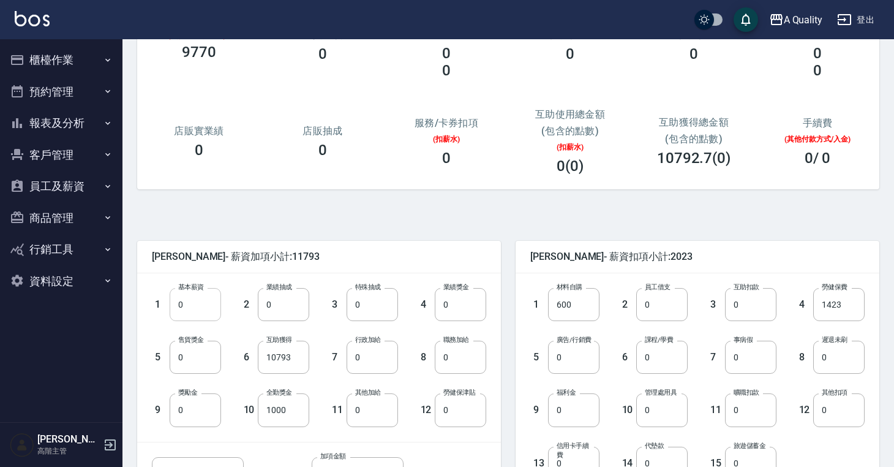
click at [199, 308] on input "0" at bounding box center [195, 304] width 51 height 33
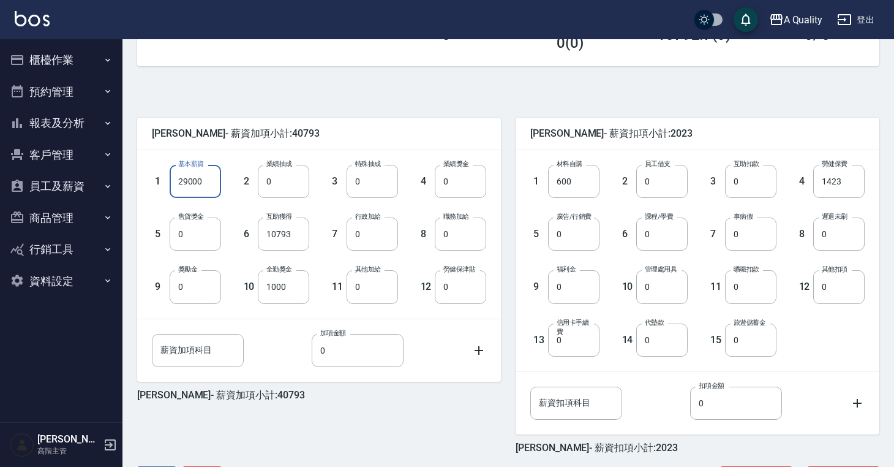
scroll to position [276, 0]
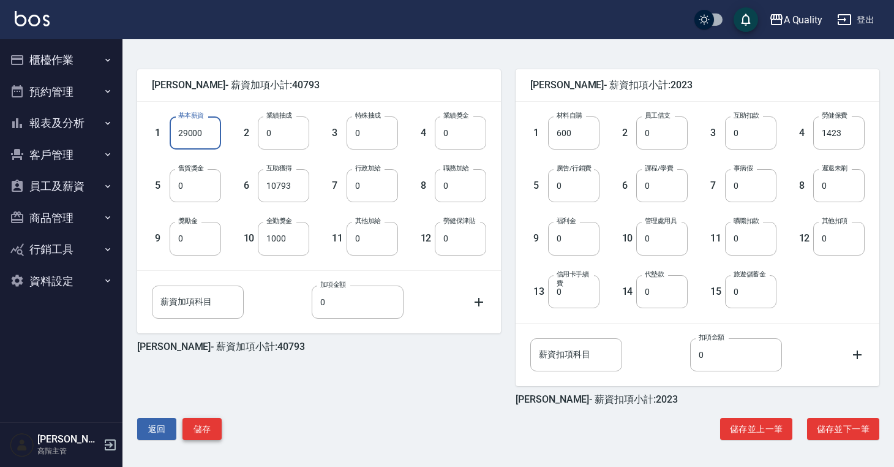
type input "29000"
click at [213, 431] on button "儲存" at bounding box center [202, 429] width 39 height 23
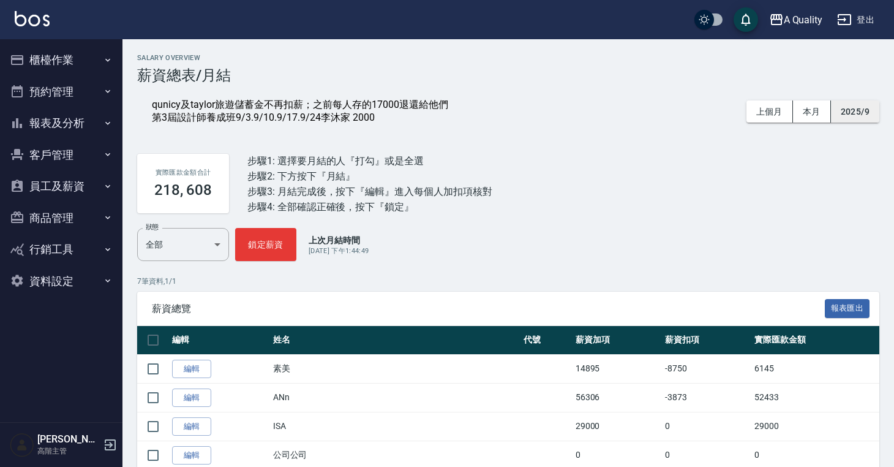
click at [856, 113] on button "2025/9" at bounding box center [855, 111] width 48 height 23
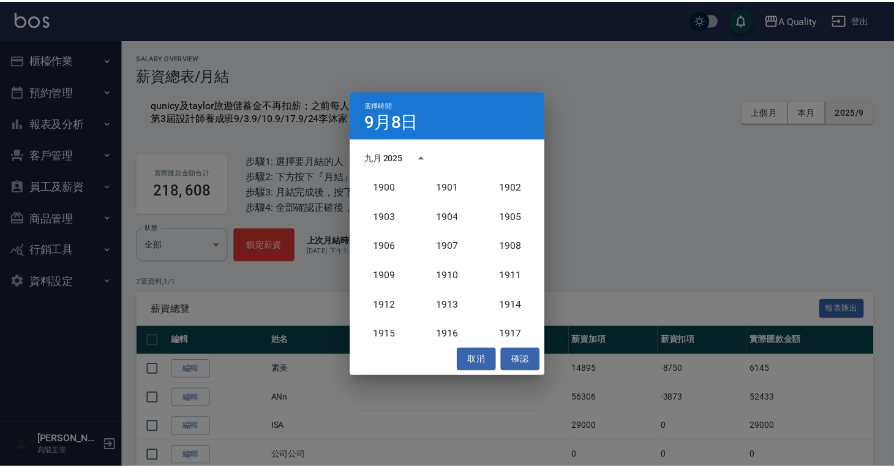
scroll to position [1134, 0]
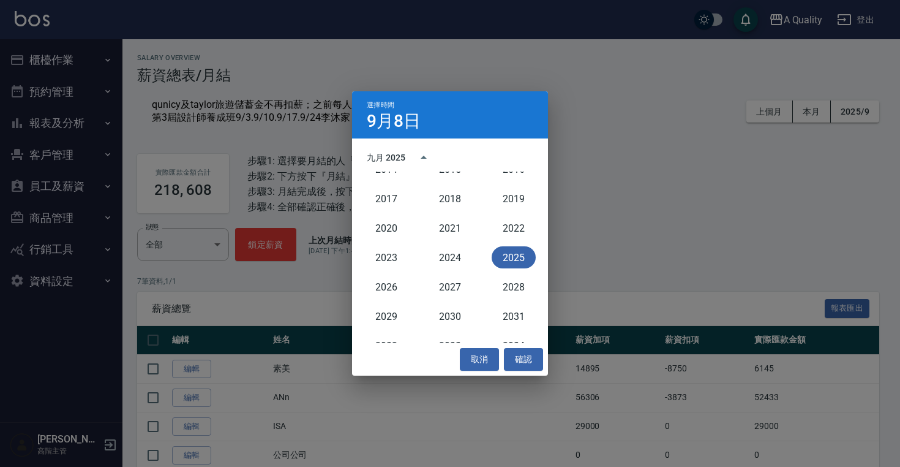
click at [506, 260] on button "2025" at bounding box center [514, 257] width 44 height 22
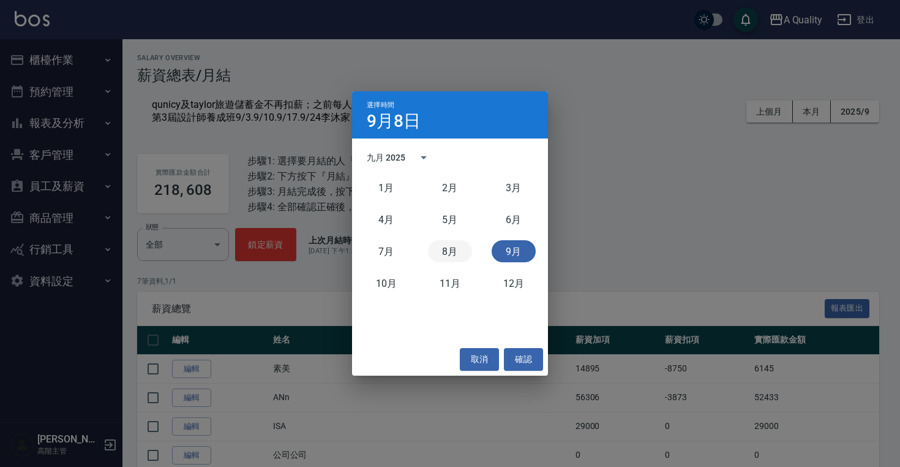
click at [459, 258] on button "8月" at bounding box center [450, 251] width 44 height 22
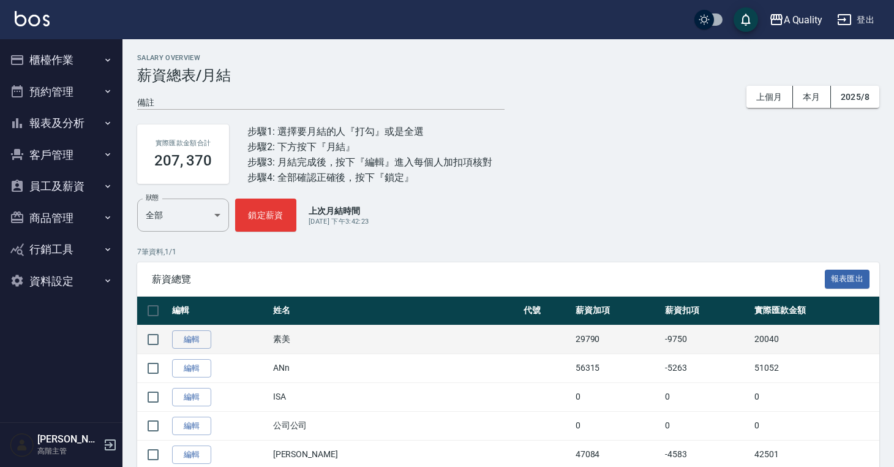
scroll to position [99, 0]
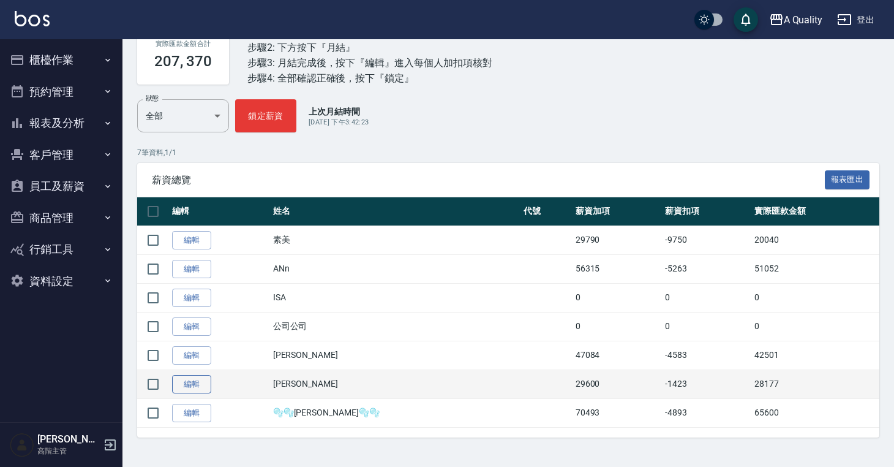
click at [189, 392] on link "編輯" at bounding box center [191, 384] width 39 height 19
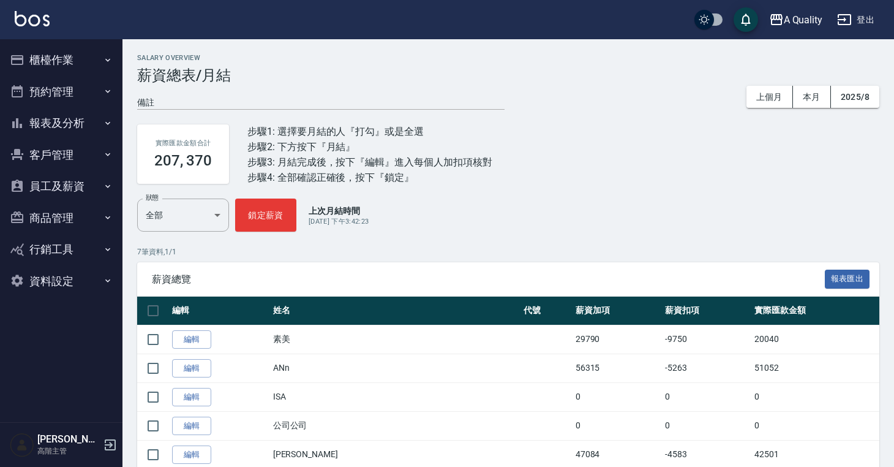
scroll to position [99, 0]
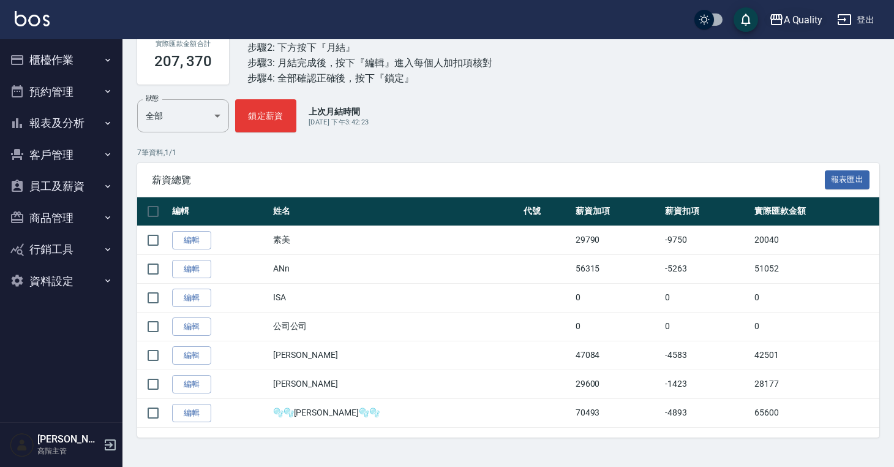
click at [800, 23] on div "A Quality" at bounding box center [803, 19] width 39 height 15
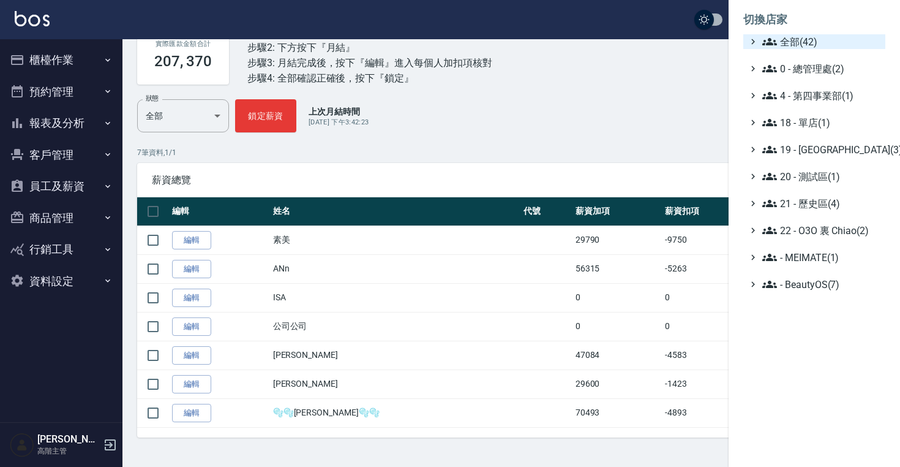
click at [801, 39] on span "全部(42)" at bounding box center [822, 41] width 118 height 15
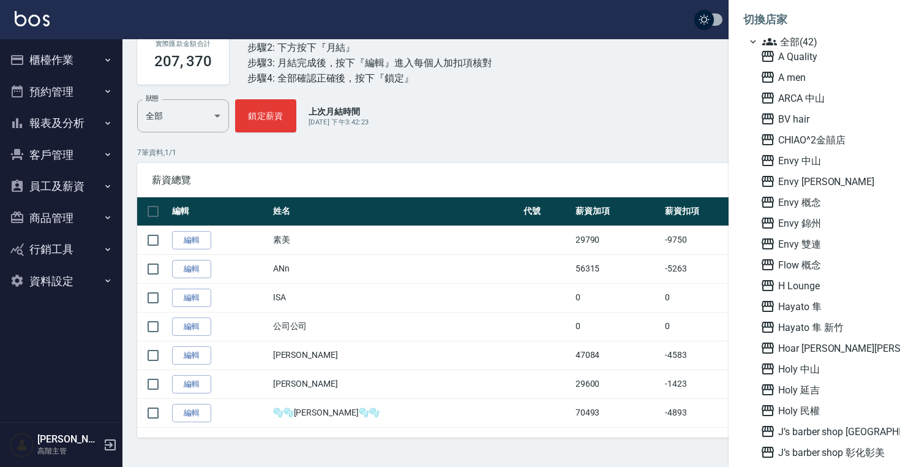
click at [660, 89] on div at bounding box center [450, 233] width 900 height 467
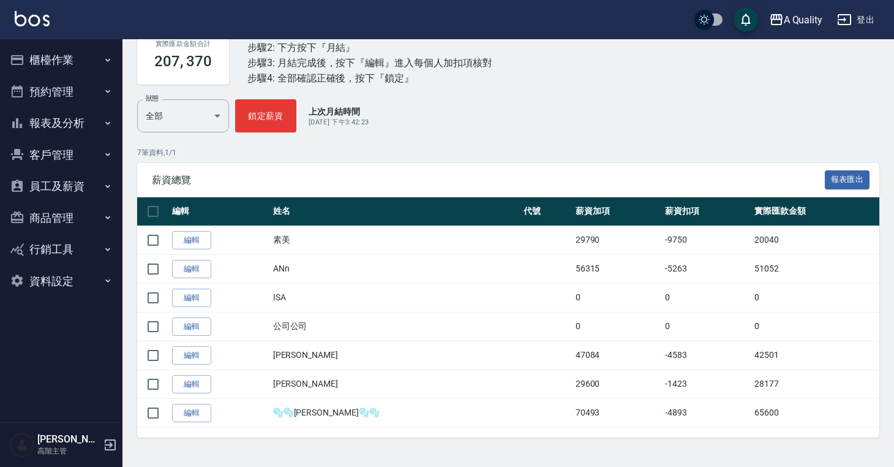
scroll to position [0, 0]
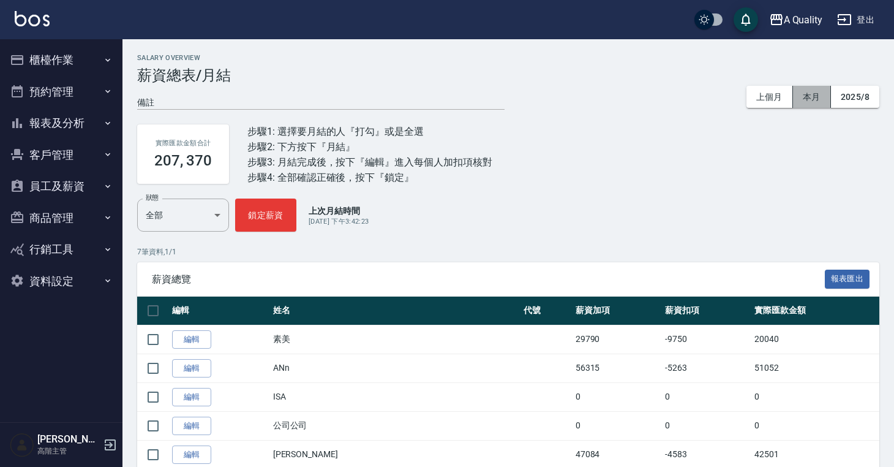
click at [812, 96] on button "本月" at bounding box center [812, 97] width 38 height 23
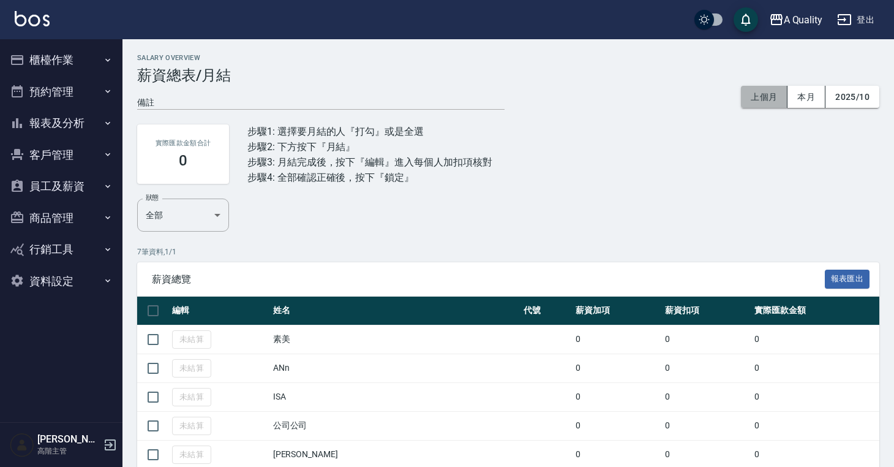
click at [778, 98] on button "上個月" at bounding box center [764, 97] width 47 height 23
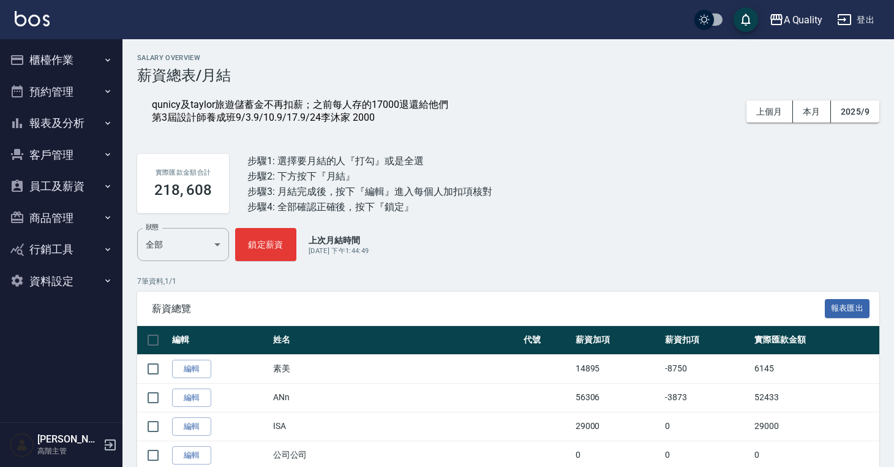
scroll to position [131, 0]
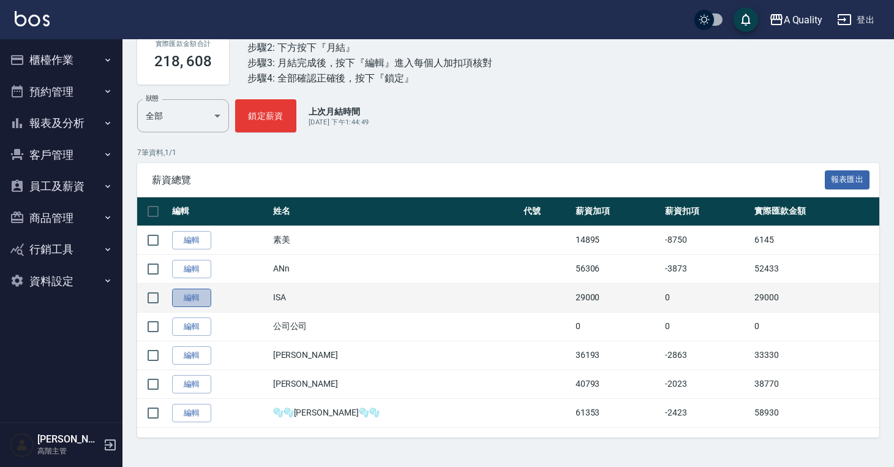
click at [183, 301] on link "編輯" at bounding box center [191, 297] width 39 height 19
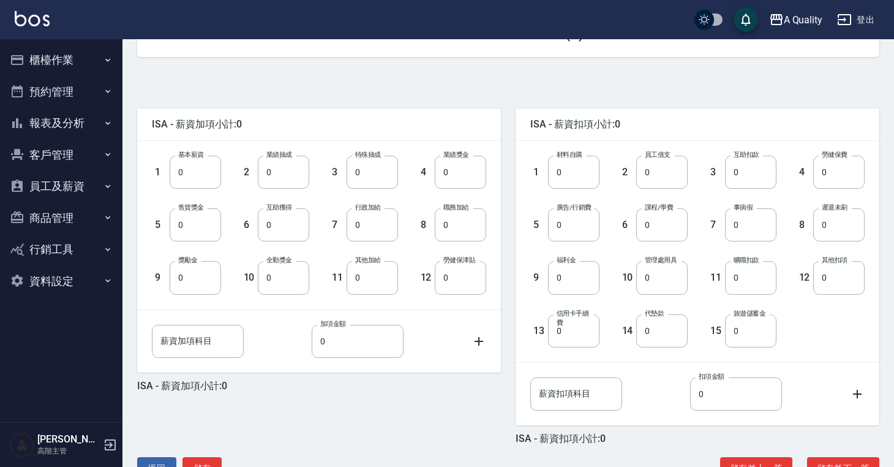
scroll to position [261, 0]
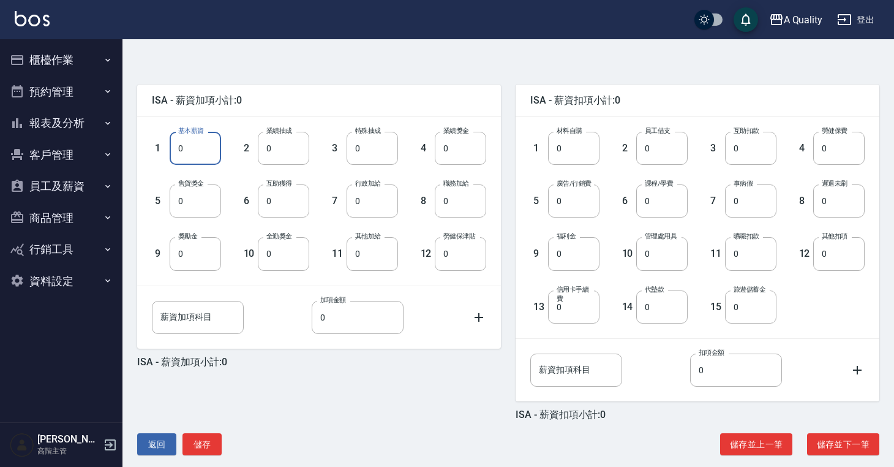
click at [194, 145] on input "0" at bounding box center [195, 148] width 51 height 33
type input "28600"
click at [213, 441] on button "儲存" at bounding box center [202, 444] width 39 height 23
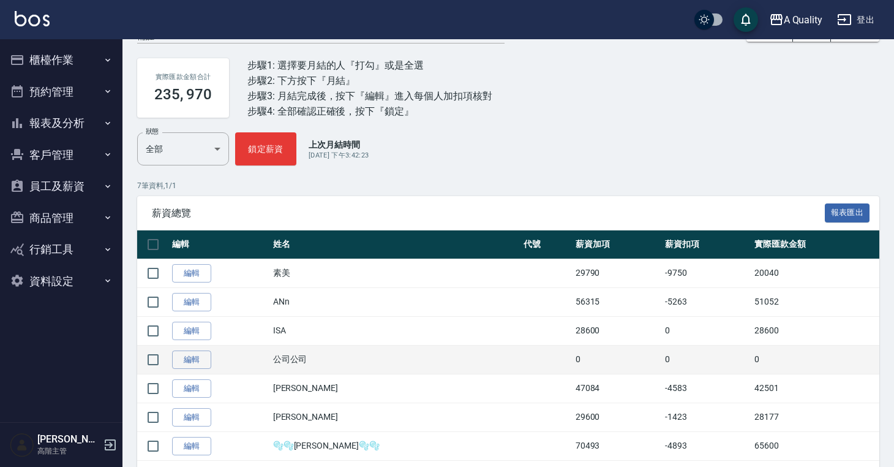
scroll to position [99, 0]
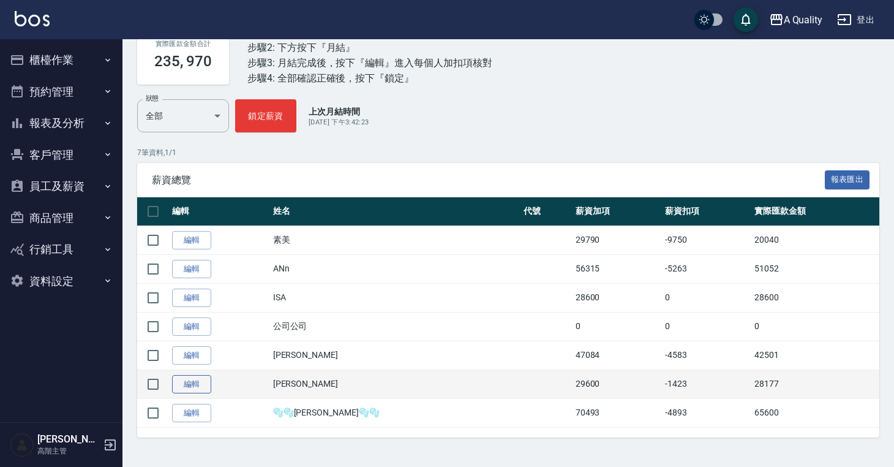
click at [207, 383] on link "編輯" at bounding box center [191, 384] width 39 height 19
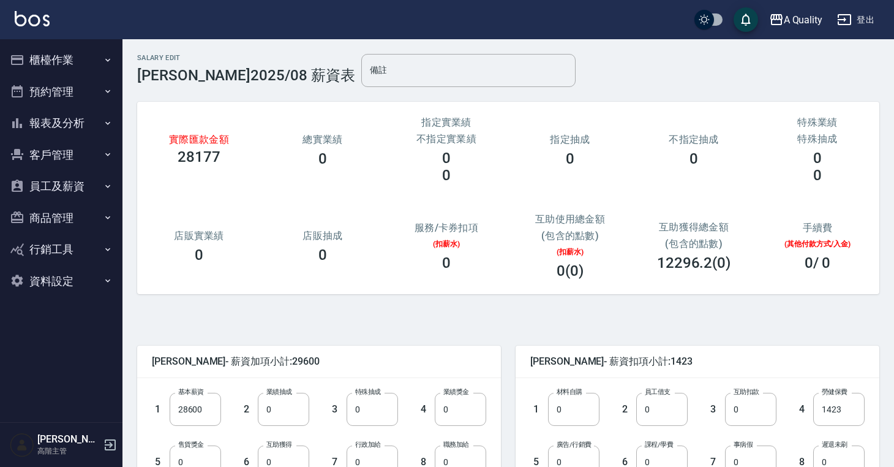
click at [194, 263] on div "0" at bounding box center [199, 254] width 94 height 17
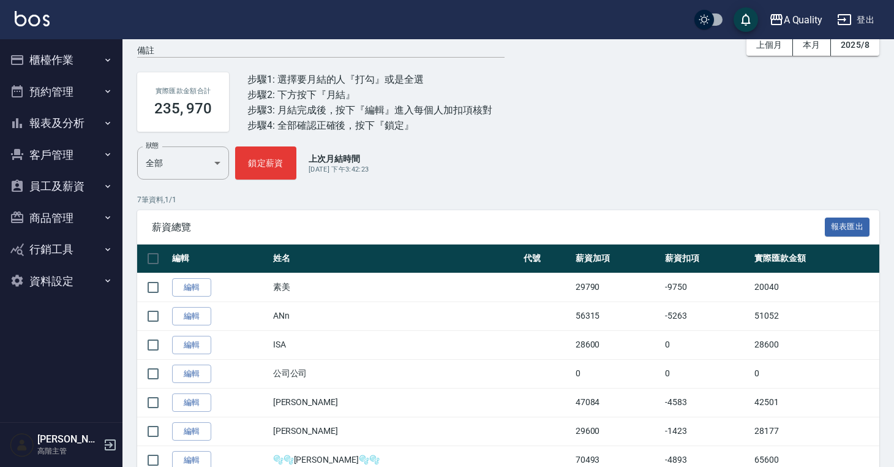
scroll to position [99, 0]
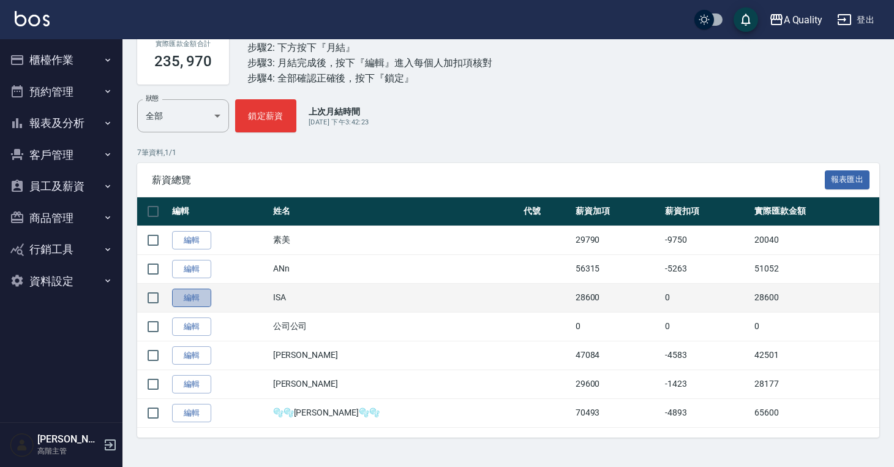
click at [192, 300] on link "編輯" at bounding box center [191, 297] width 39 height 19
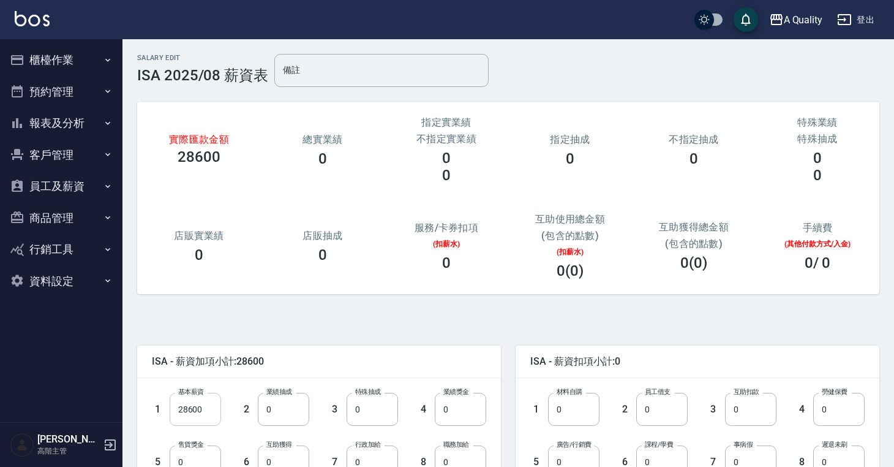
click at [207, 412] on input "28600" at bounding box center [195, 409] width 51 height 33
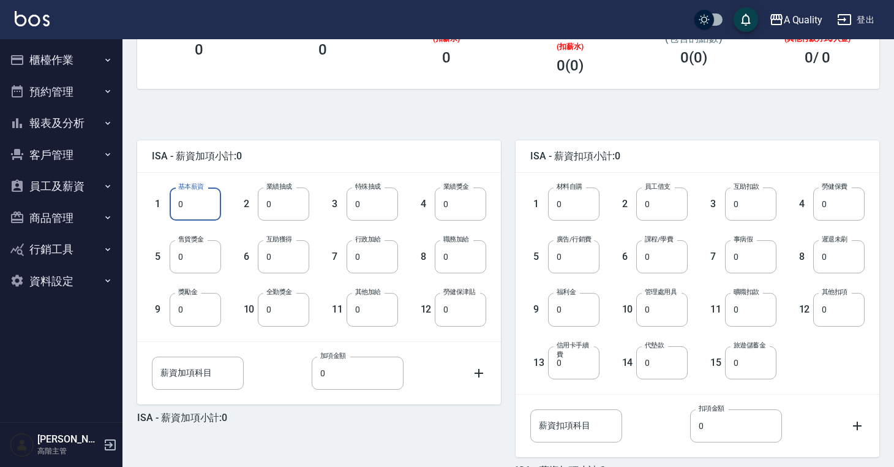
scroll to position [255, 0]
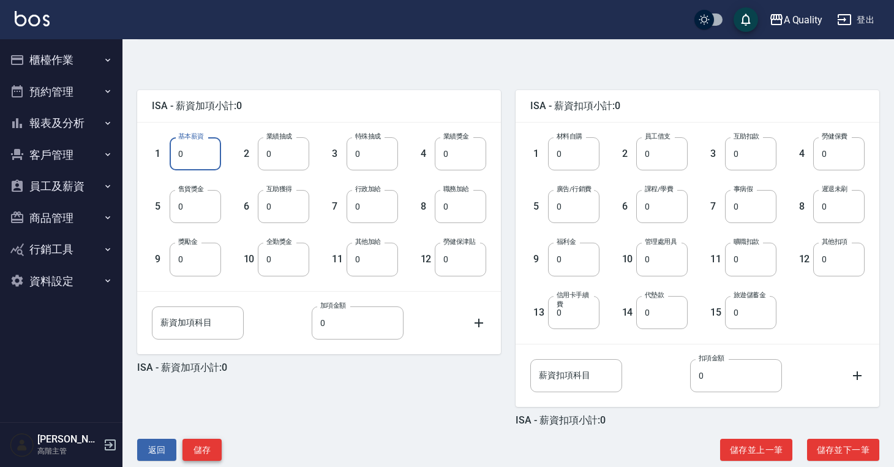
type input "0"
click at [203, 453] on button "儲存" at bounding box center [202, 450] width 39 height 23
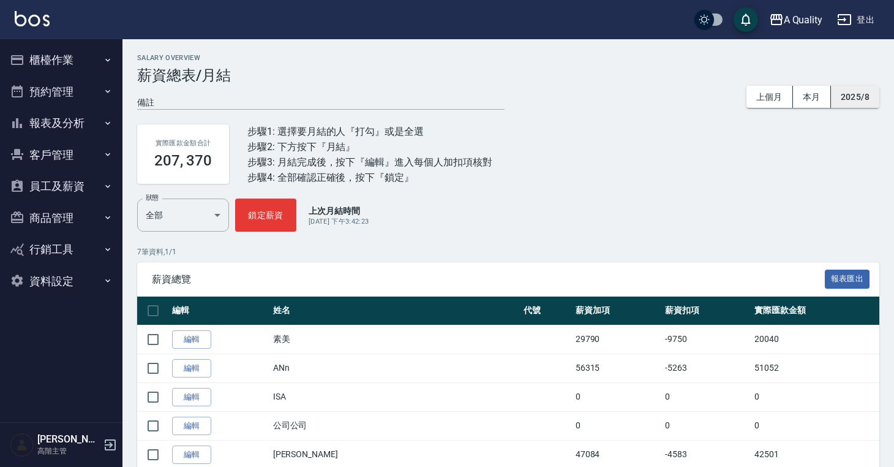
click at [855, 94] on button "2025/8" at bounding box center [855, 97] width 48 height 23
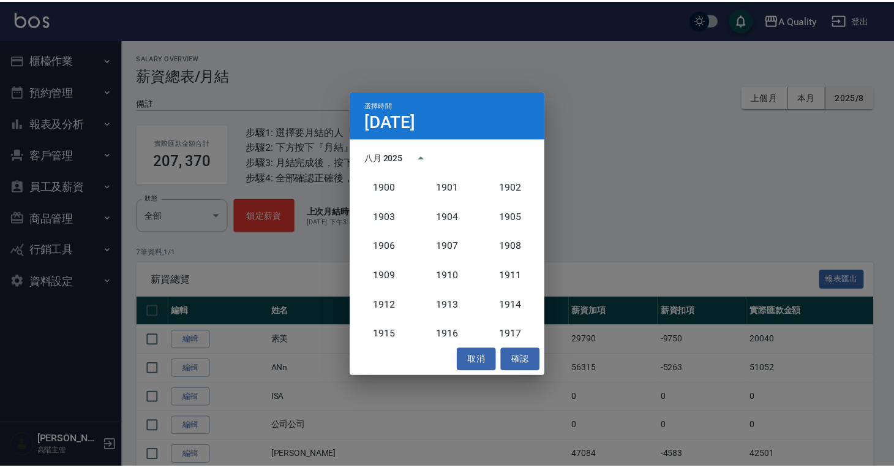
scroll to position [1134, 0]
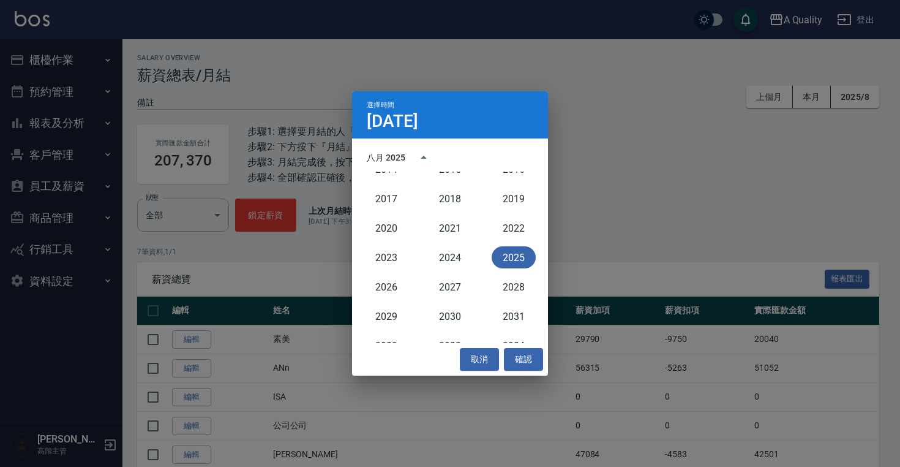
click at [516, 262] on button "2025" at bounding box center [514, 257] width 44 height 22
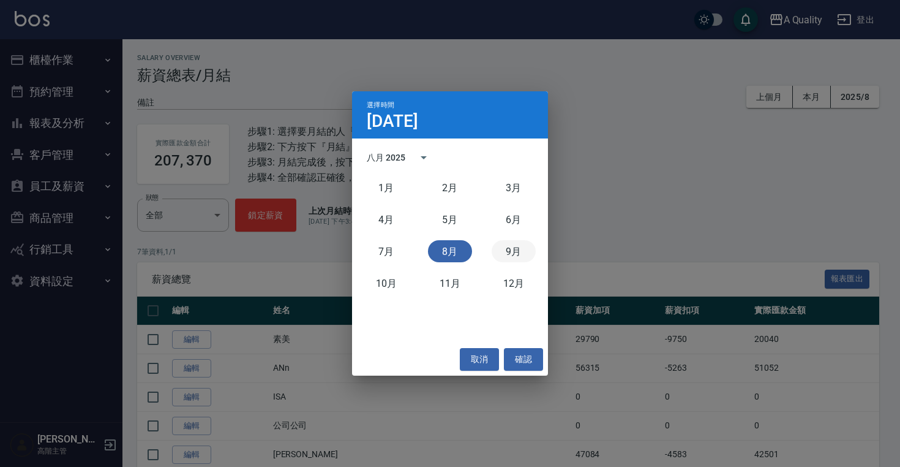
click at [509, 258] on button "9月" at bounding box center [514, 251] width 44 height 22
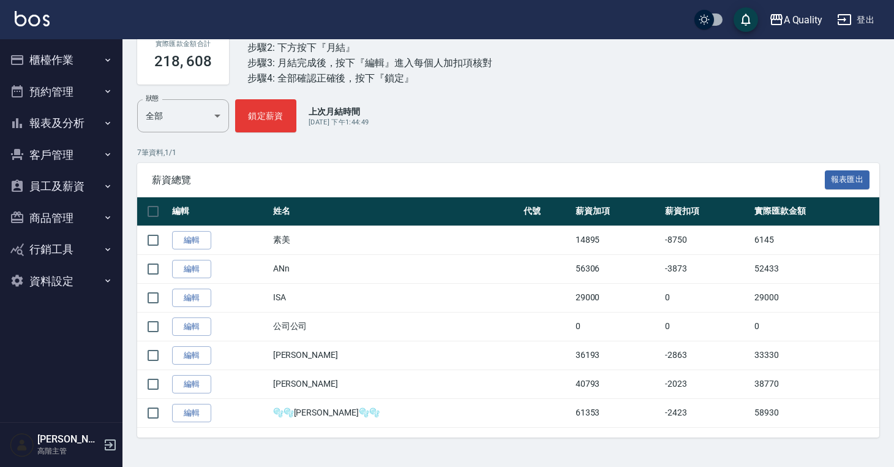
scroll to position [131, 0]
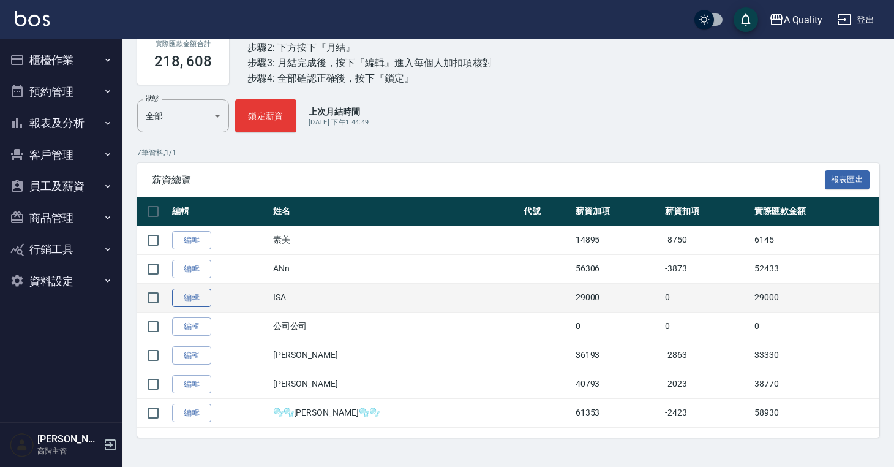
click at [194, 298] on link "編輯" at bounding box center [191, 297] width 39 height 19
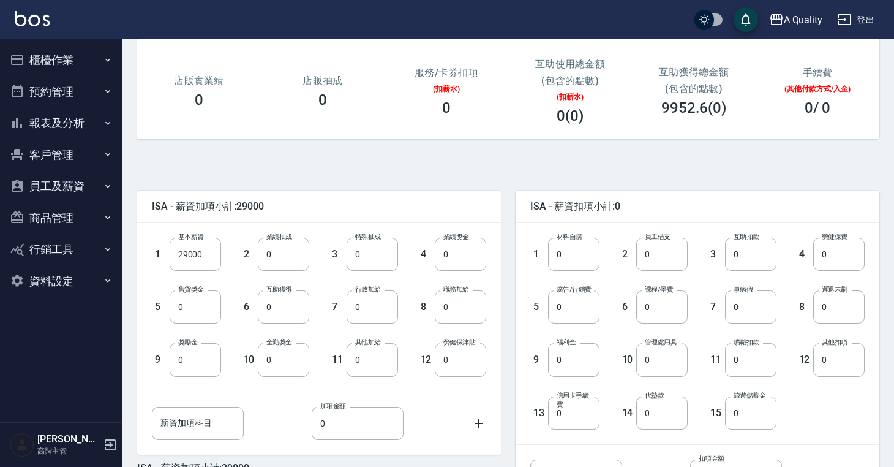
scroll to position [185, 0]
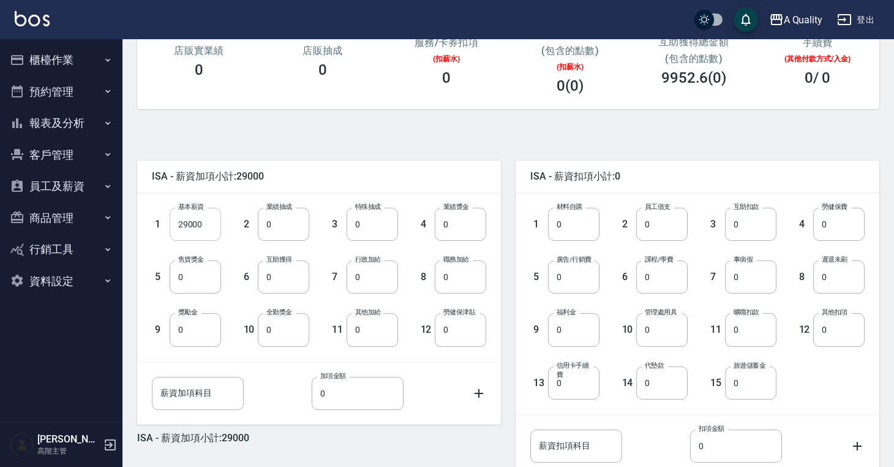
click at [186, 225] on input "29000" at bounding box center [195, 224] width 51 height 33
click at [191, 225] on input "29000" at bounding box center [195, 224] width 51 height 33
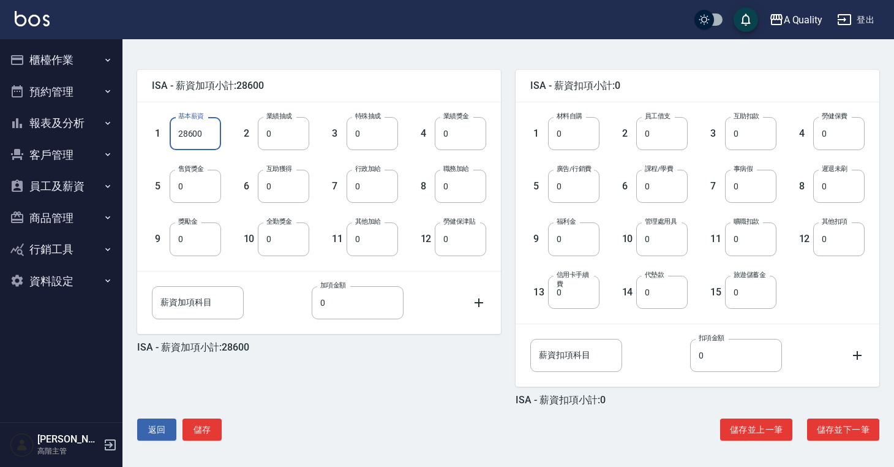
scroll to position [276, 0]
type input "28600"
click at [300, 243] on input "0" at bounding box center [283, 238] width 51 height 33
type input "1000"
click at [211, 425] on button "儲存" at bounding box center [202, 429] width 39 height 23
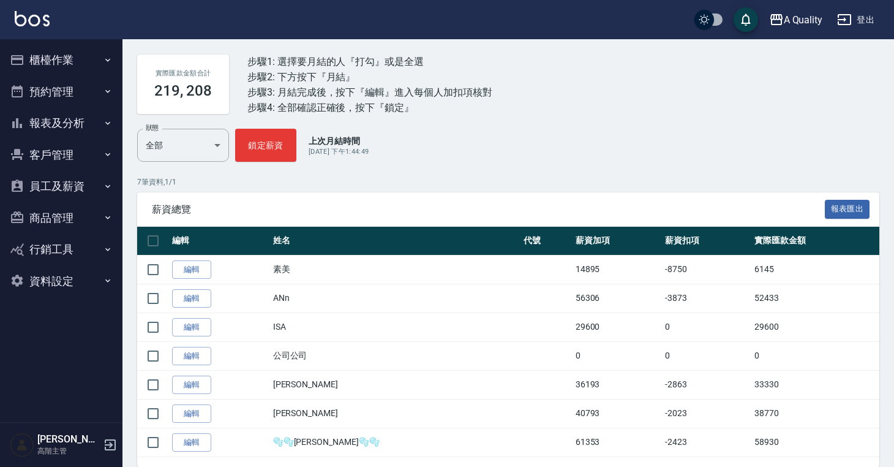
scroll to position [131, 0]
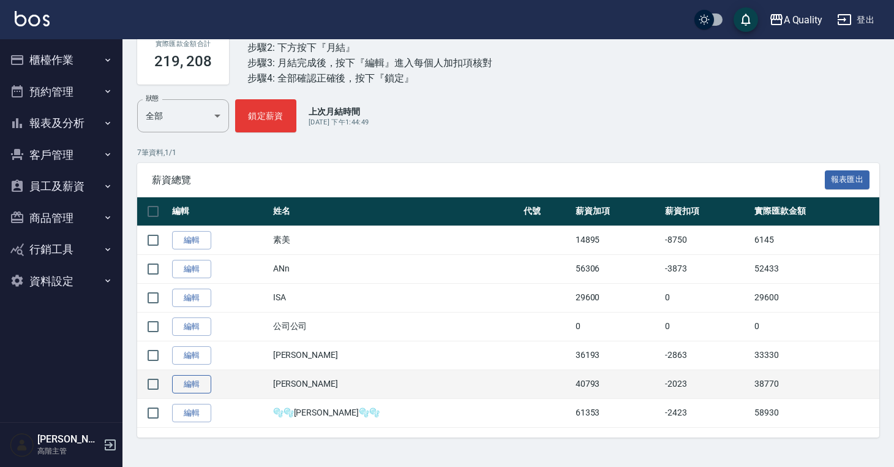
click at [189, 386] on link "編輯" at bounding box center [191, 384] width 39 height 19
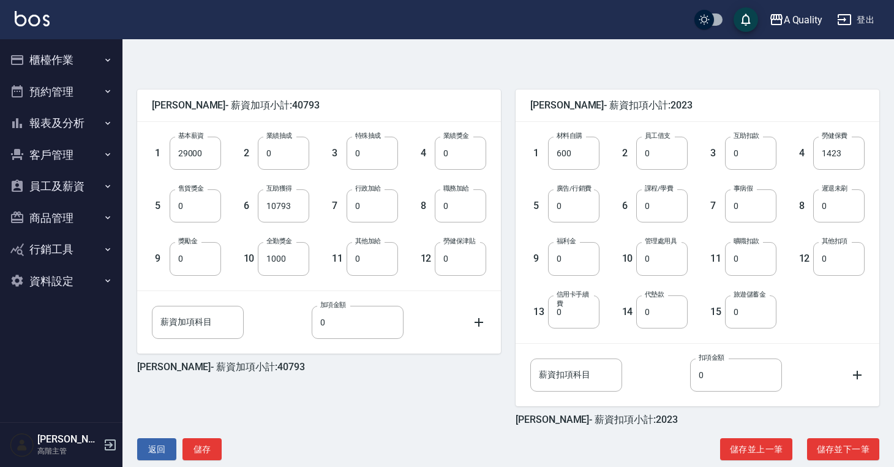
scroll to position [258, 0]
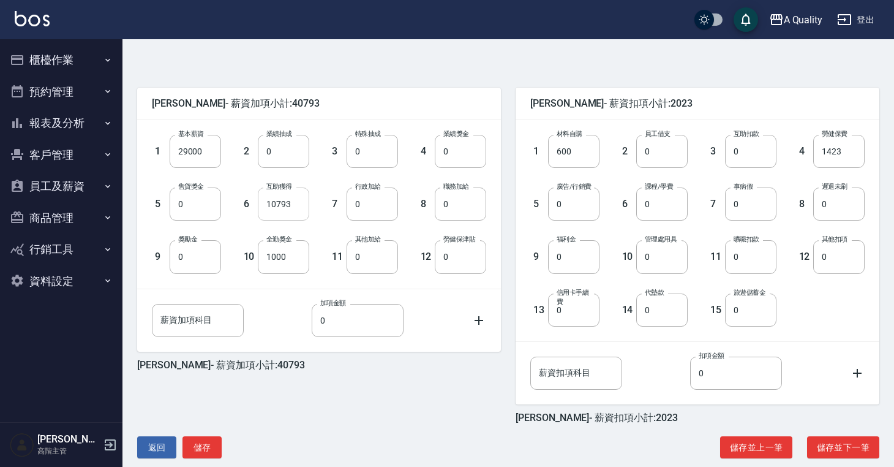
click at [290, 203] on input "10793" at bounding box center [283, 203] width 51 height 33
type input "0"
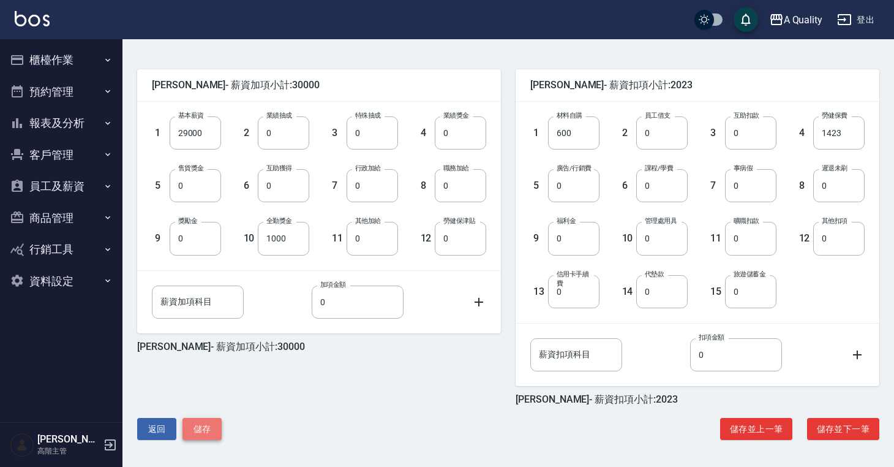
click at [209, 432] on button "儲存" at bounding box center [202, 429] width 39 height 23
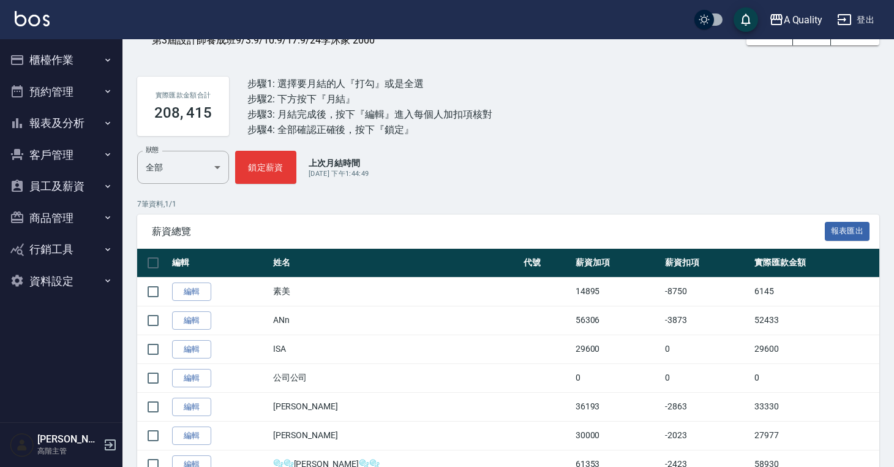
scroll to position [131, 0]
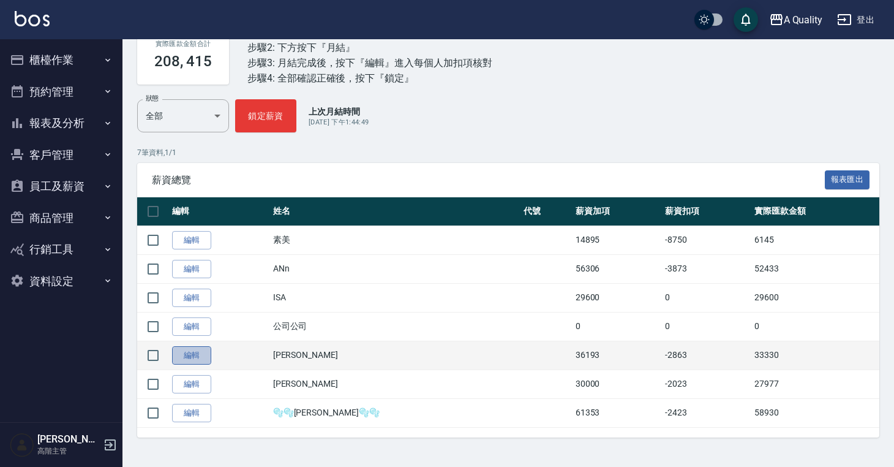
click at [200, 352] on link "編輯" at bounding box center [191, 355] width 39 height 19
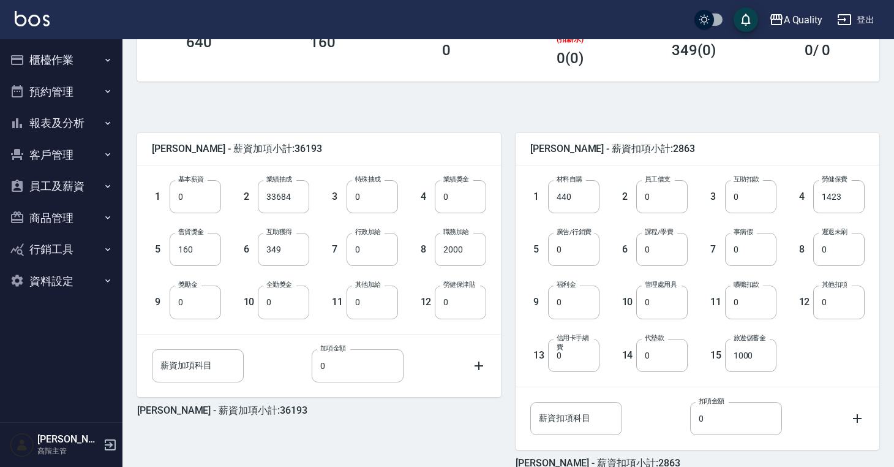
scroll to position [271, 0]
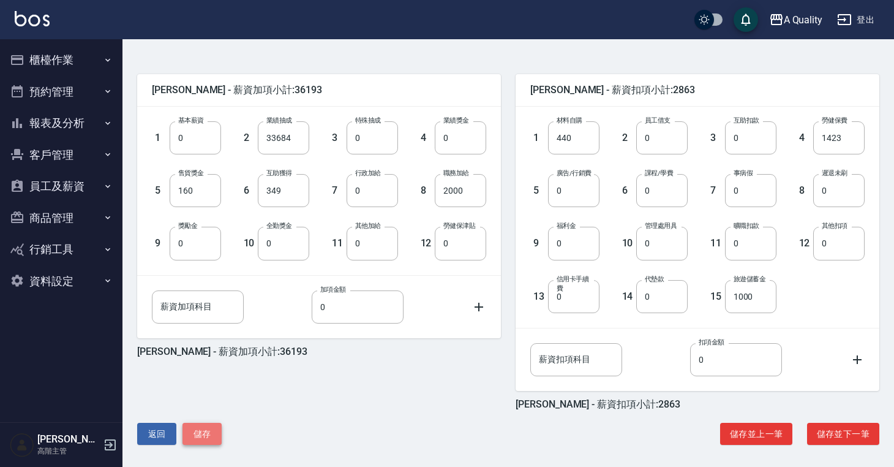
click at [211, 439] on button "儲存" at bounding box center [202, 434] width 39 height 23
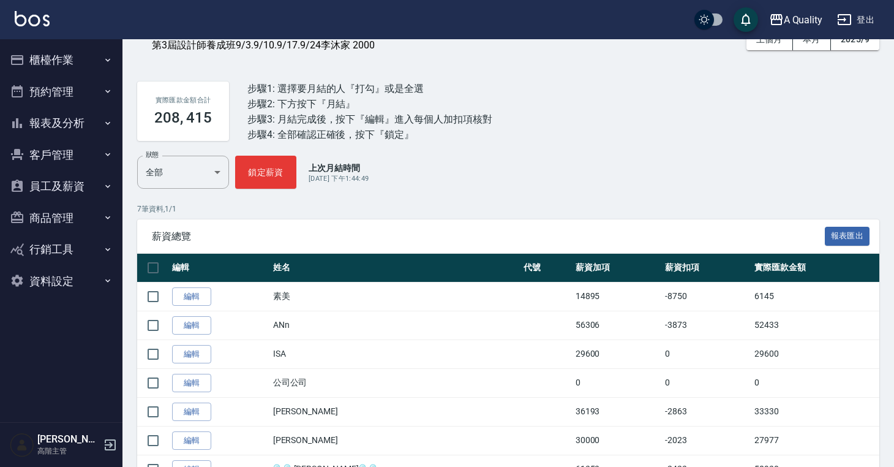
scroll to position [131, 0]
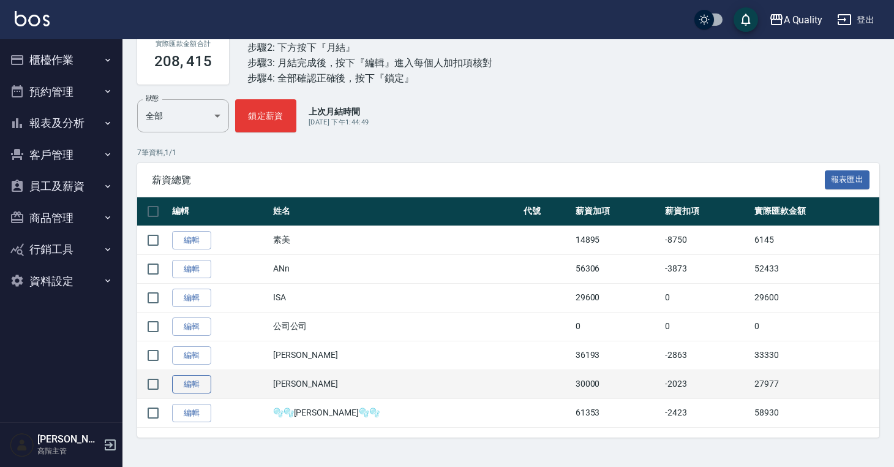
click at [188, 386] on link "編輯" at bounding box center [191, 384] width 39 height 19
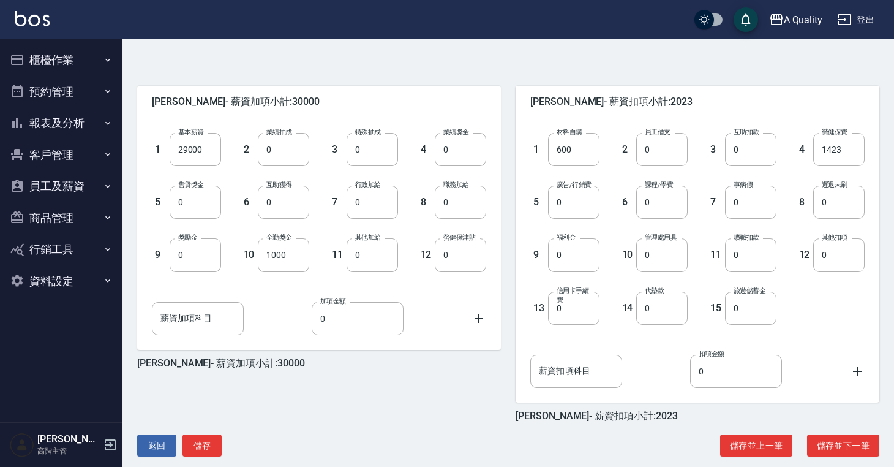
scroll to position [276, 0]
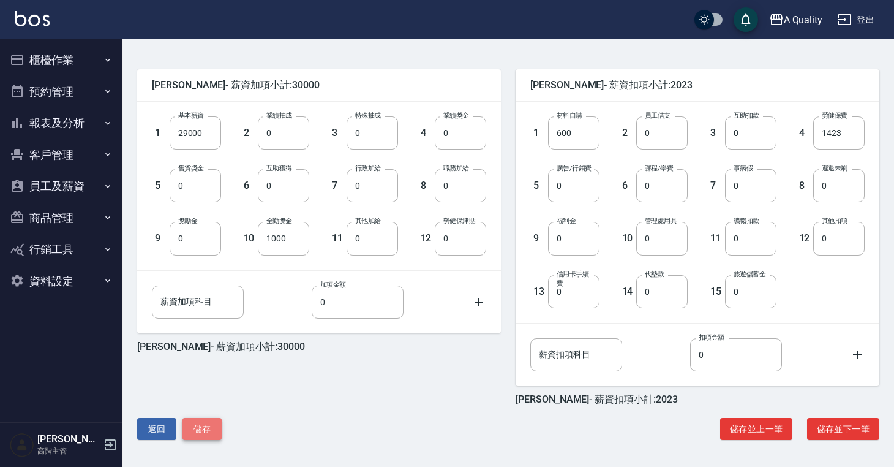
click at [208, 428] on button "儲存" at bounding box center [202, 429] width 39 height 23
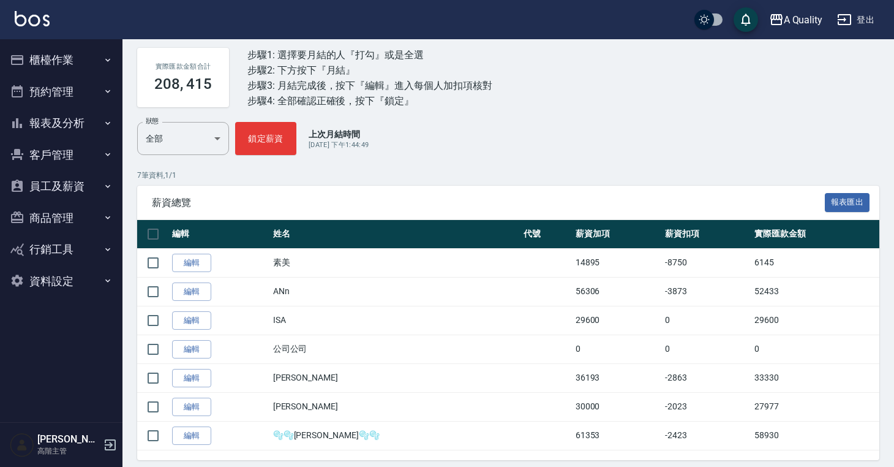
scroll to position [131, 0]
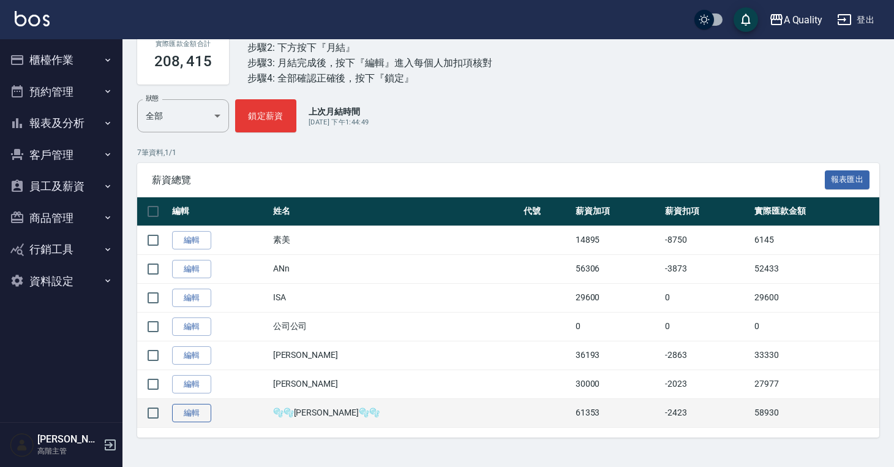
click at [202, 413] on link "編輯" at bounding box center [191, 413] width 39 height 19
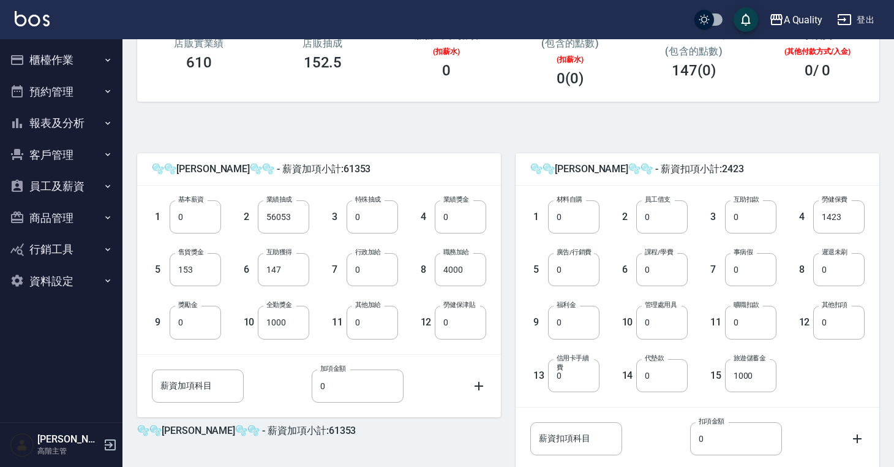
scroll to position [276, 0]
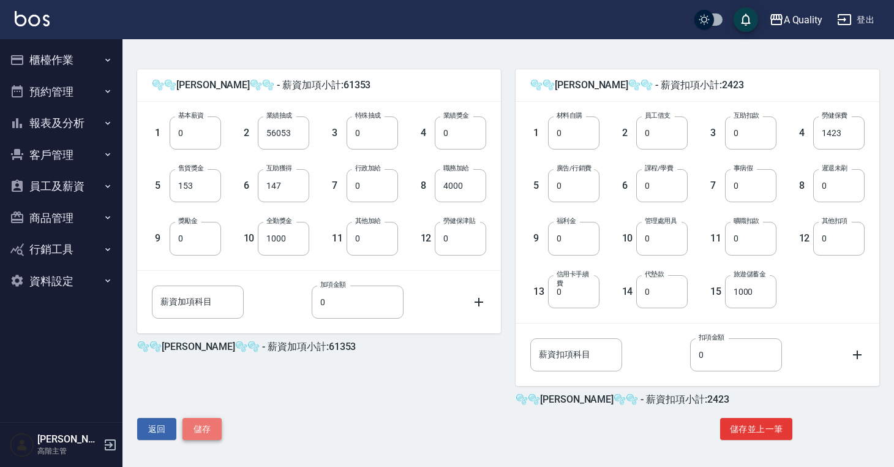
click at [217, 426] on button "儲存" at bounding box center [202, 429] width 39 height 23
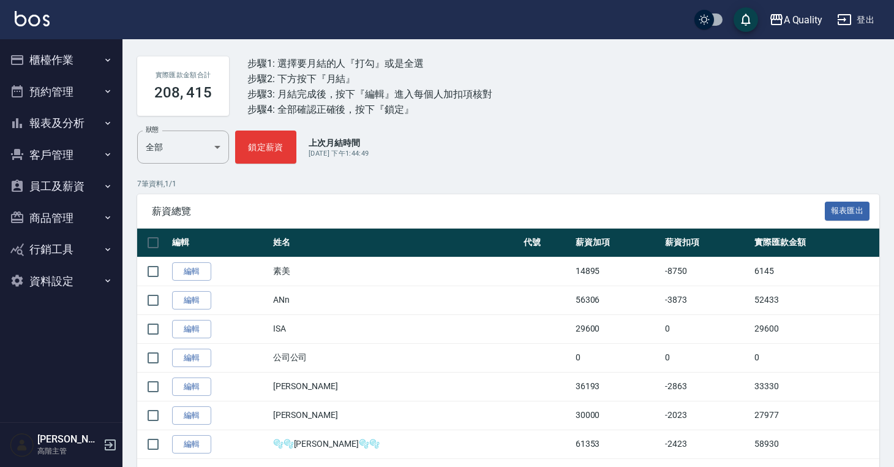
scroll to position [131, 0]
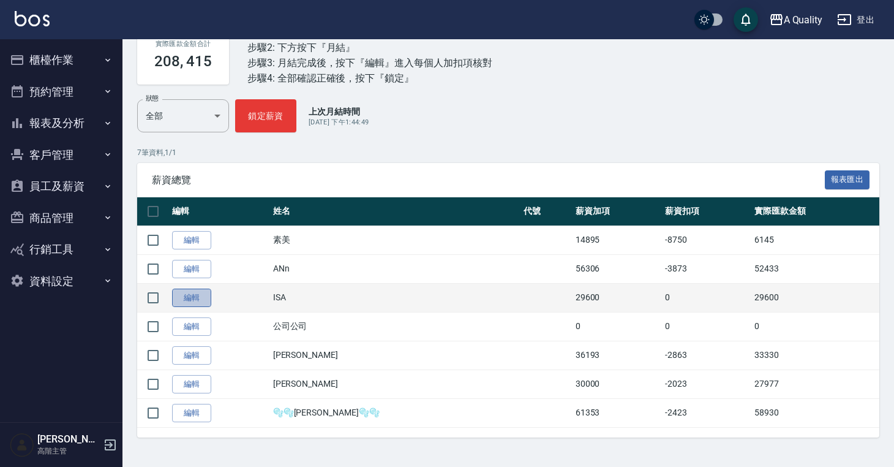
click at [187, 301] on link "編輯" at bounding box center [191, 297] width 39 height 19
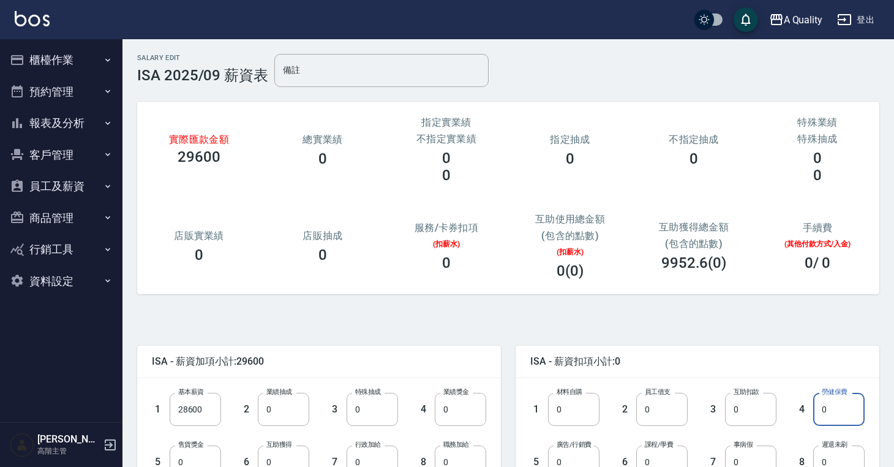
click at [835, 410] on input "0" at bounding box center [838, 409] width 51 height 33
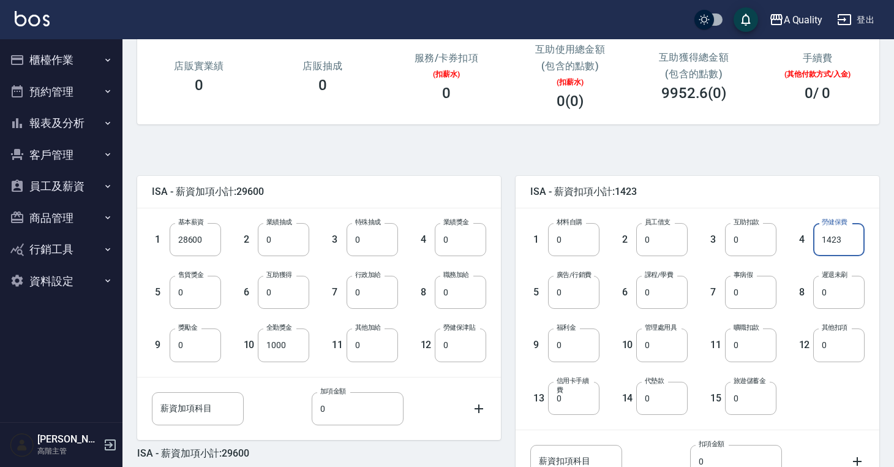
scroll to position [276, 0]
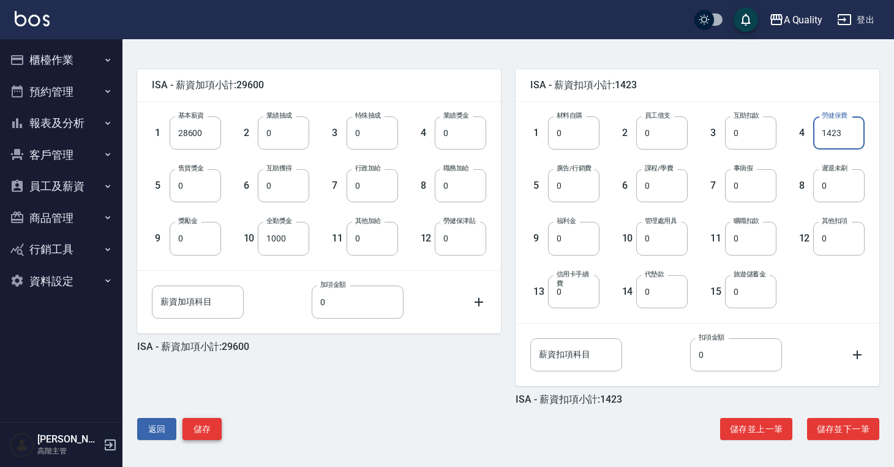
type input "1423"
click at [194, 426] on button "儲存" at bounding box center [202, 429] width 39 height 23
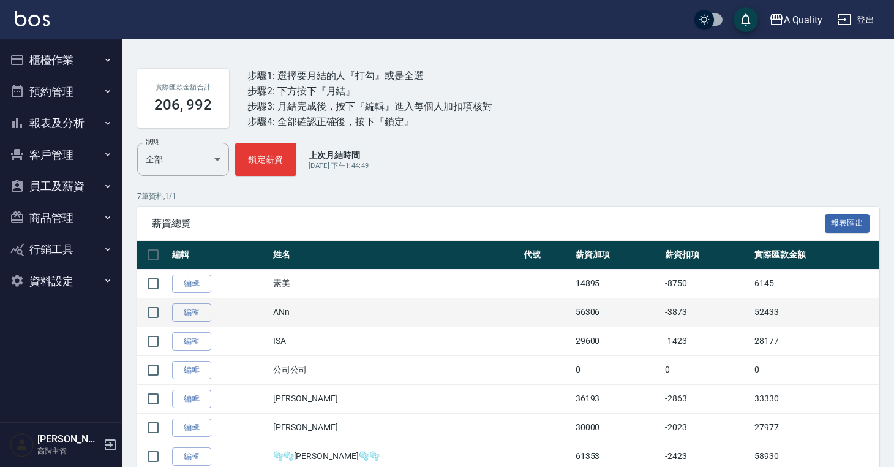
scroll to position [131, 0]
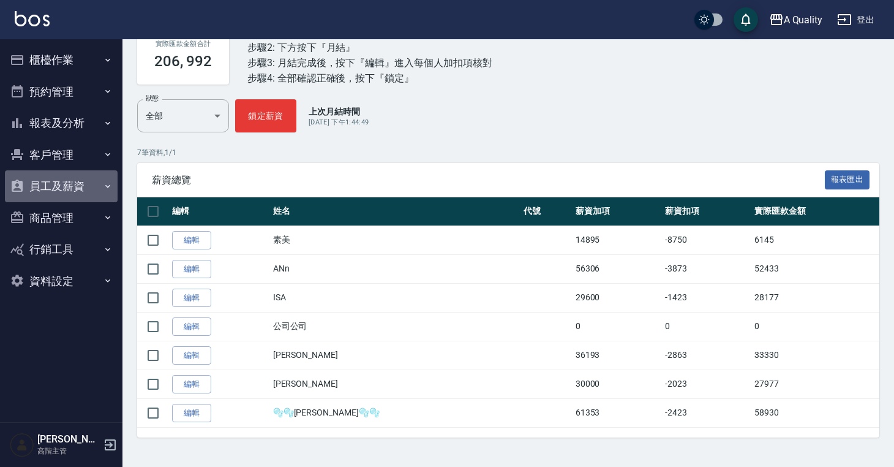
click at [76, 194] on button "員工及薪資" at bounding box center [61, 186] width 113 height 32
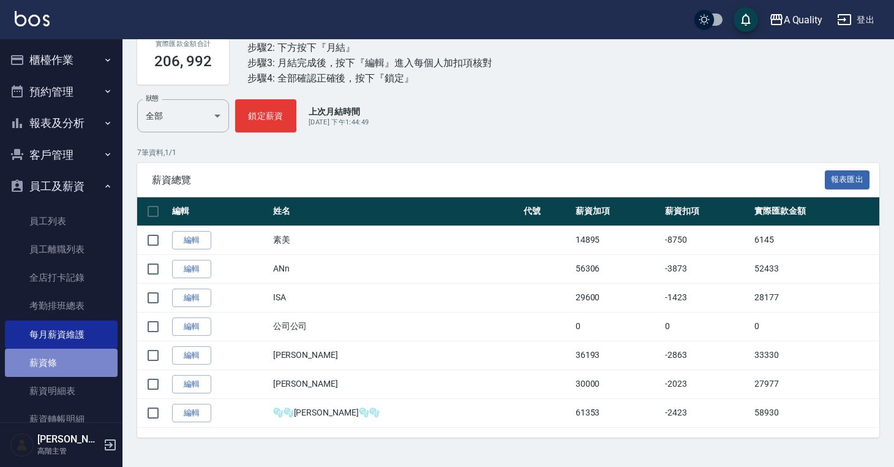
click at [74, 363] on link "薪資條" at bounding box center [61, 363] width 113 height 28
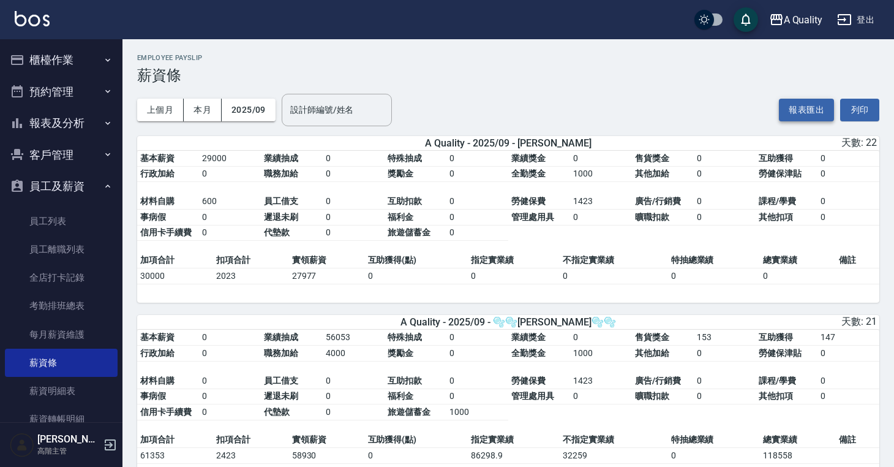
click at [798, 103] on button "報表匯出" at bounding box center [806, 110] width 55 height 23
